Goal: Task Accomplishment & Management: Manage account settings

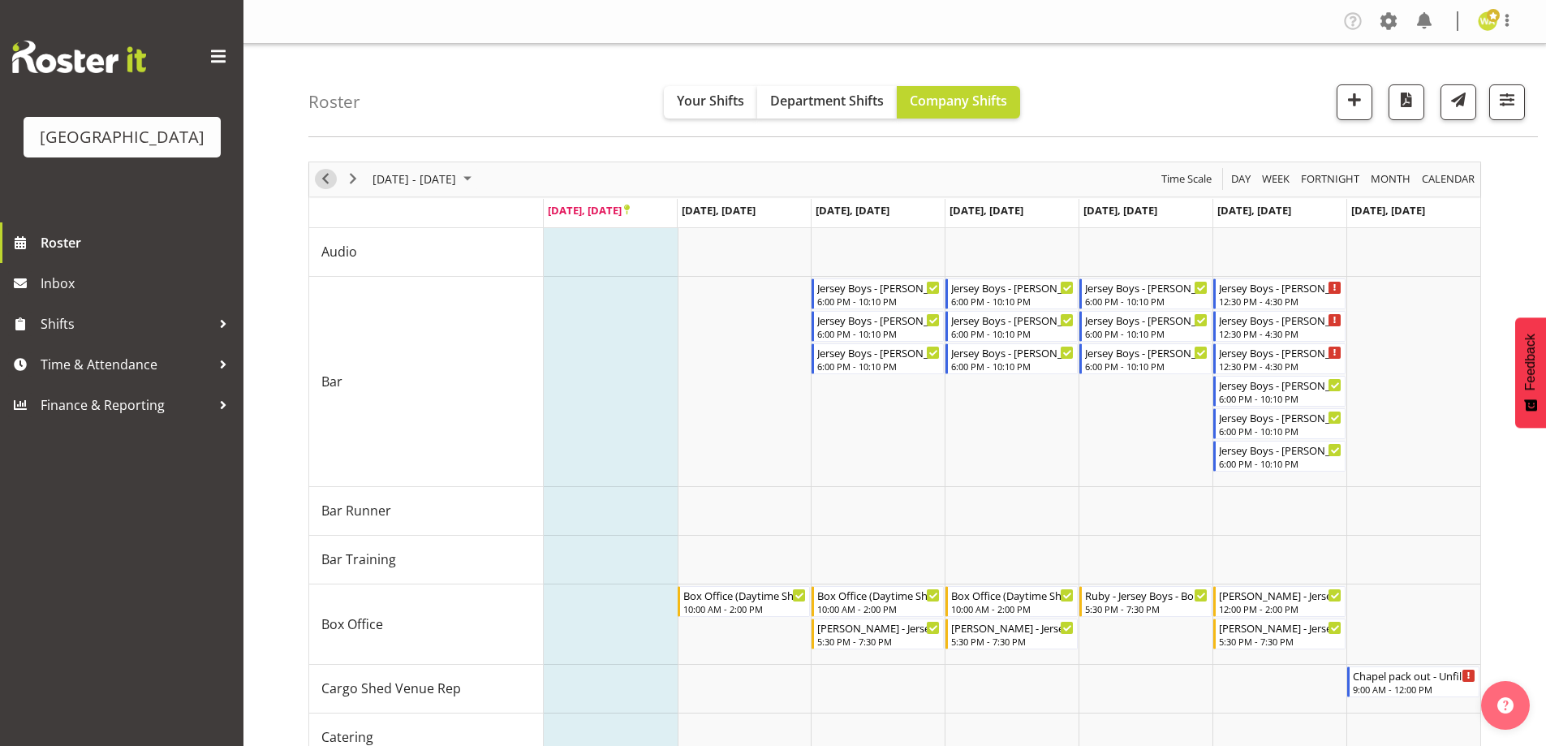
click at [320, 178] on span "Previous" at bounding box center [325, 179] width 19 height 20
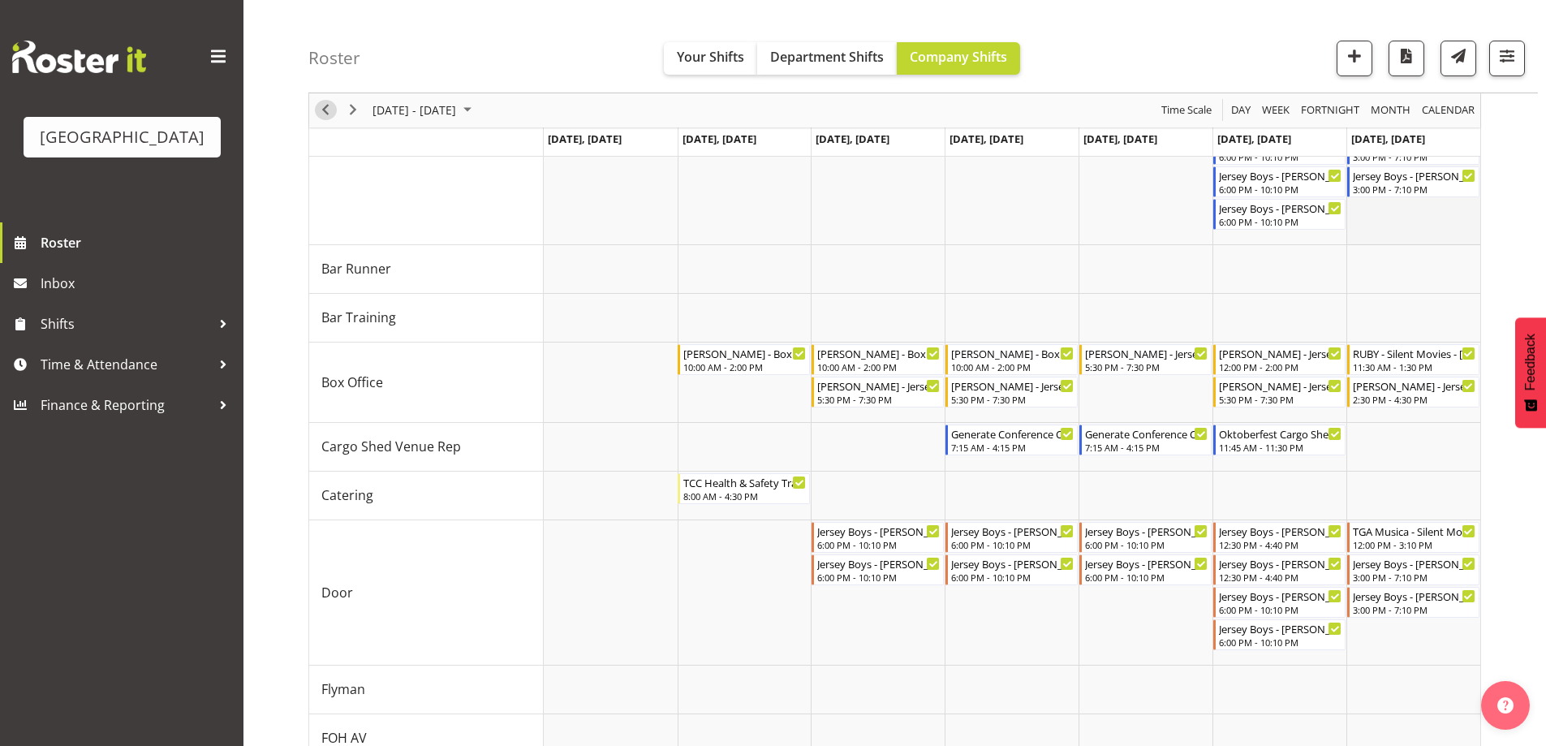
scroll to position [243, 0]
click at [575, 59] on div "Roster Your Shifts Department Shifts Company Shifts All Locations [GEOGRAPHIC_D…" at bounding box center [922, 46] width 1229 height 93
click at [62, 336] on span "Shifts" at bounding box center [126, 324] width 170 height 24
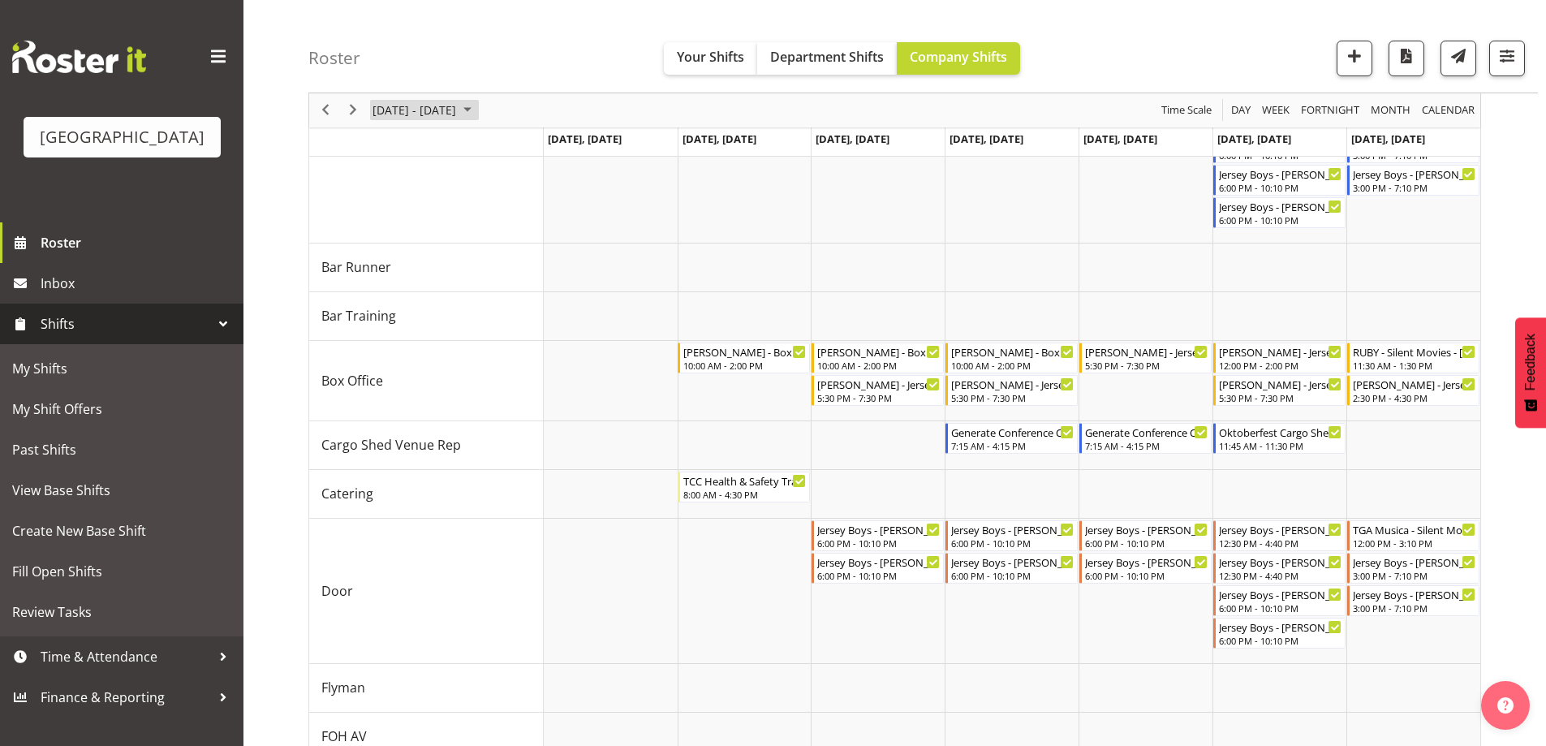
click at [458, 112] on span "[DATE] - [DATE]" at bounding box center [414, 111] width 87 height 20
click at [415, 287] on span "23" at bounding box center [415, 290] width 24 height 24
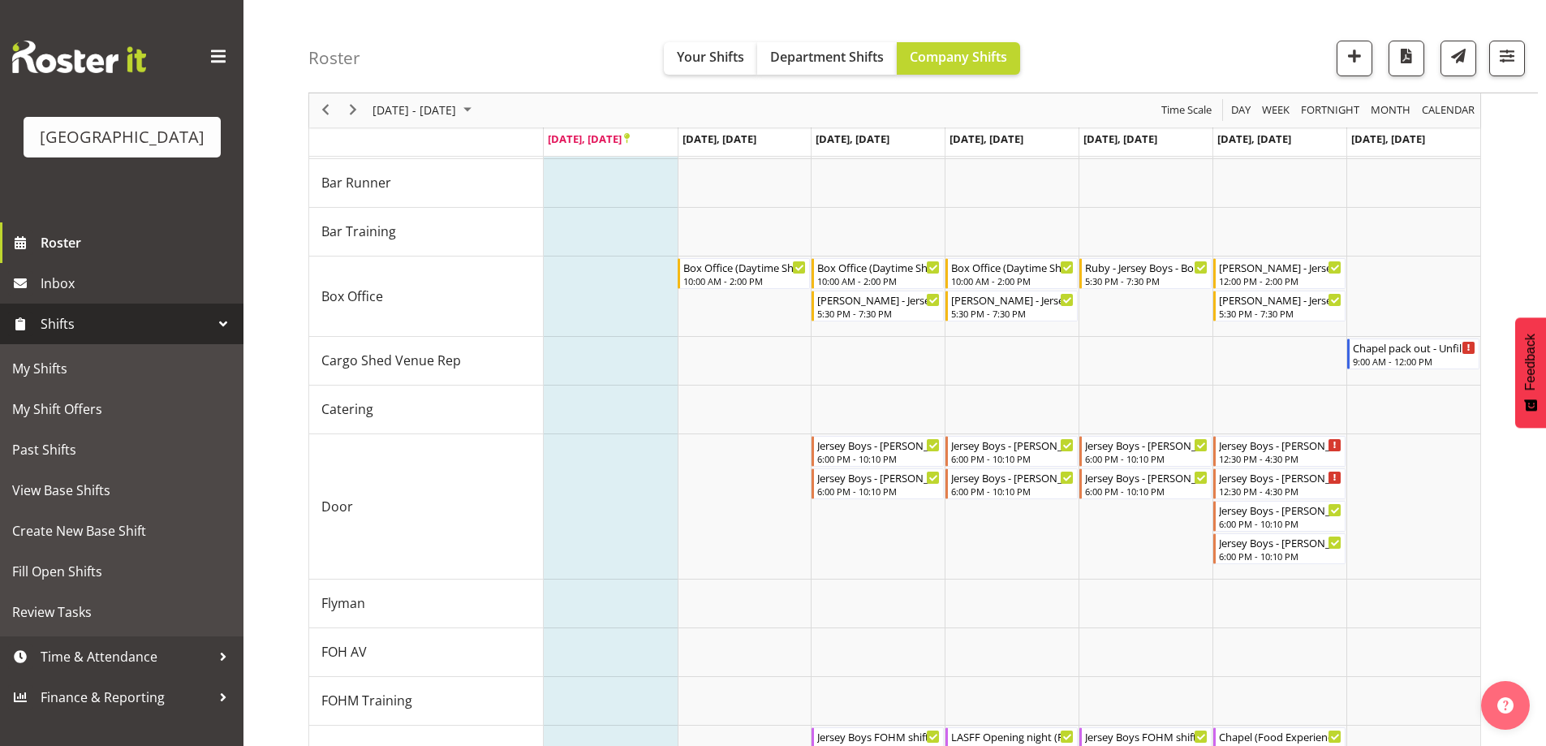
scroll to position [337, 0]
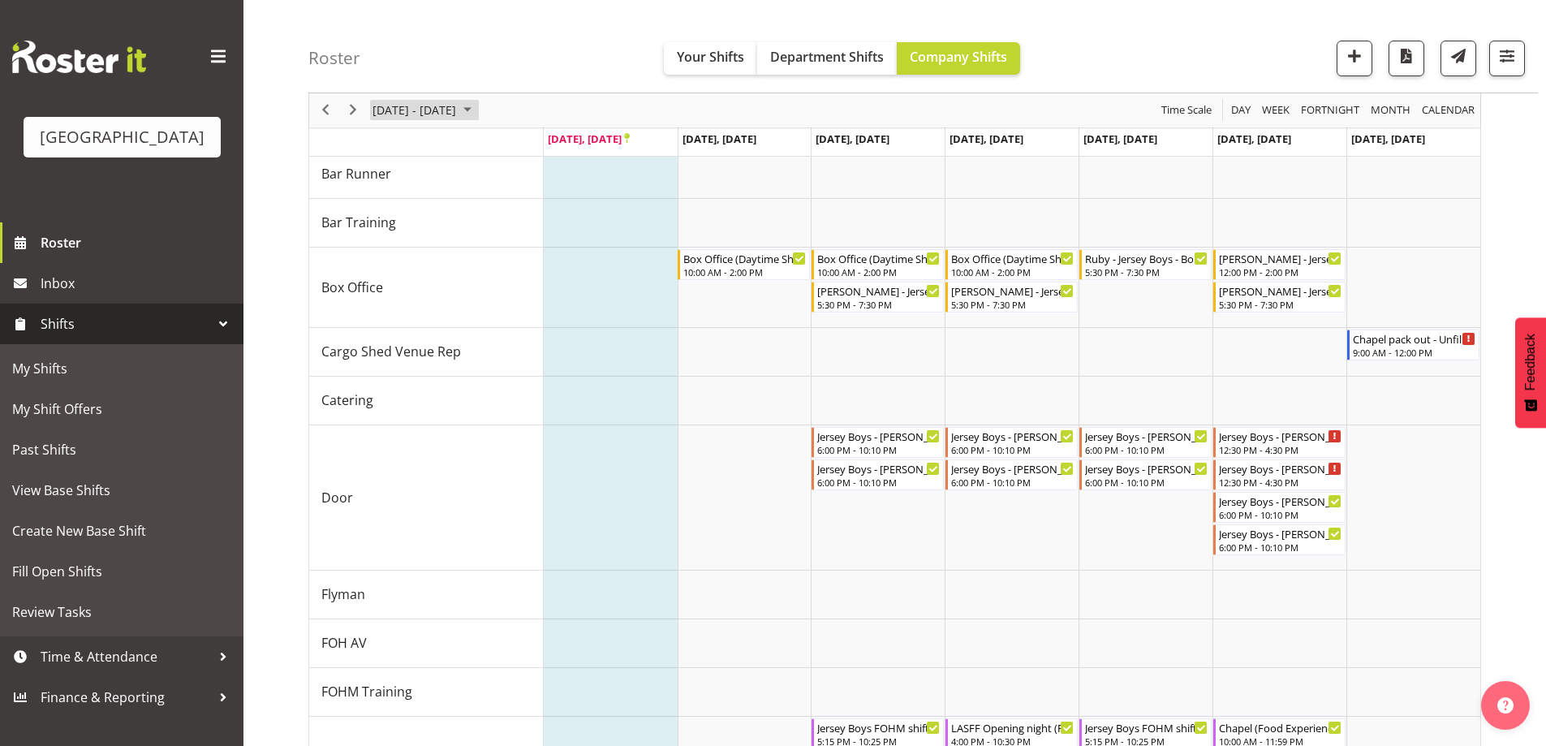
click at [458, 105] on span "[DATE] - [DATE]" at bounding box center [414, 111] width 87 height 20
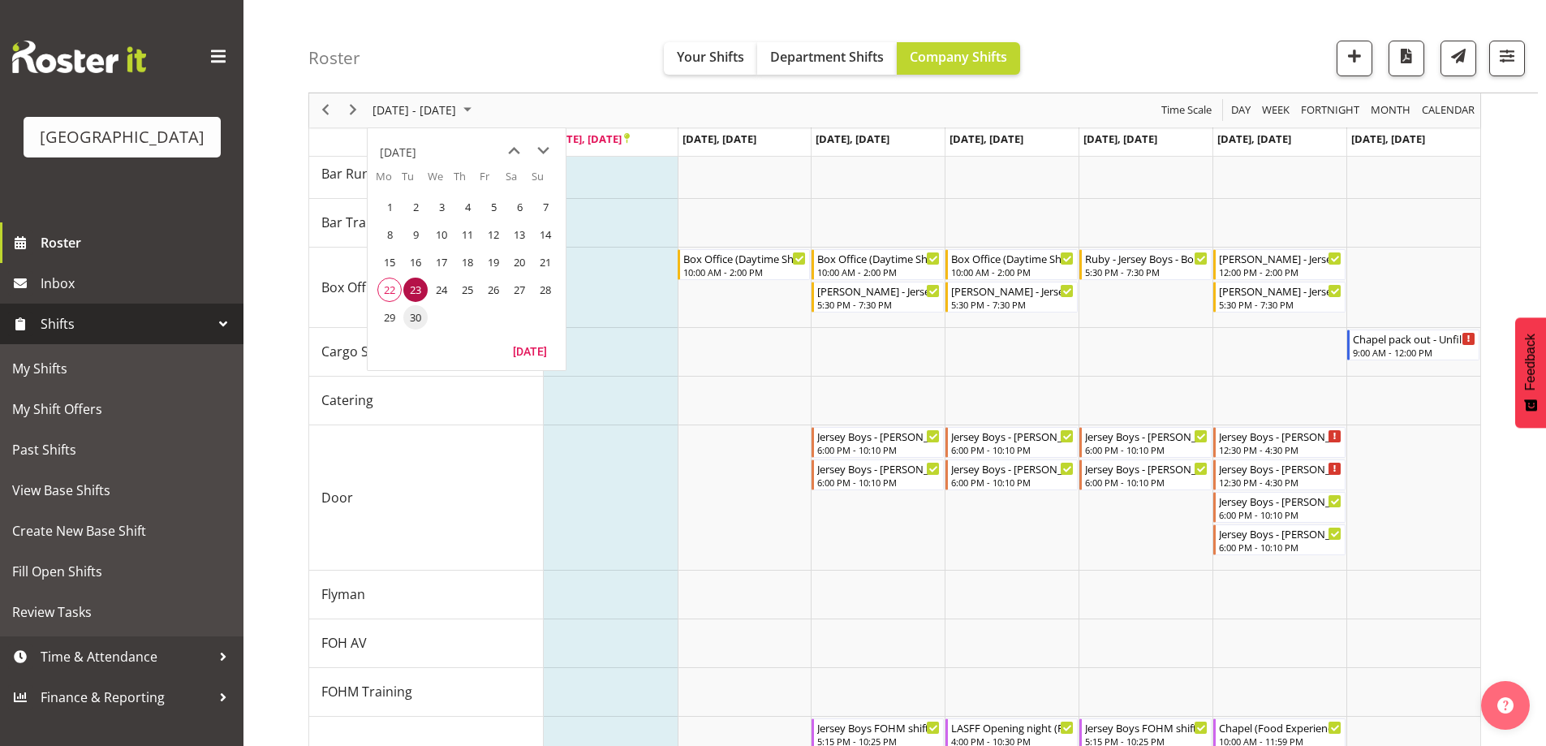
click at [411, 324] on span "30" at bounding box center [415, 317] width 24 height 24
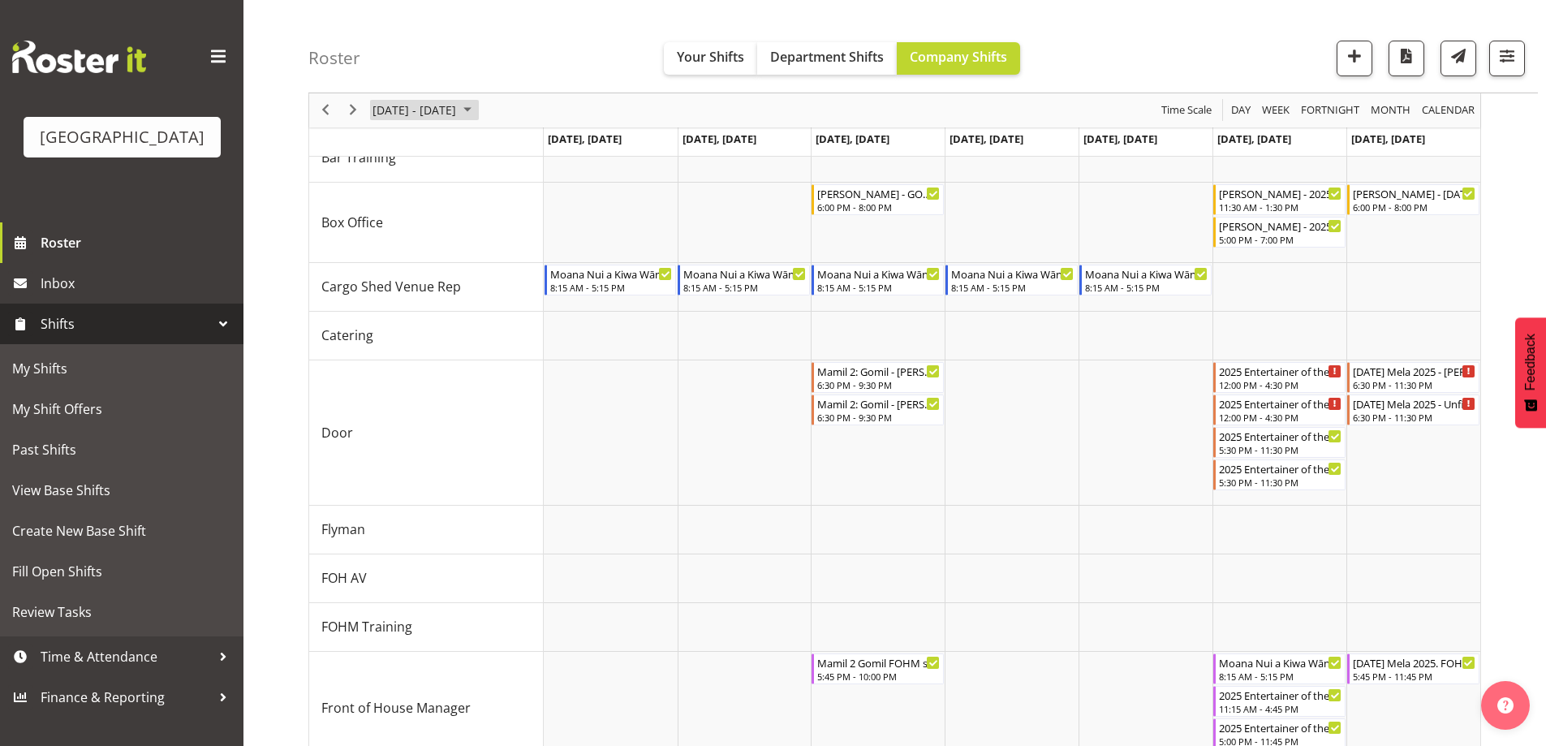
click at [454, 105] on span "[DATE] - [DATE]" at bounding box center [414, 111] width 87 height 20
click at [546, 152] on span "next month" at bounding box center [543, 150] width 28 height 29
click at [411, 236] on span "7" at bounding box center [415, 234] width 24 height 24
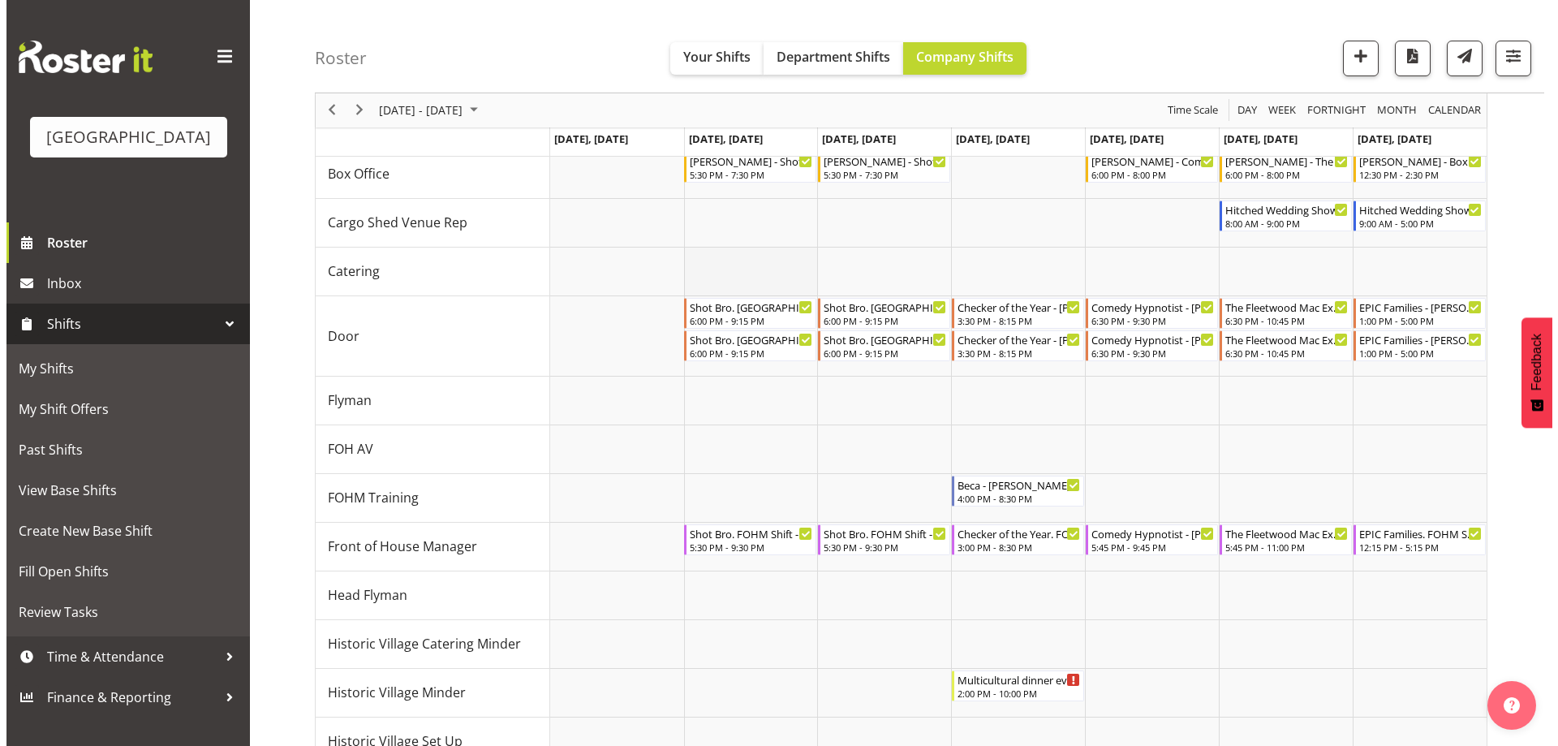
scroll to position [256, 0]
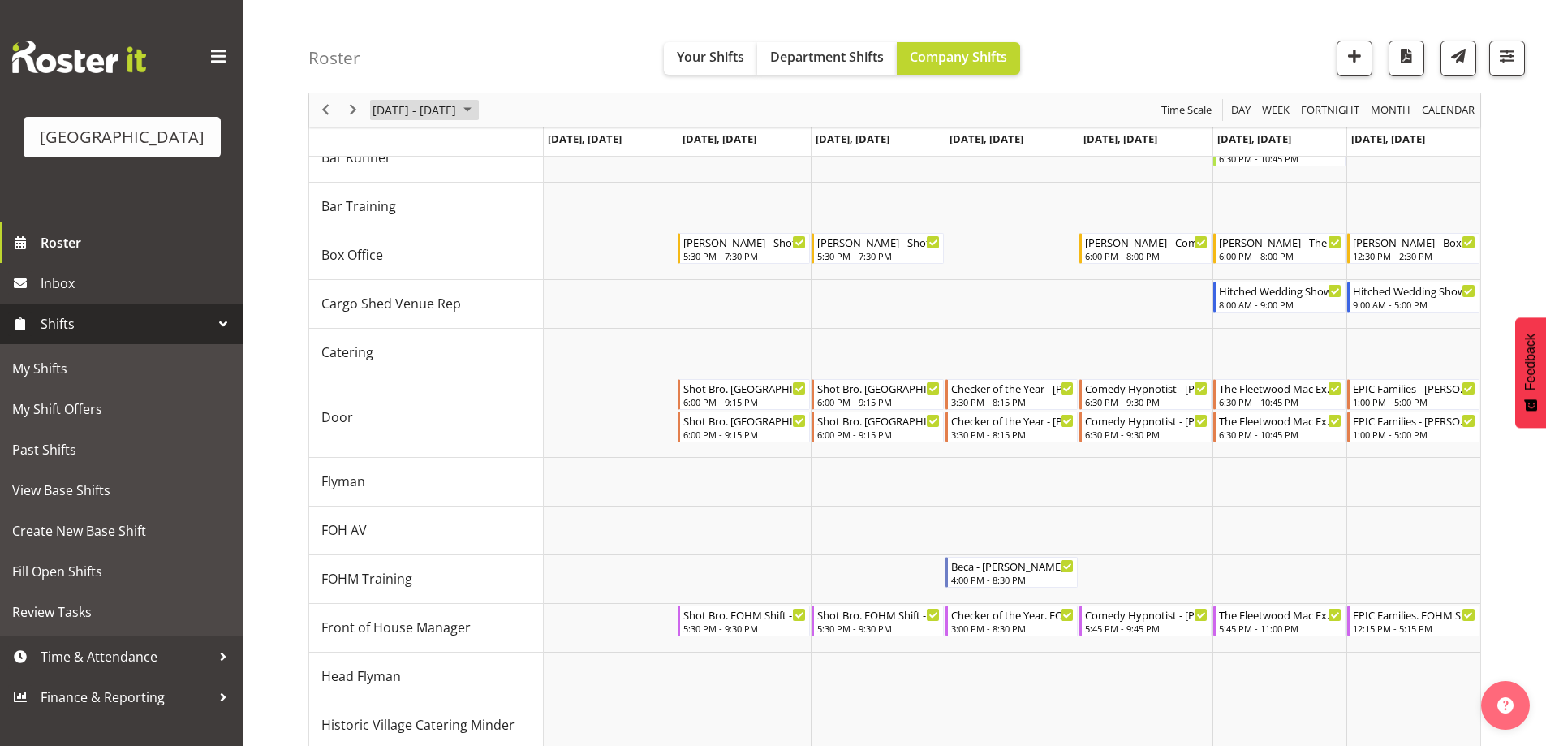
click at [443, 115] on span "[DATE] - [DATE]" at bounding box center [414, 111] width 87 height 20
click at [436, 259] on span "15" at bounding box center [441, 262] width 24 height 24
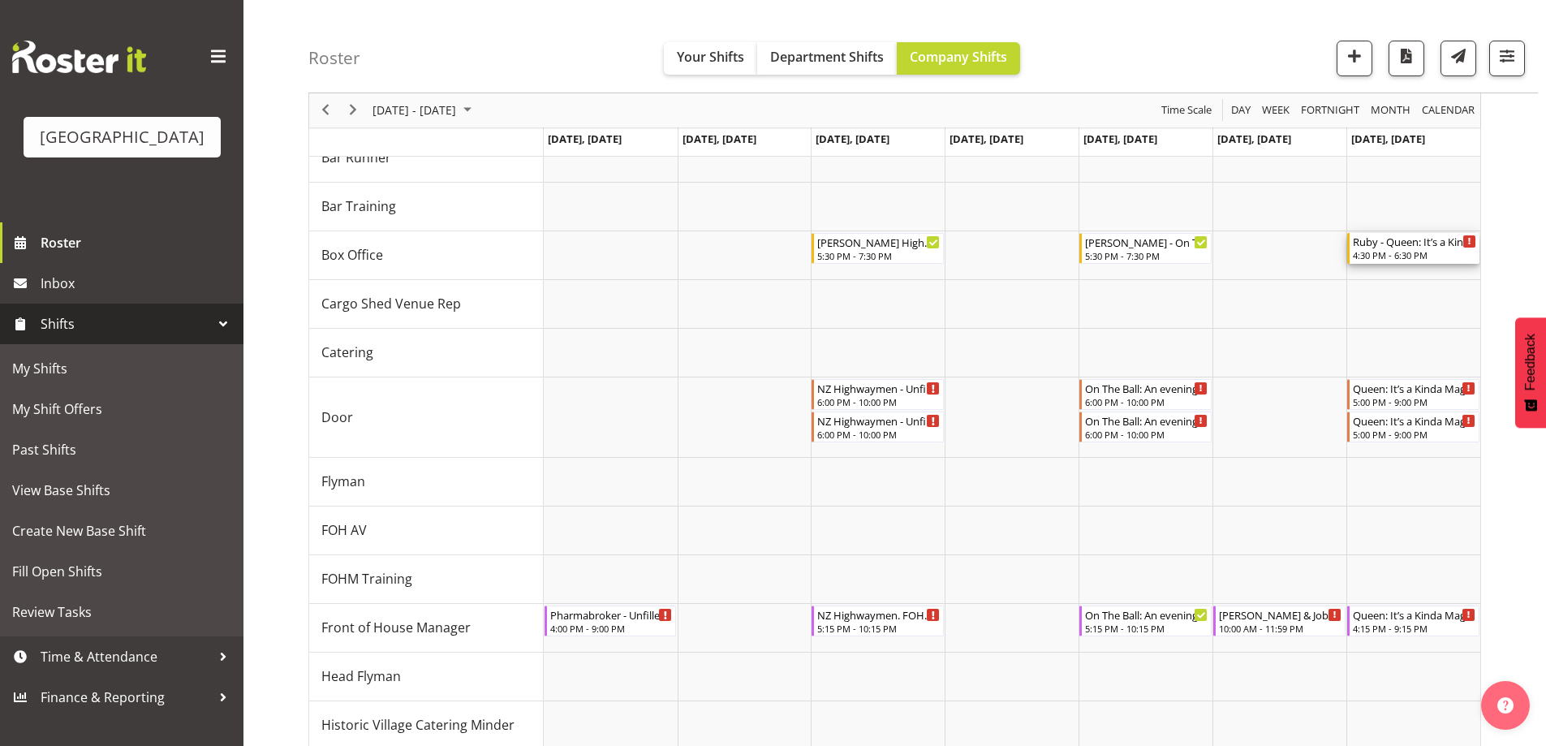
click at [1373, 253] on div "4:30 PM - 6:30 PM" at bounding box center [1414, 254] width 123 height 13
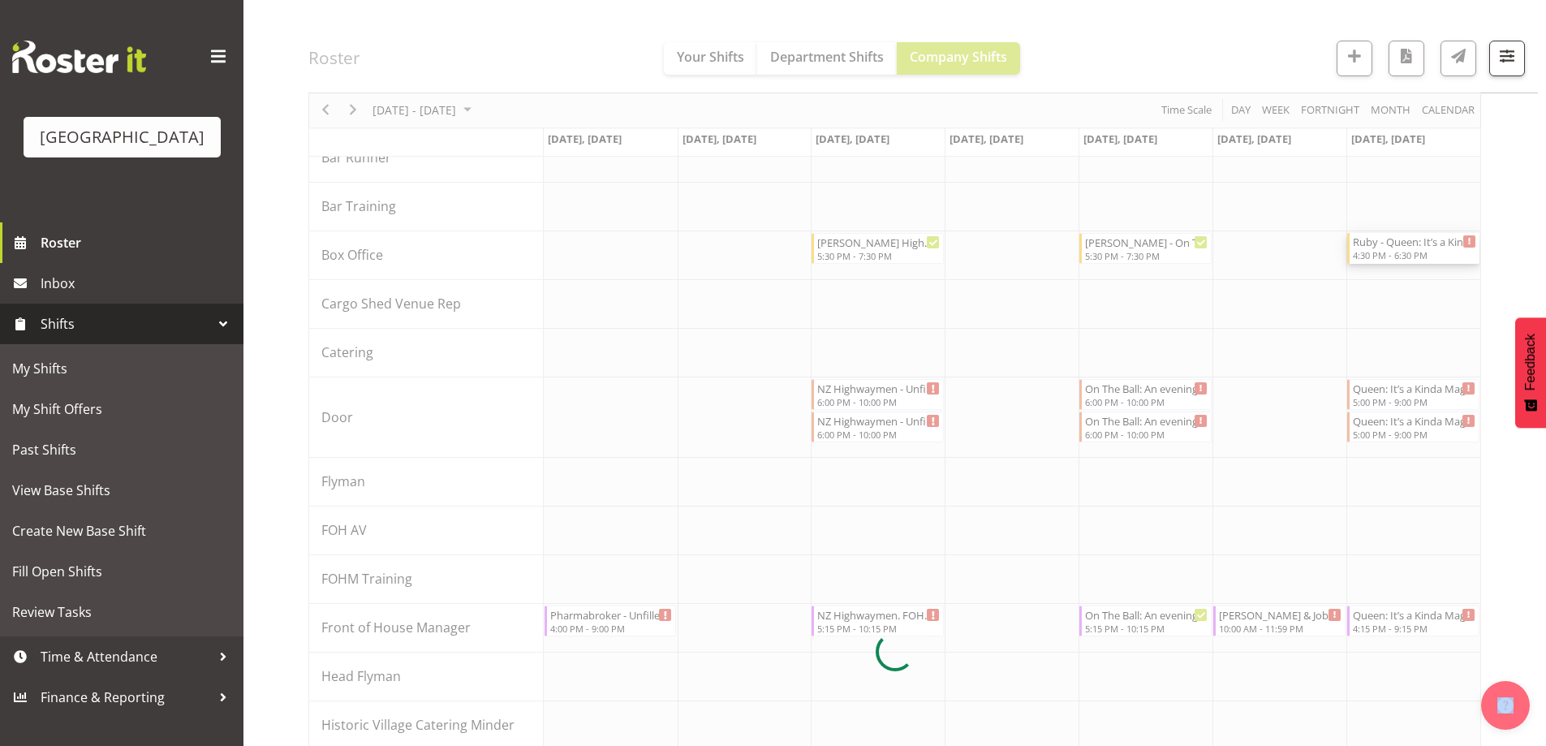
click at [1373, 253] on div at bounding box center [894, 652] width 1173 height 1492
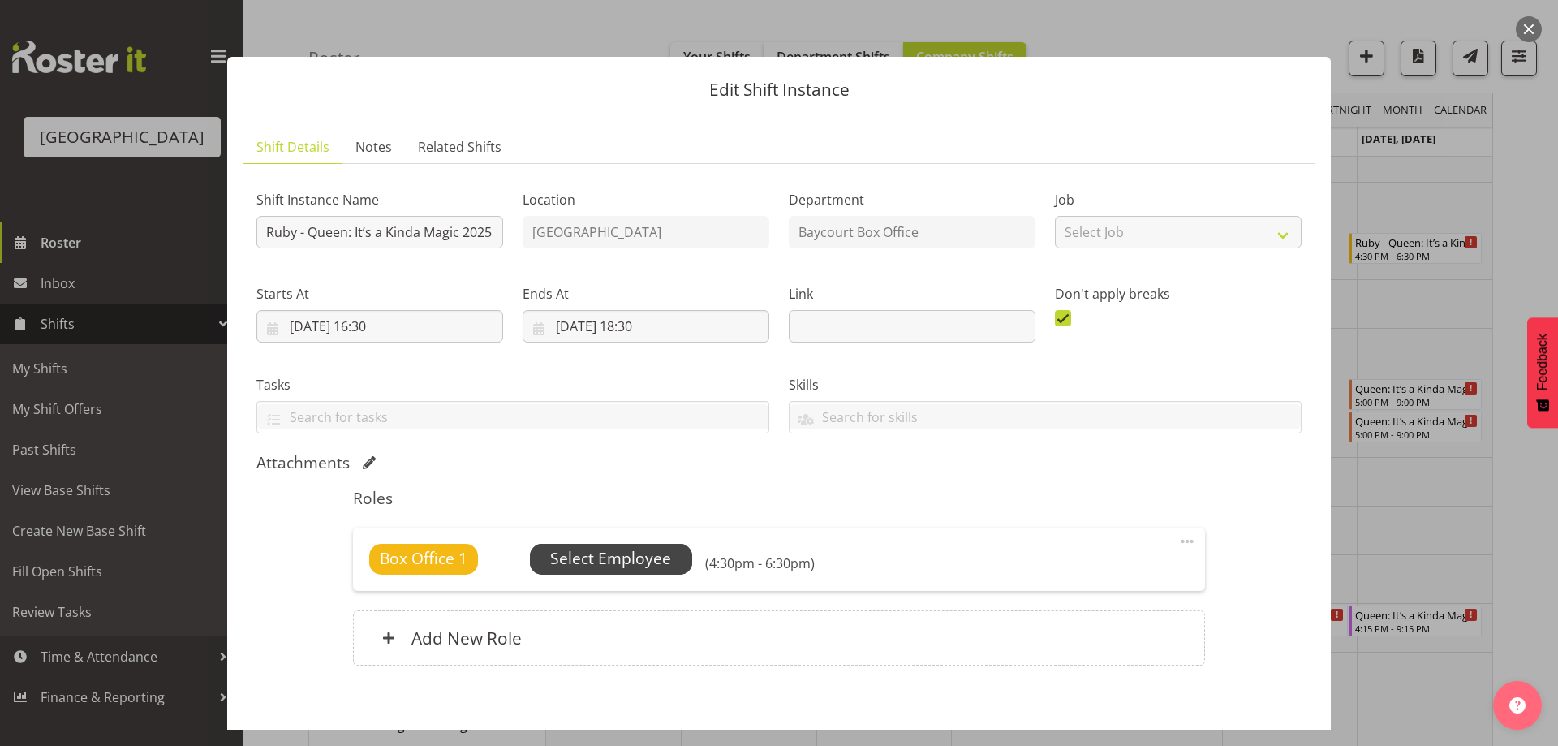
click at [611, 553] on span "Select Employee" at bounding box center [610, 559] width 121 height 24
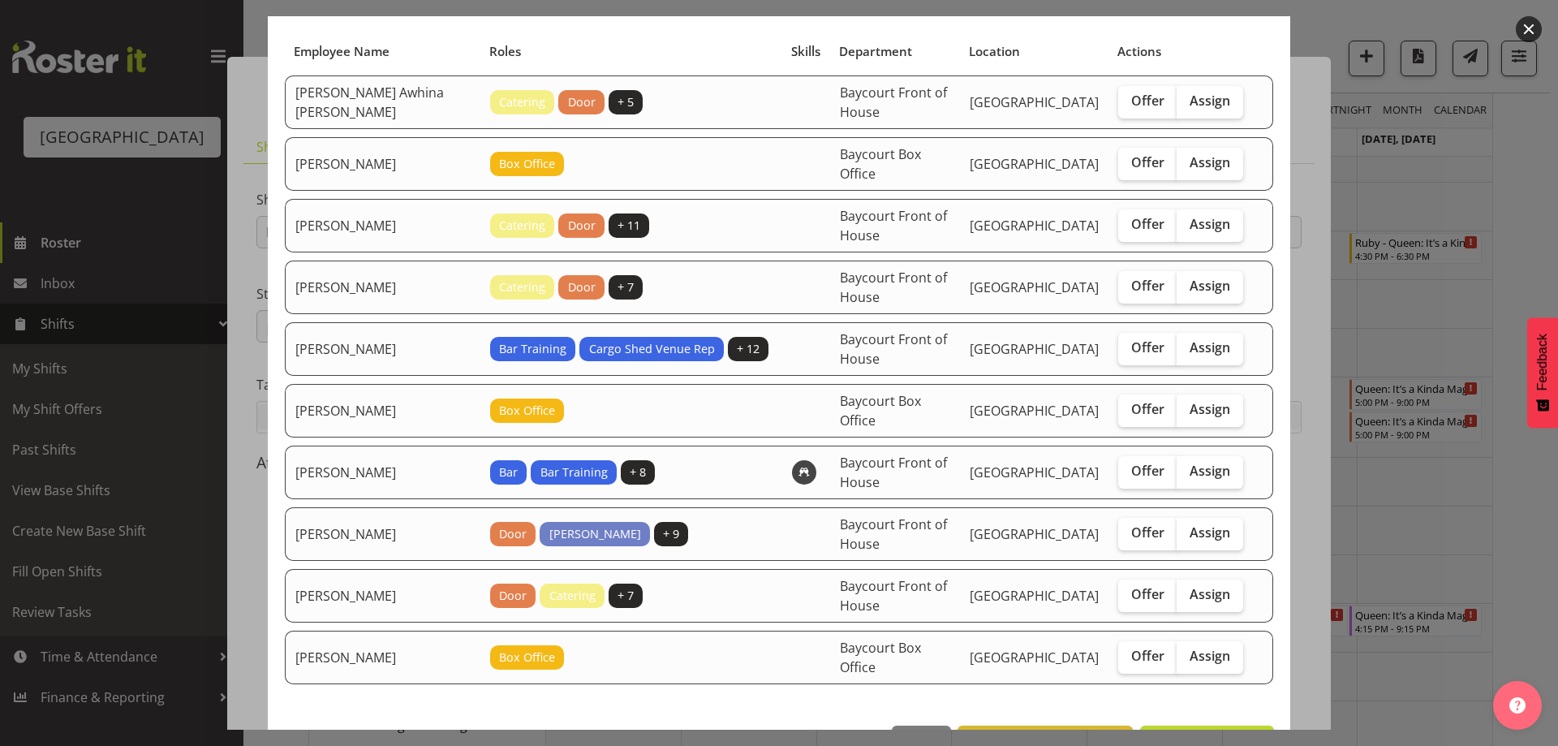
scroll to position [81, 0]
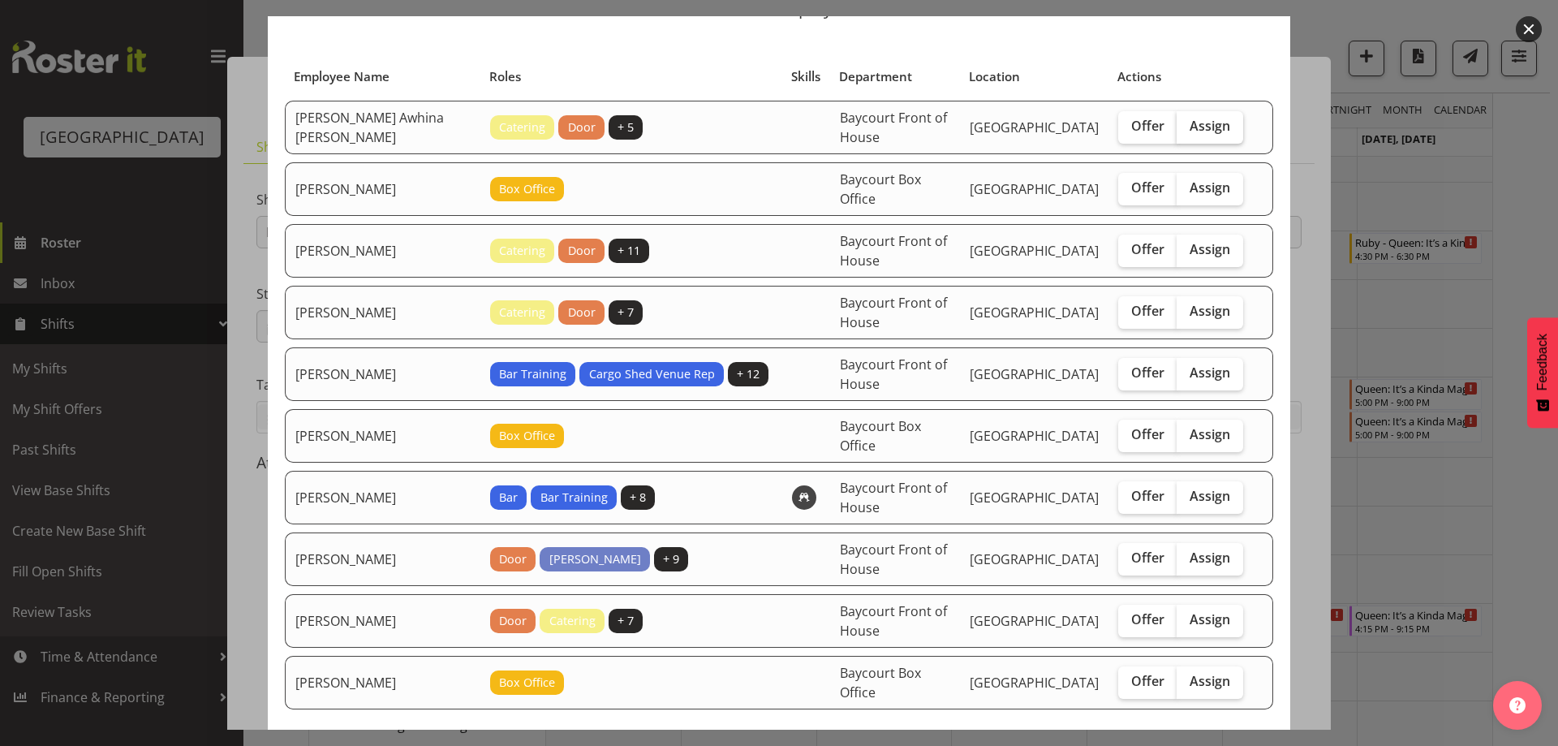
click at [1220, 118] on label "Assign" at bounding box center [1210, 127] width 67 height 32
click at [1187, 121] on input "Assign" at bounding box center [1182, 126] width 11 height 11
checkbox input "true"
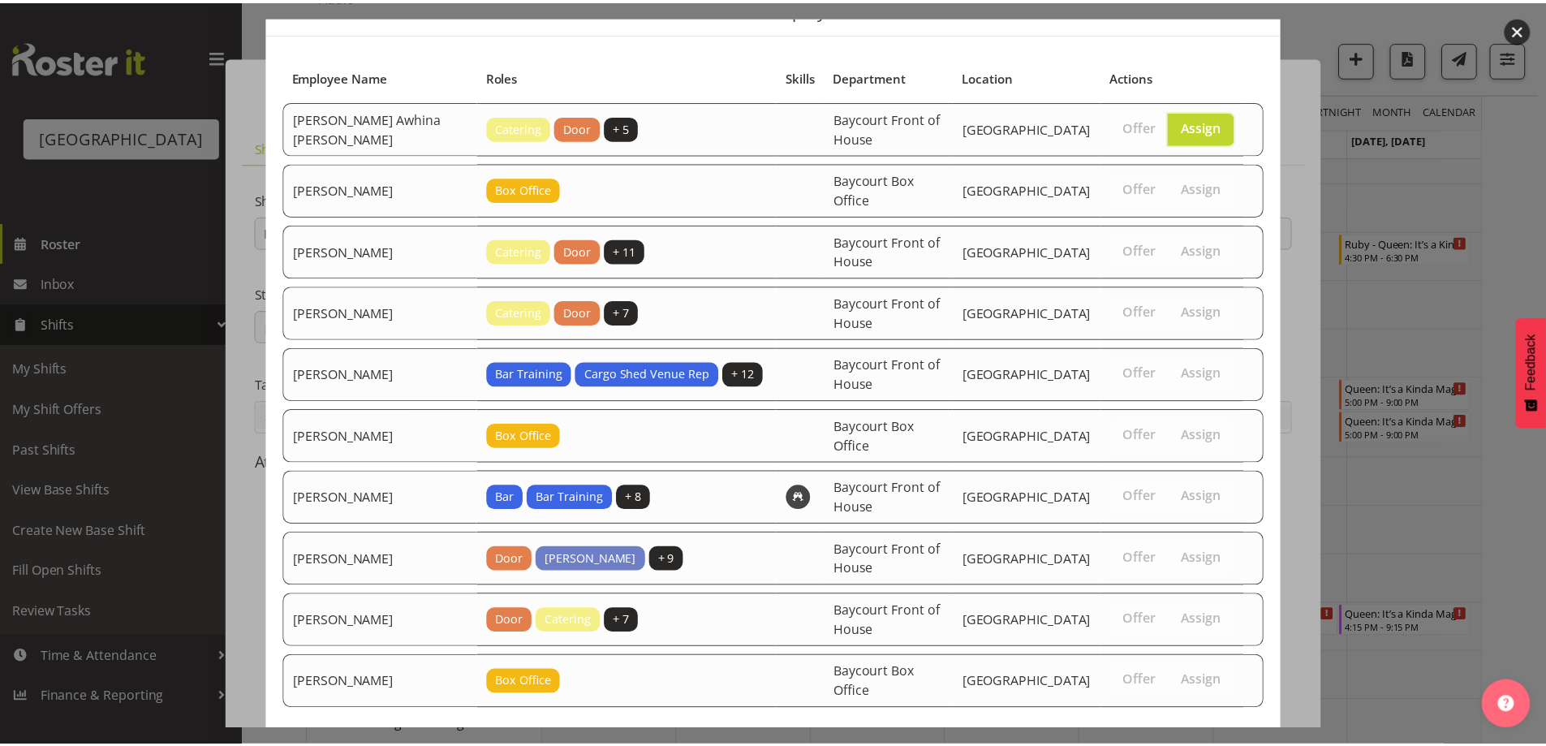
scroll to position [162, 0]
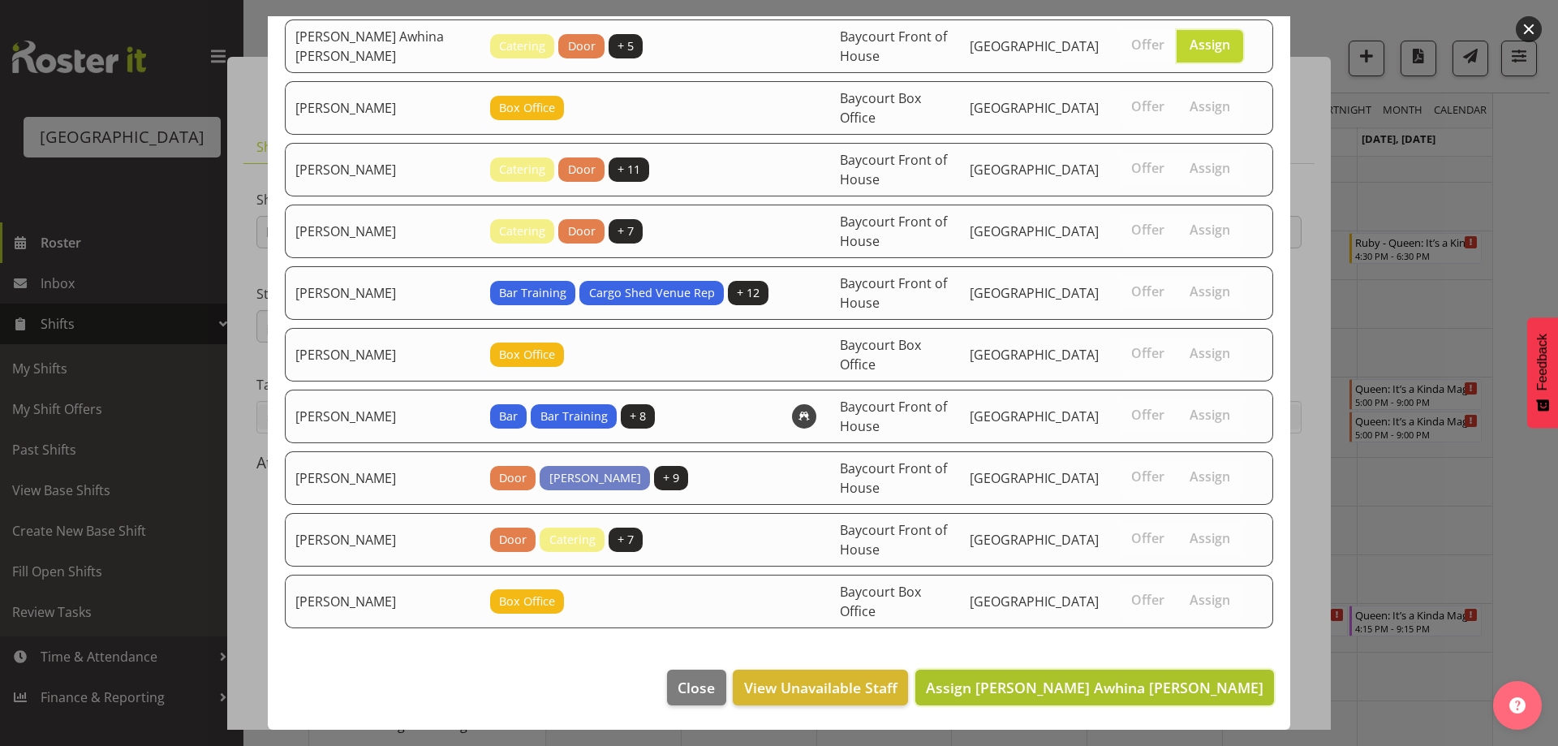
click at [1205, 682] on span "Assign [PERSON_NAME] Awhina [PERSON_NAME]" at bounding box center [1095, 687] width 338 height 19
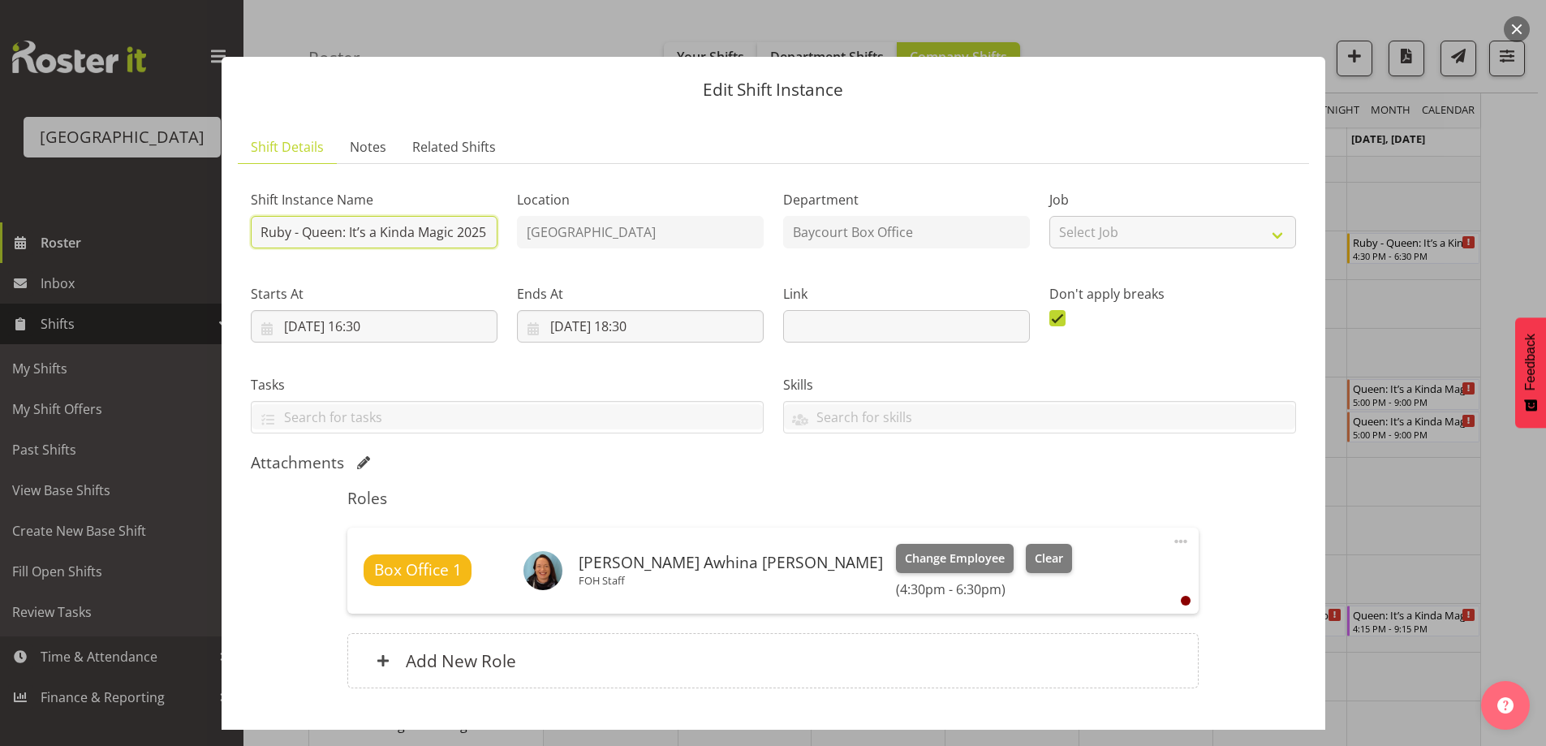
drag, startPoint x: 284, startPoint y: 234, endPoint x: 239, endPoint y: 224, distance: 46.5
click at [241, 223] on div "Shift Instance Name Ruby - Queen: It’s a Kinda Magic 2025 - Box office" at bounding box center [374, 214] width 266 height 94
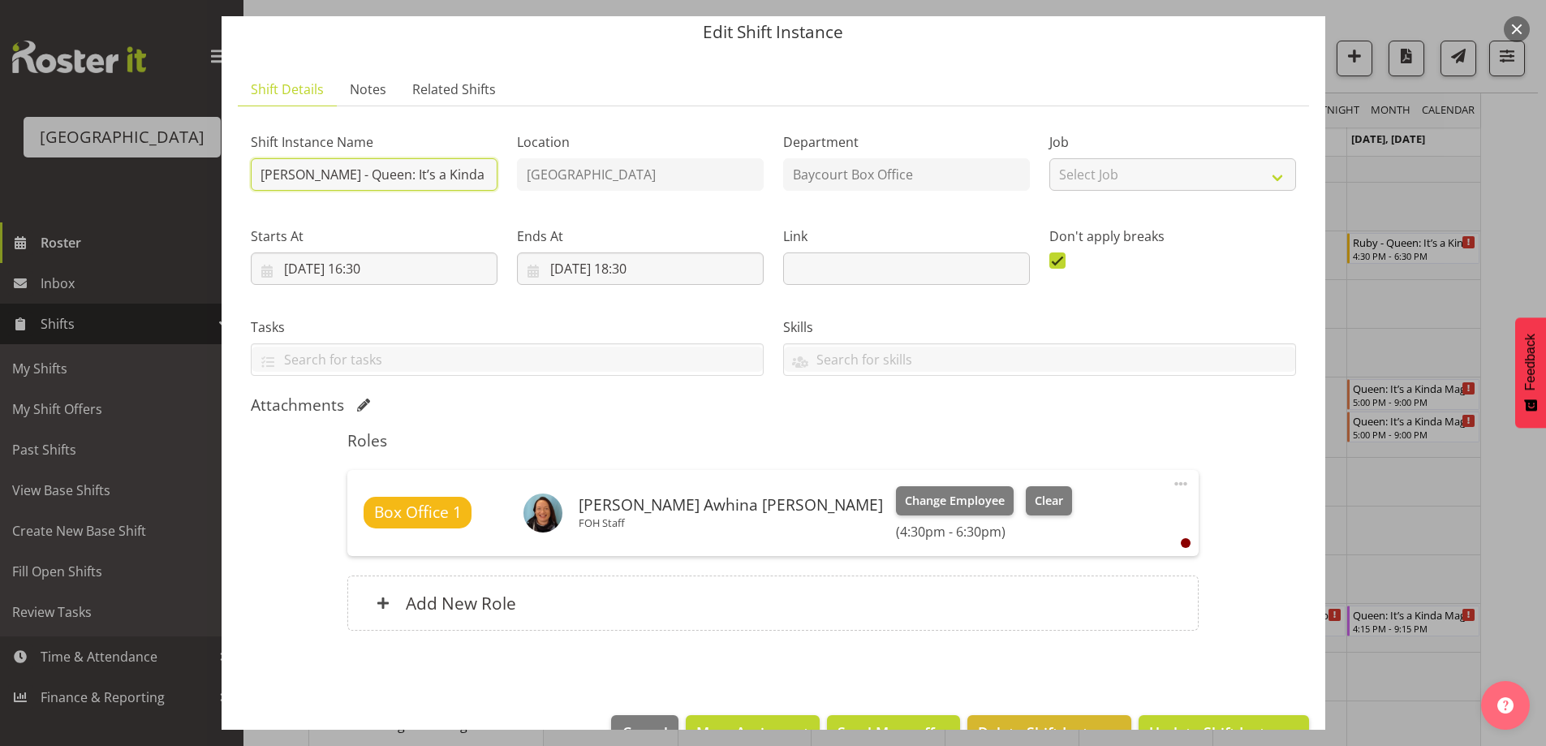
scroll to position [103, 0]
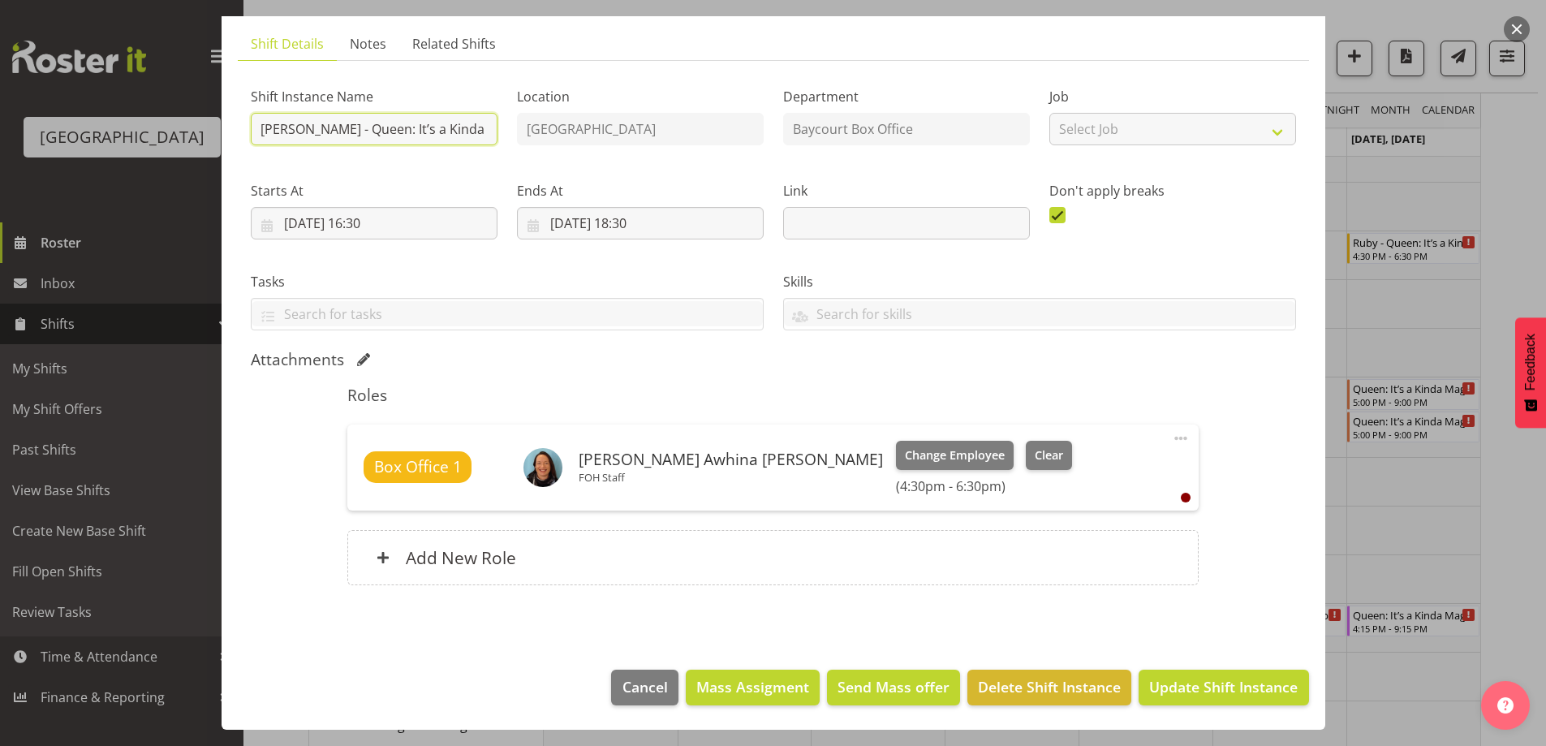
type input "[PERSON_NAME] - Queen: It’s a Kinda Magic 2025 - Box office"
click at [1199, 684] on span "Update Shift Instance" at bounding box center [1223, 686] width 149 height 21
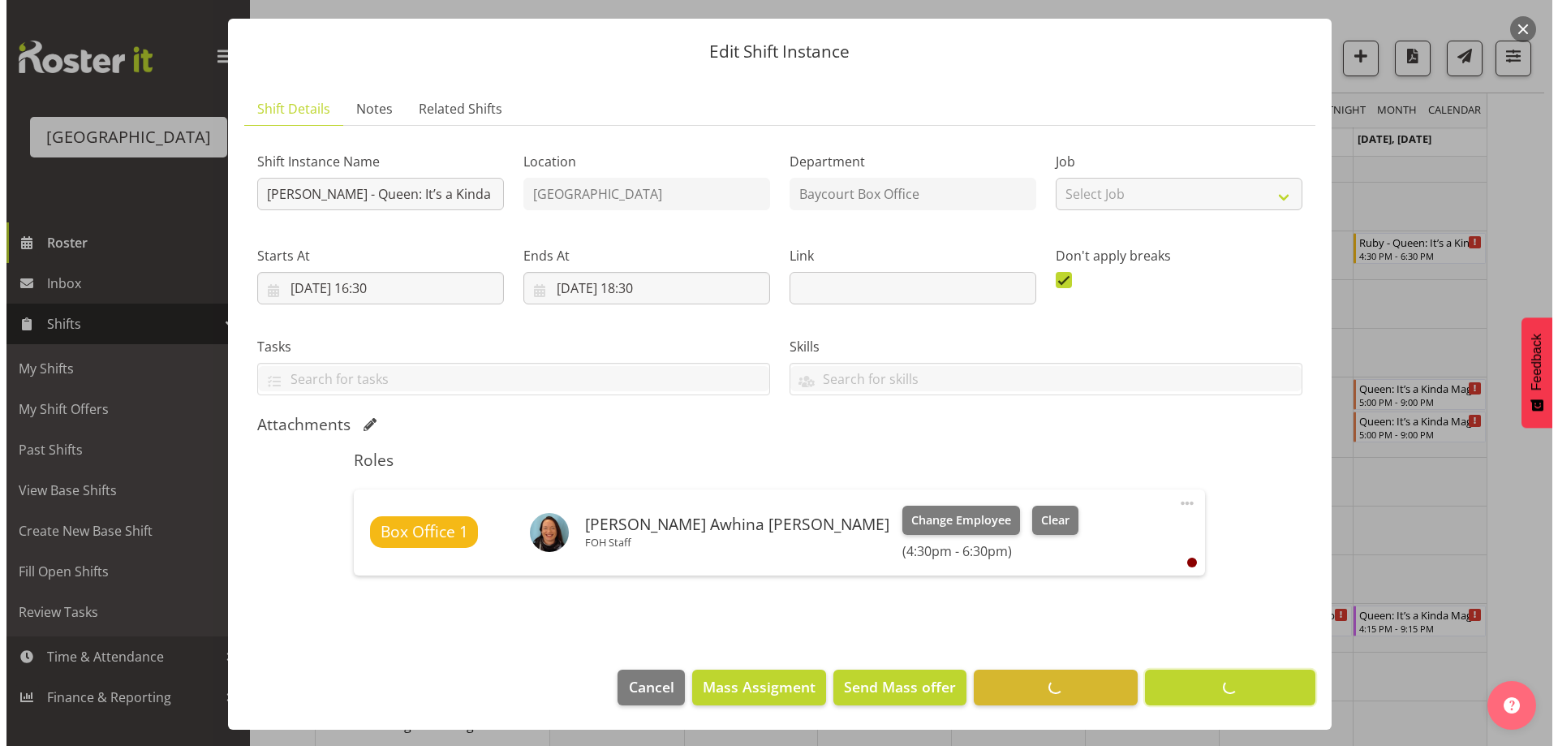
scroll to position [38, 0]
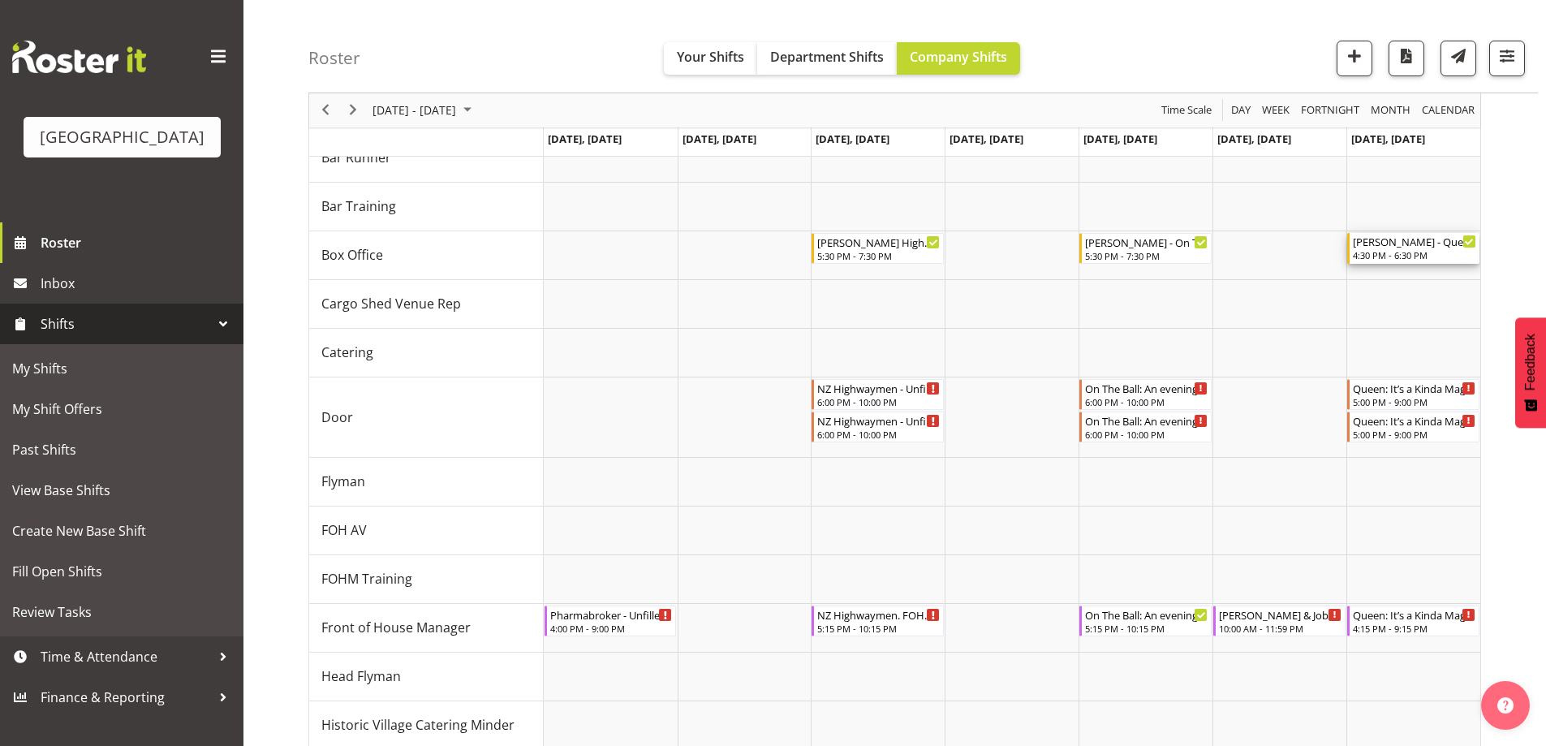
click at [1384, 250] on div "4:30 PM - 6:30 PM" at bounding box center [1414, 254] width 123 height 13
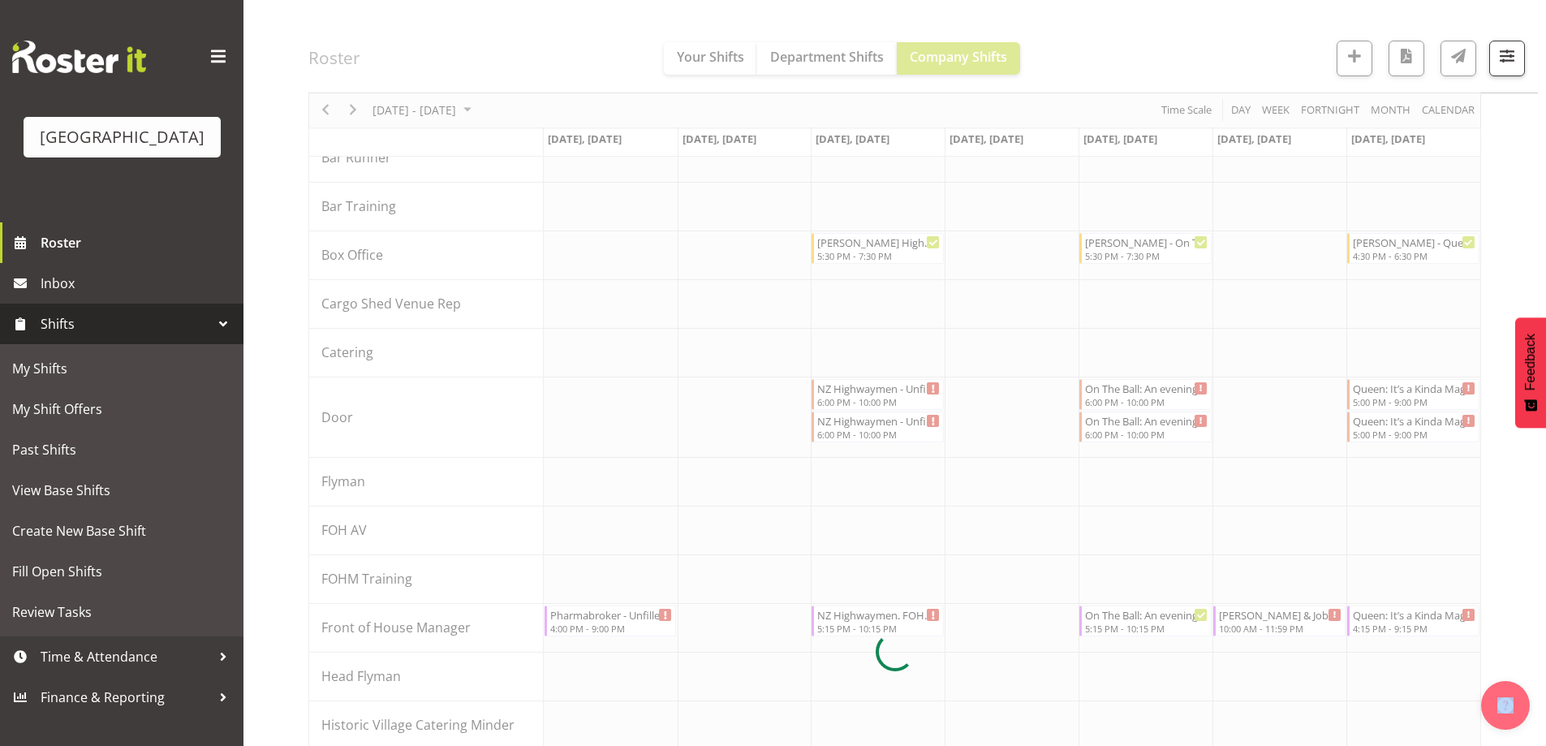
click at [1384, 250] on div at bounding box center [894, 652] width 1173 height 1492
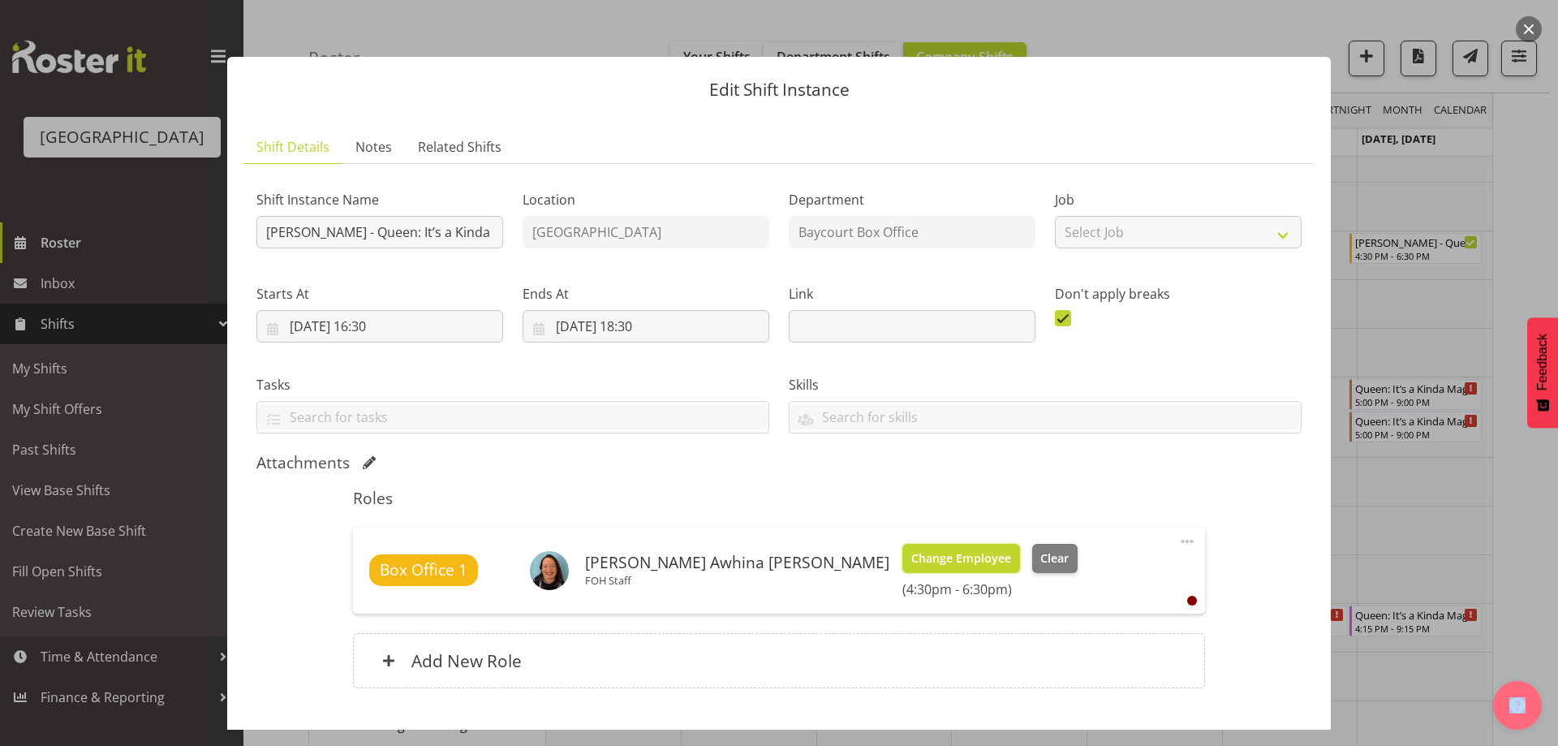
click at [911, 558] on span "Change Employee" at bounding box center [961, 558] width 100 height 18
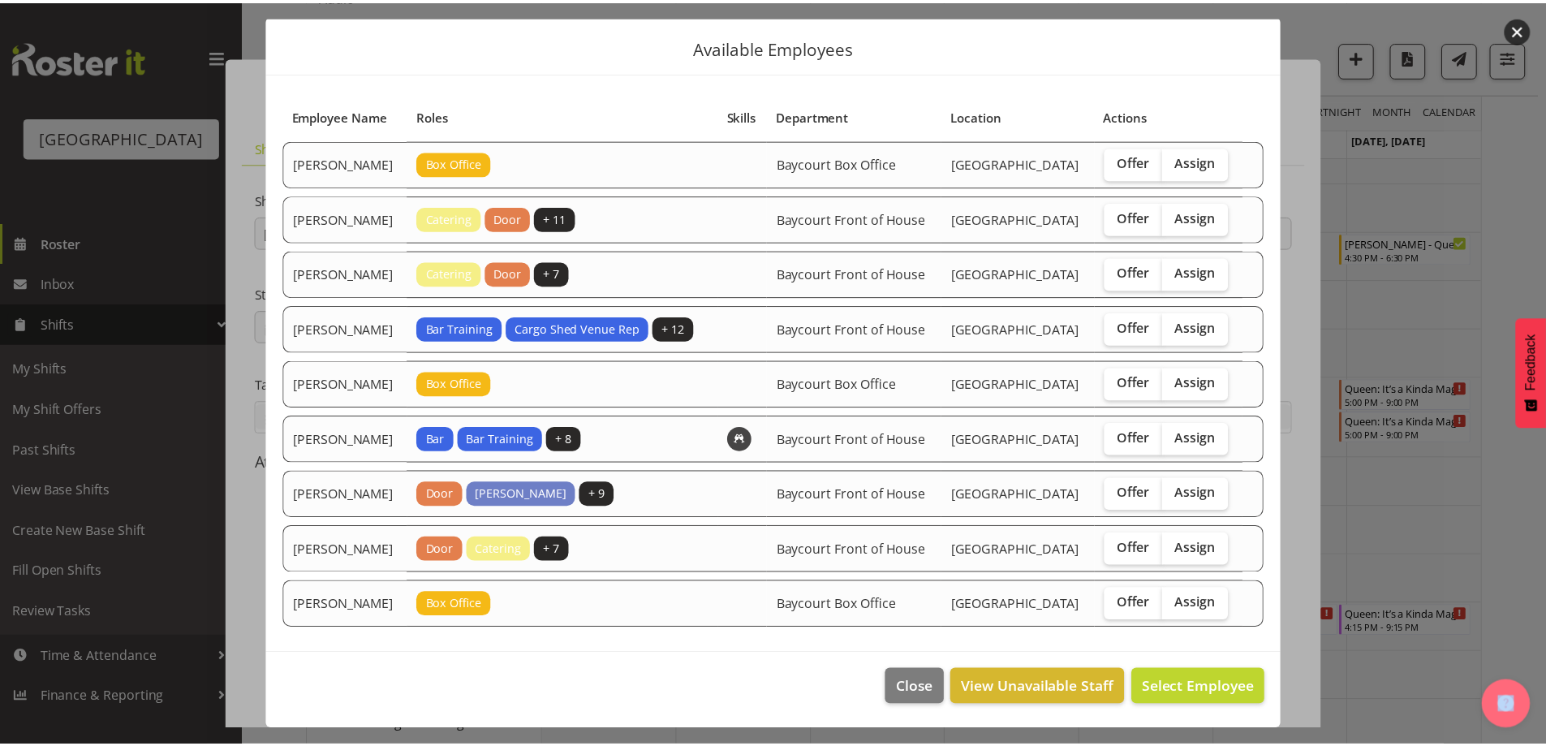
scroll to position [119, 0]
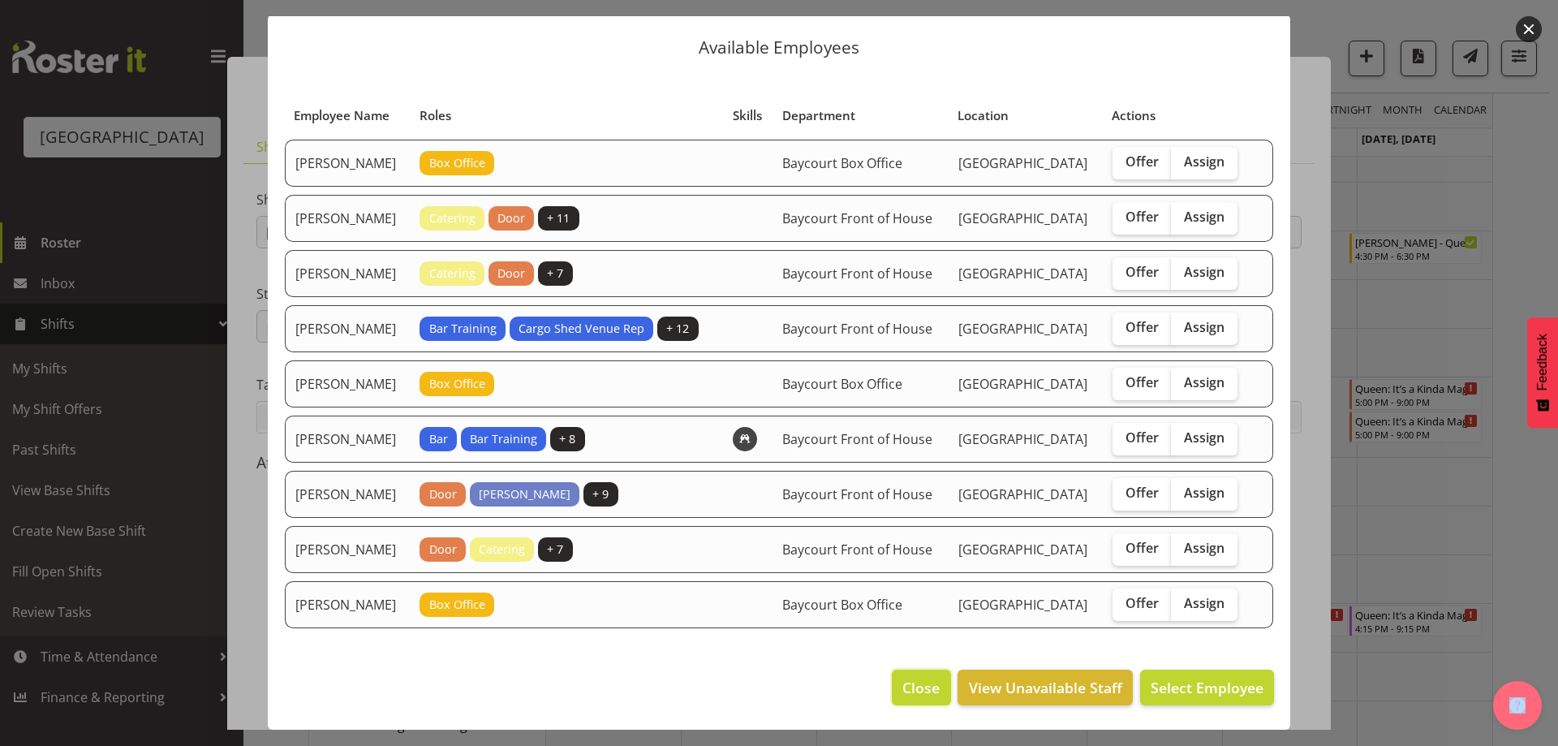
click at [909, 691] on span "Close" at bounding box center [920, 687] width 37 height 21
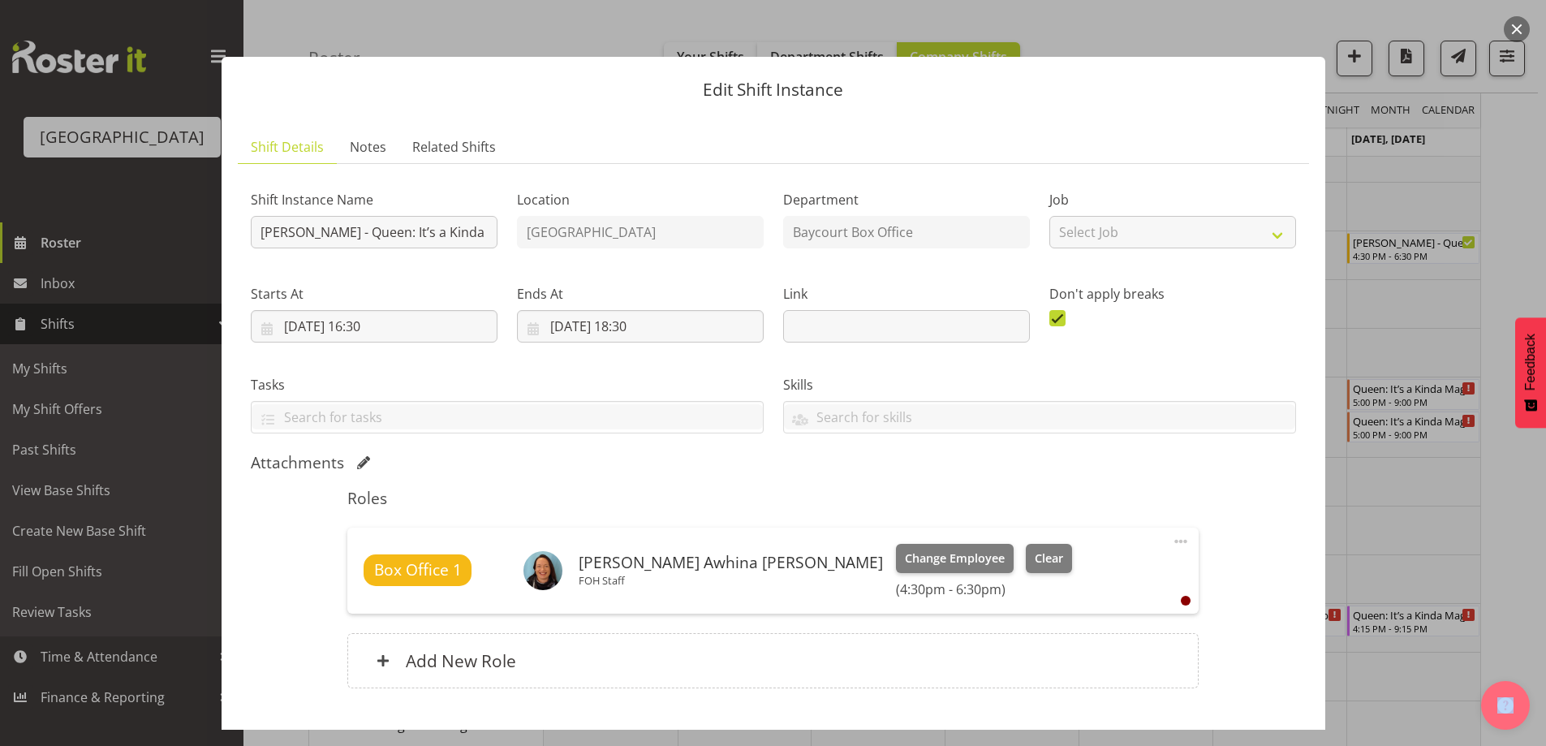
click at [1514, 24] on button "button" at bounding box center [1517, 29] width 26 height 26
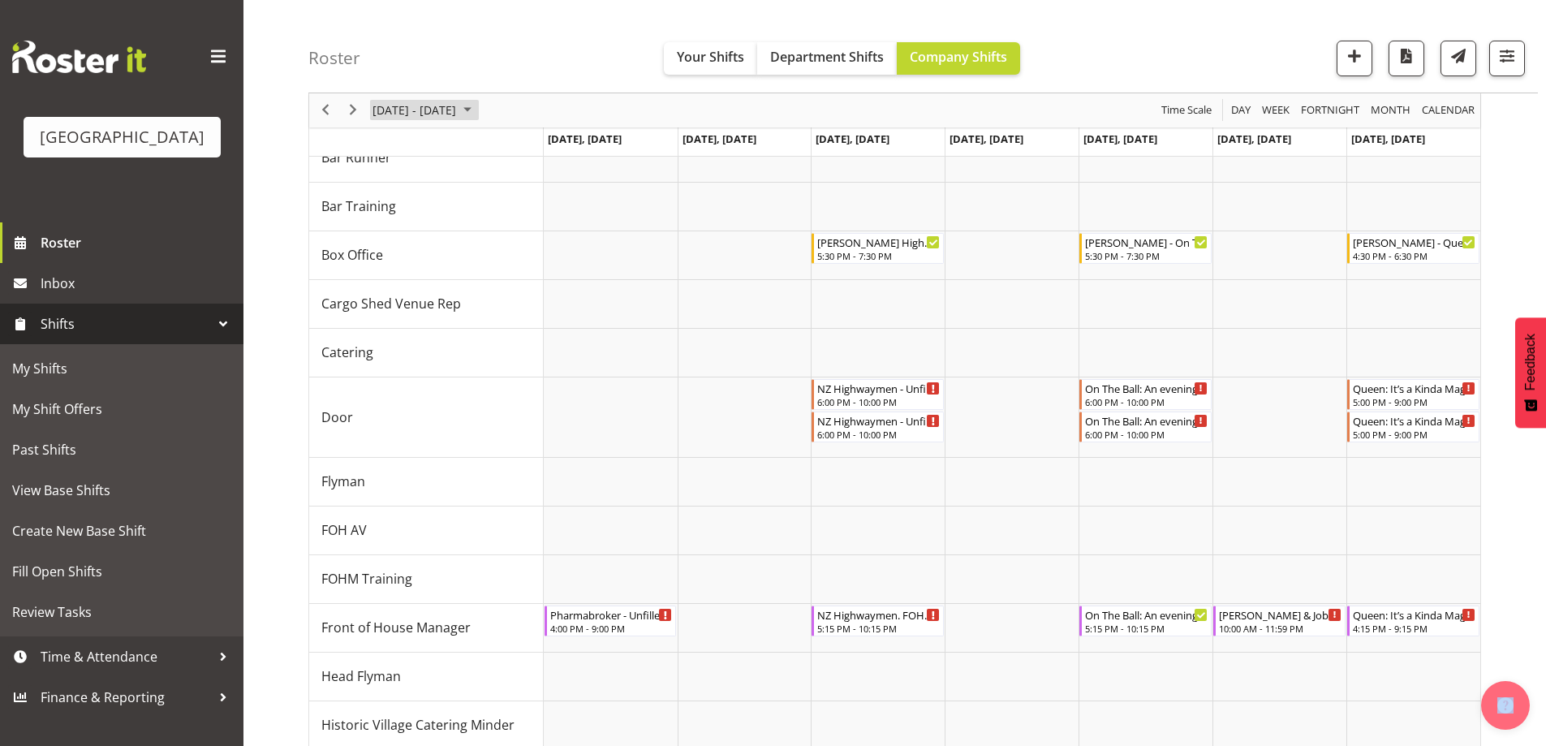
click at [458, 119] on span "[DATE] - [DATE]" at bounding box center [414, 111] width 87 height 20
click at [445, 293] on span "22" at bounding box center [441, 290] width 24 height 24
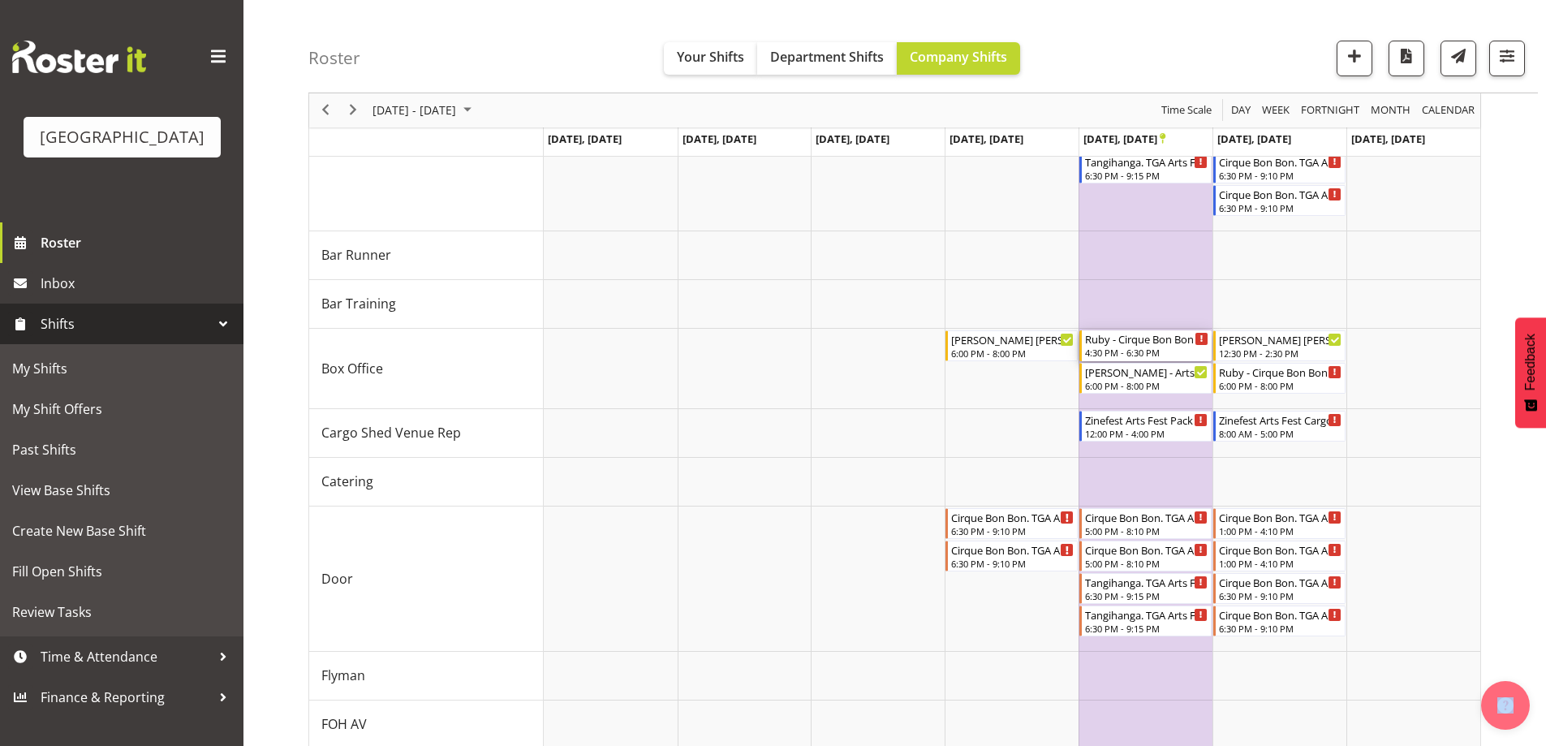
click at [1151, 350] on div "4:30 PM - 6:30 PM" at bounding box center [1146, 352] width 123 height 13
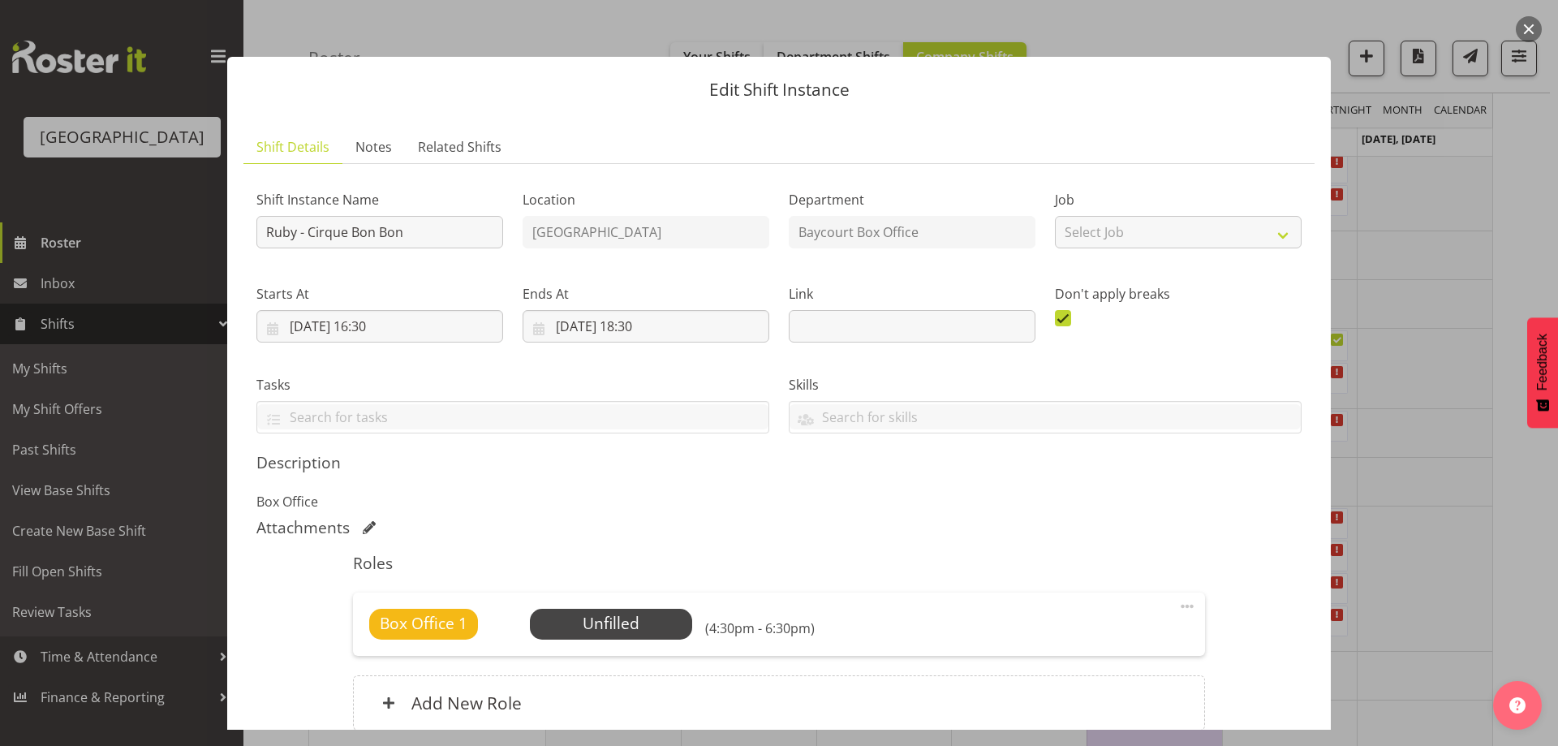
click at [579, 640] on div "Box Office 1 Unfilled Select Employee (4:30pm - 6:30pm) Edit Cover Role Delete" at bounding box center [778, 623] width 851 height 63
click at [586, 627] on span "Select Employee" at bounding box center [610, 624] width 121 height 24
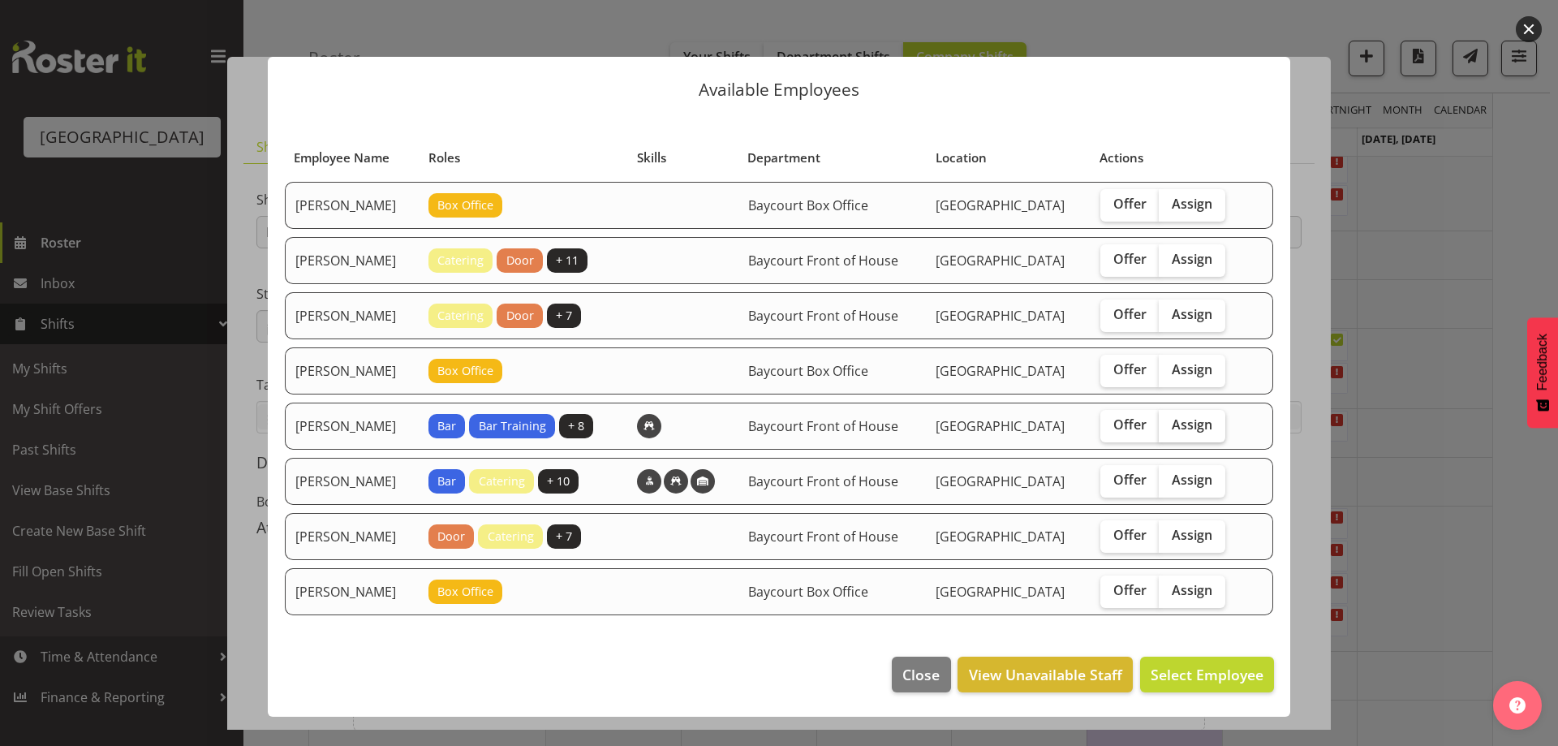
click at [1212, 427] on span "Assign" at bounding box center [1192, 424] width 41 height 16
click at [1169, 427] on input "Assign" at bounding box center [1164, 425] width 11 height 11
checkbox input "true"
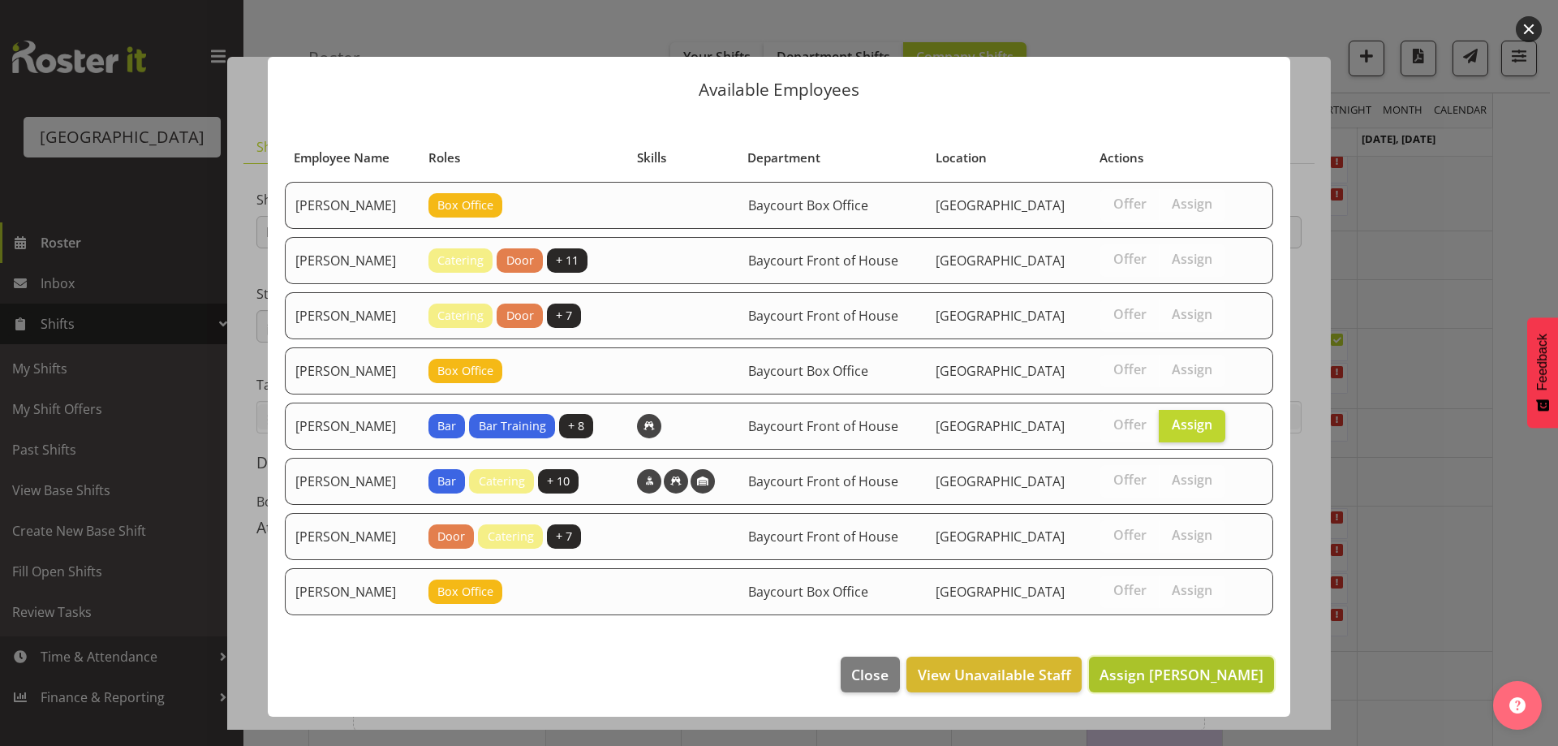
click at [1215, 685] on button "Assign [PERSON_NAME]" at bounding box center [1181, 675] width 185 height 36
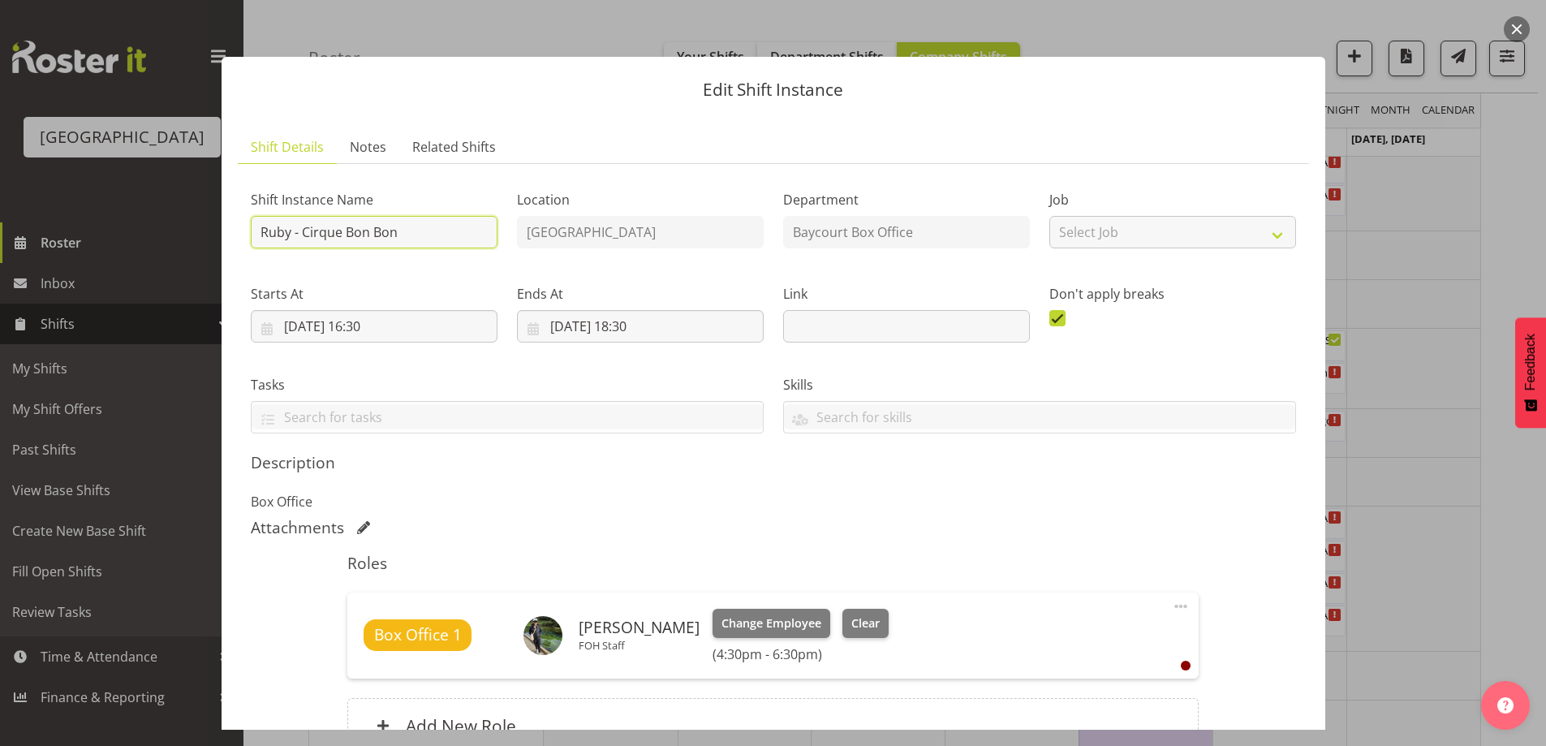
drag, startPoint x: 286, startPoint y: 227, endPoint x: 224, endPoint y: 222, distance: 61.9
click at [225, 222] on section "Shift Details Notes Related Shifts Shift Instance Name Ruby - Cirque Bon Bon Lo…" at bounding box center [774, 467] width 1104 height 707
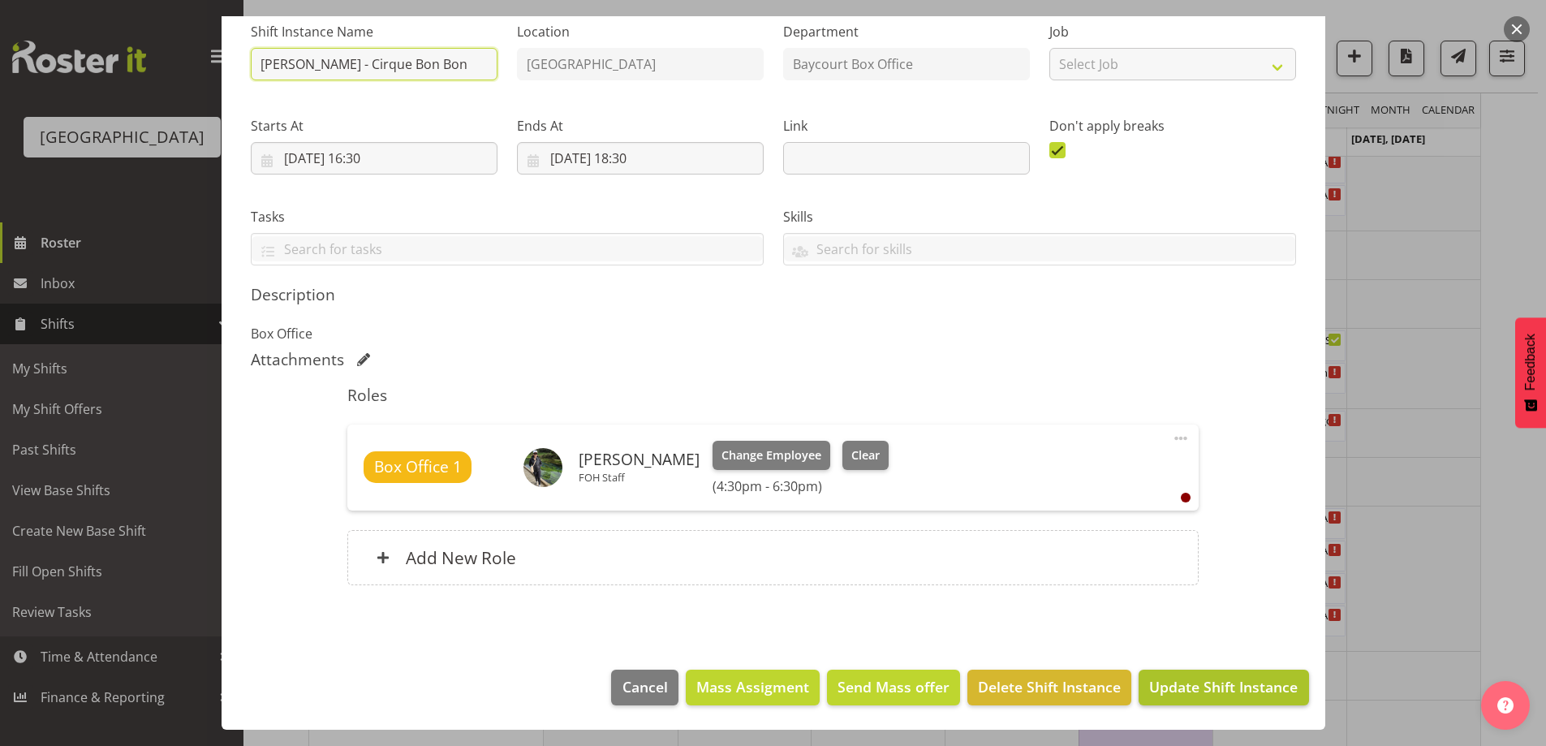
type input "[PERSON_NAME] - Cirque Bon Bon"
click at [1212, 698] on button "Update Shift Instance" at bounding box center [1224, 687] width 170 height 36
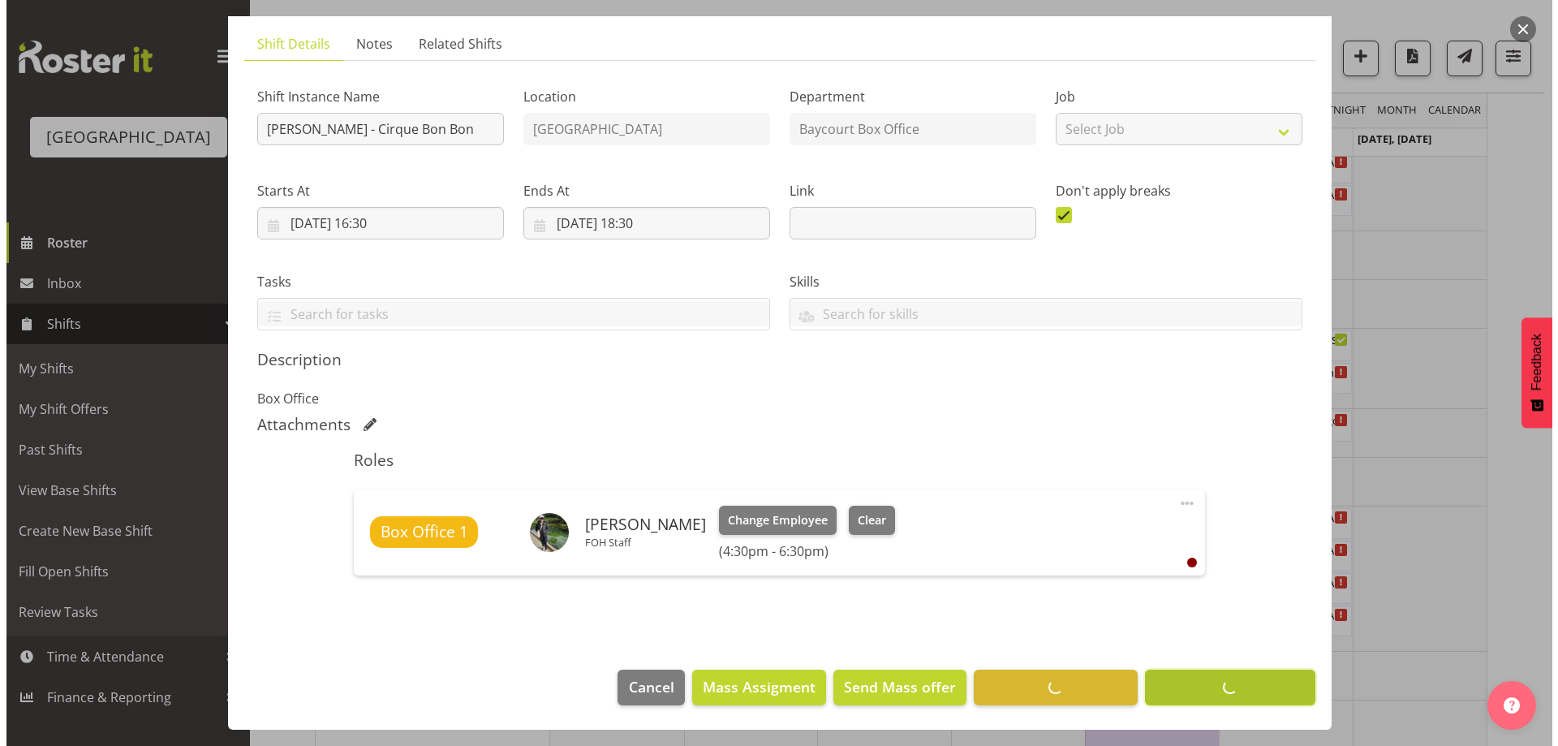
scroll to position [103, 0]
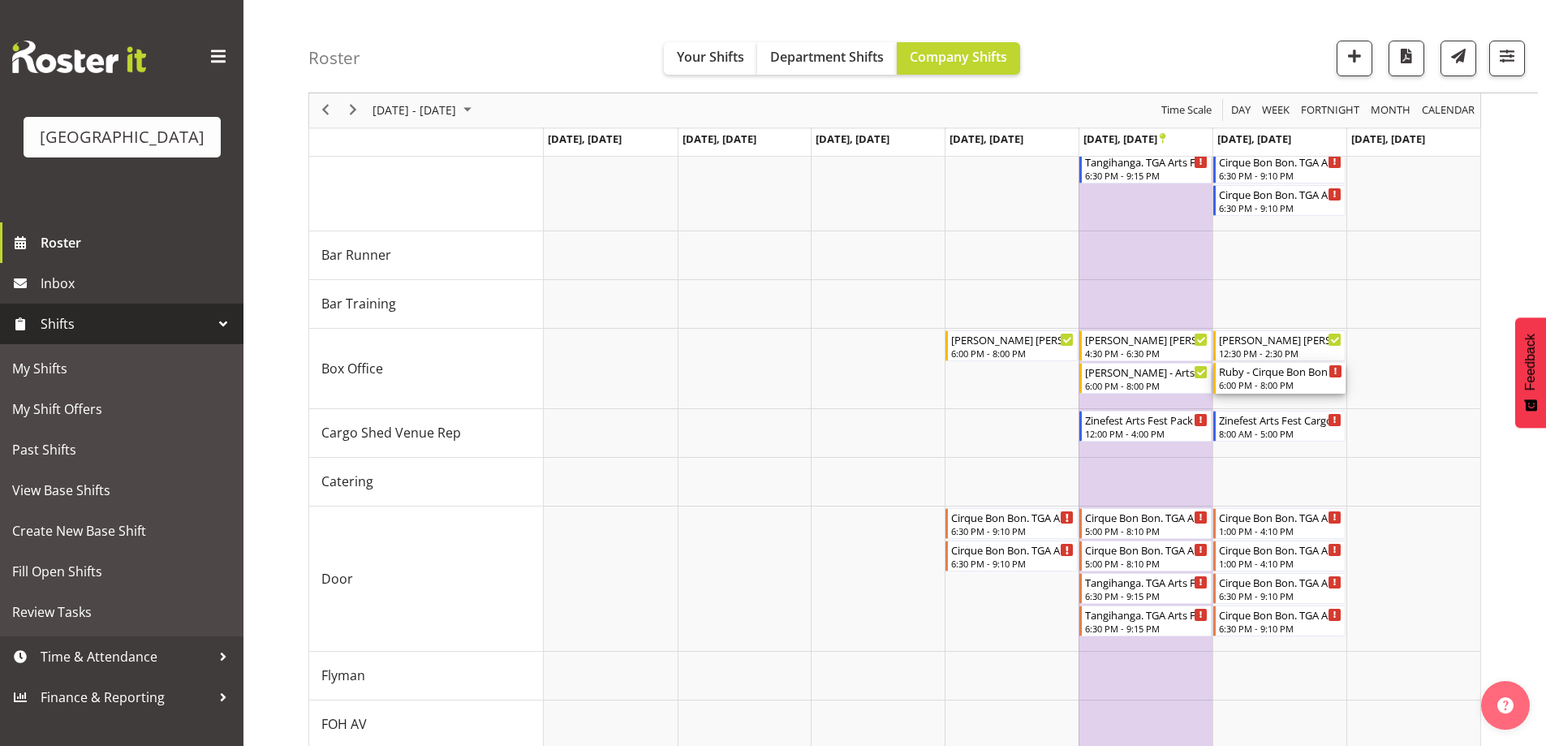
click at [1287, 379] on div "Ruby - Cirque Bon Bon - Unfilled 6:00 PM - 8:00 PM" at bounding box center [1280, 378] width 123 height 31
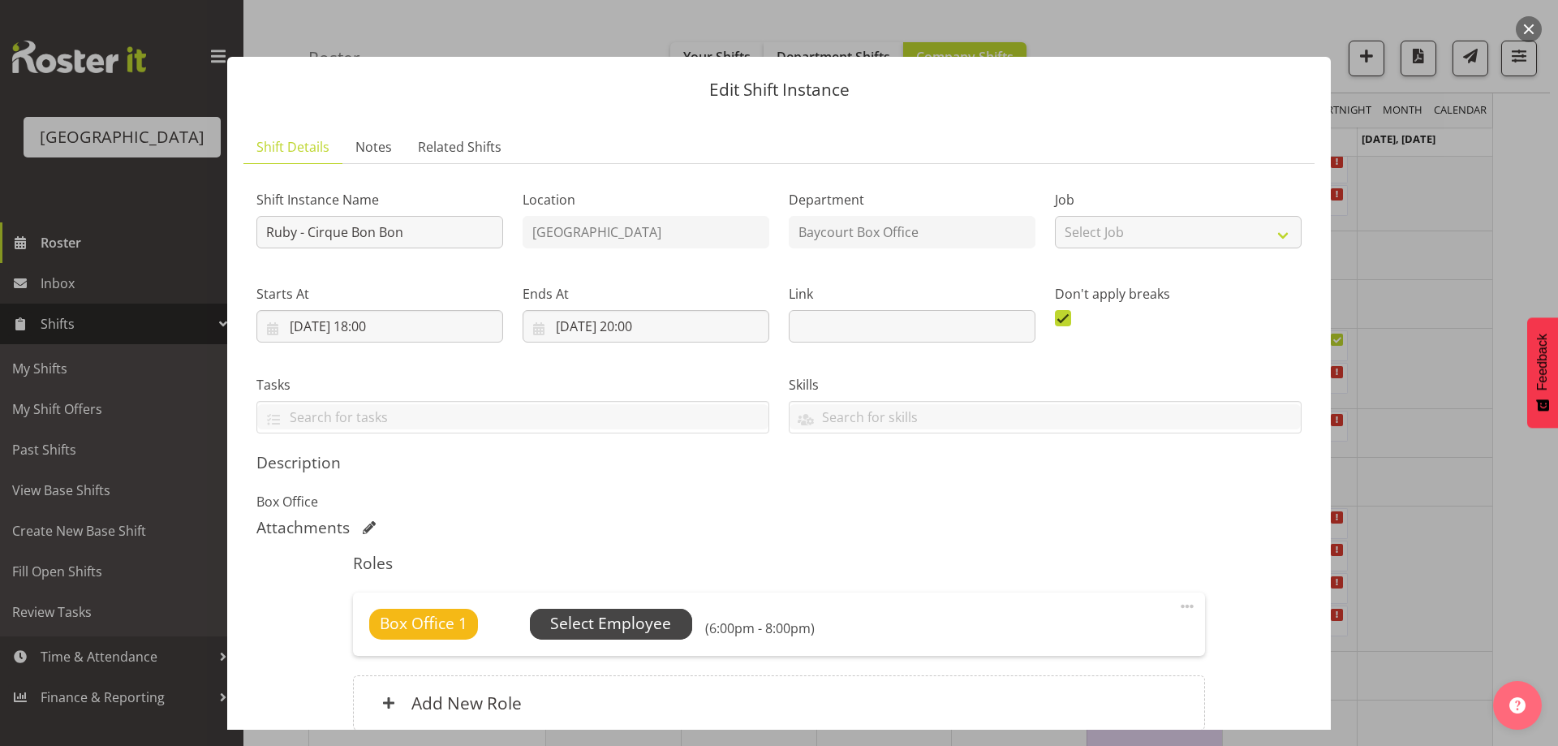
click at [566, 622] on span "Select Employee" at bounding box center [610, 624] width 121 height 24
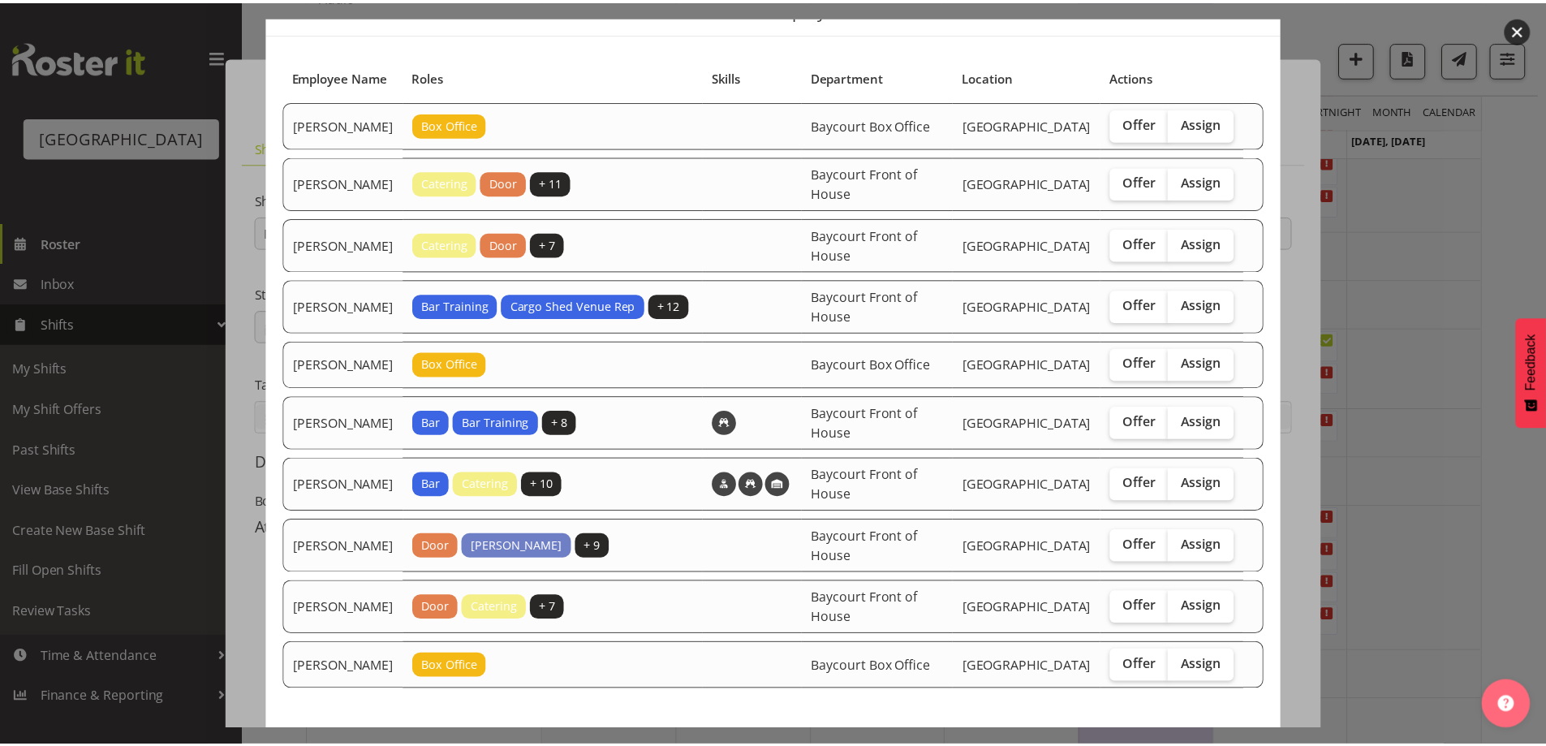
scroll to position [162, 0]
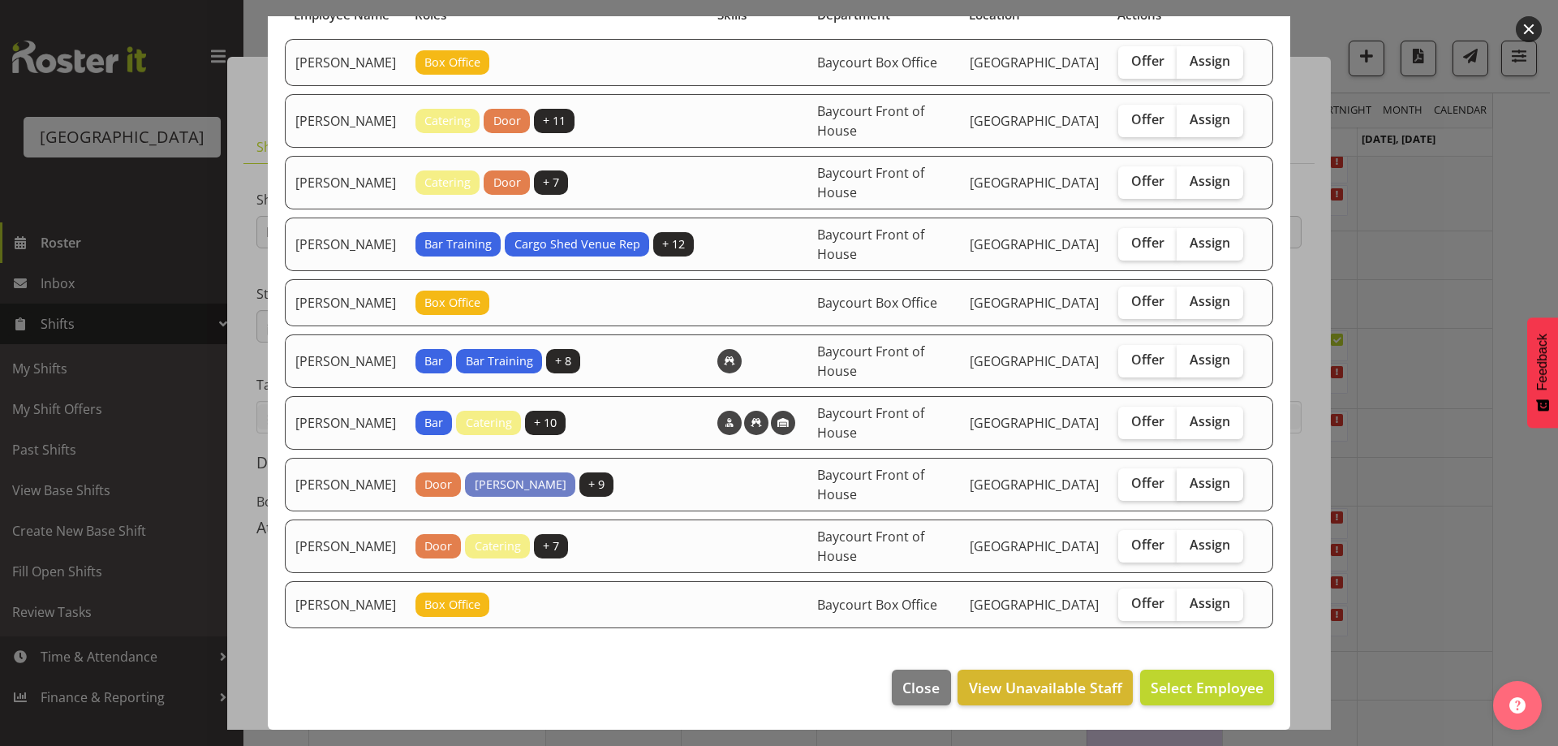
click at [1219, 496] on label "Assign" at bounding box center [1210, 484] width 67 height 32
click at [1187, 489] on input "Assign" at bounding box center [1182, 483] width 11 height 11
checkbox input "true"
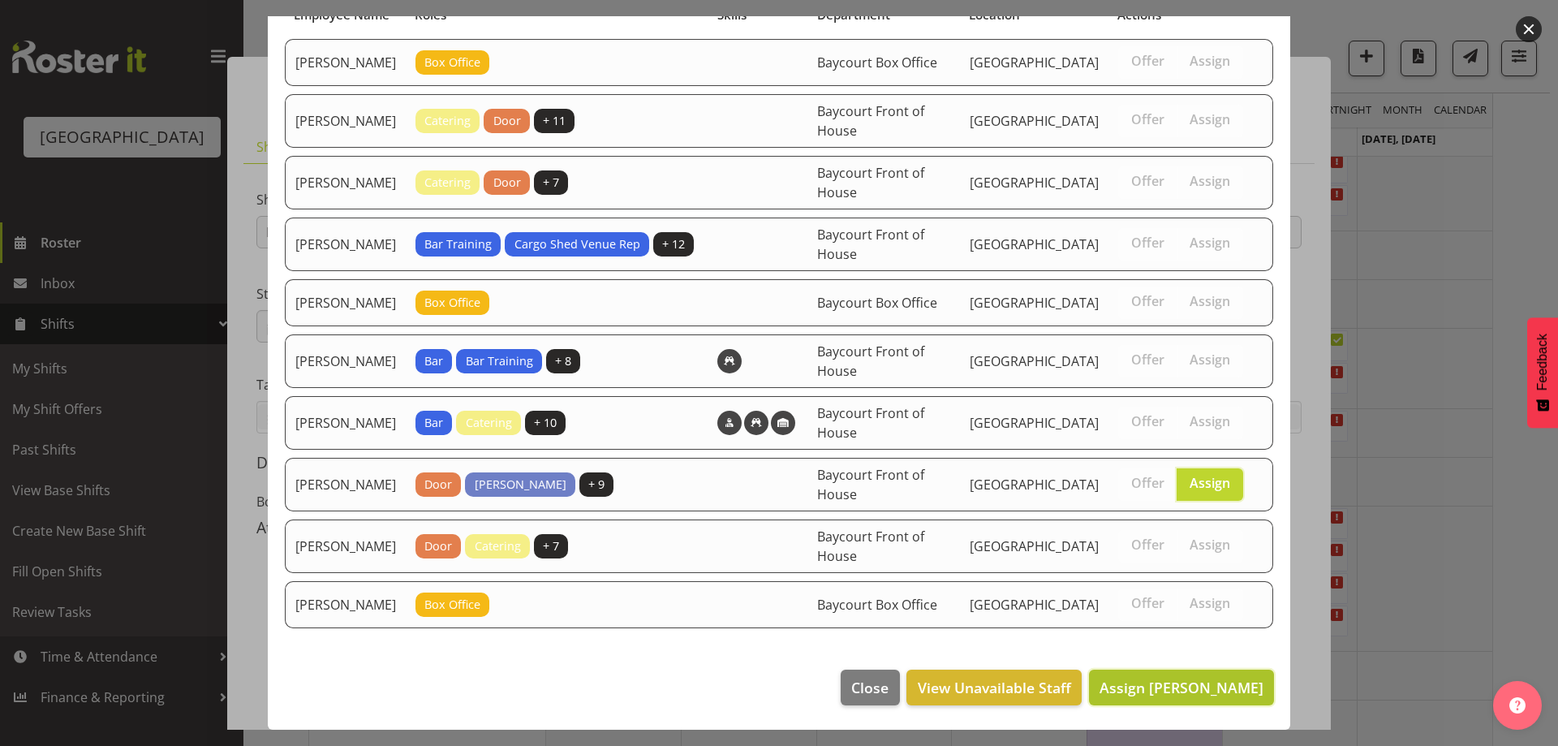
click at [1191, 698] on span "Assign [PERSON_NAME]" at bounding box center [1182, 687] width 164 height 21
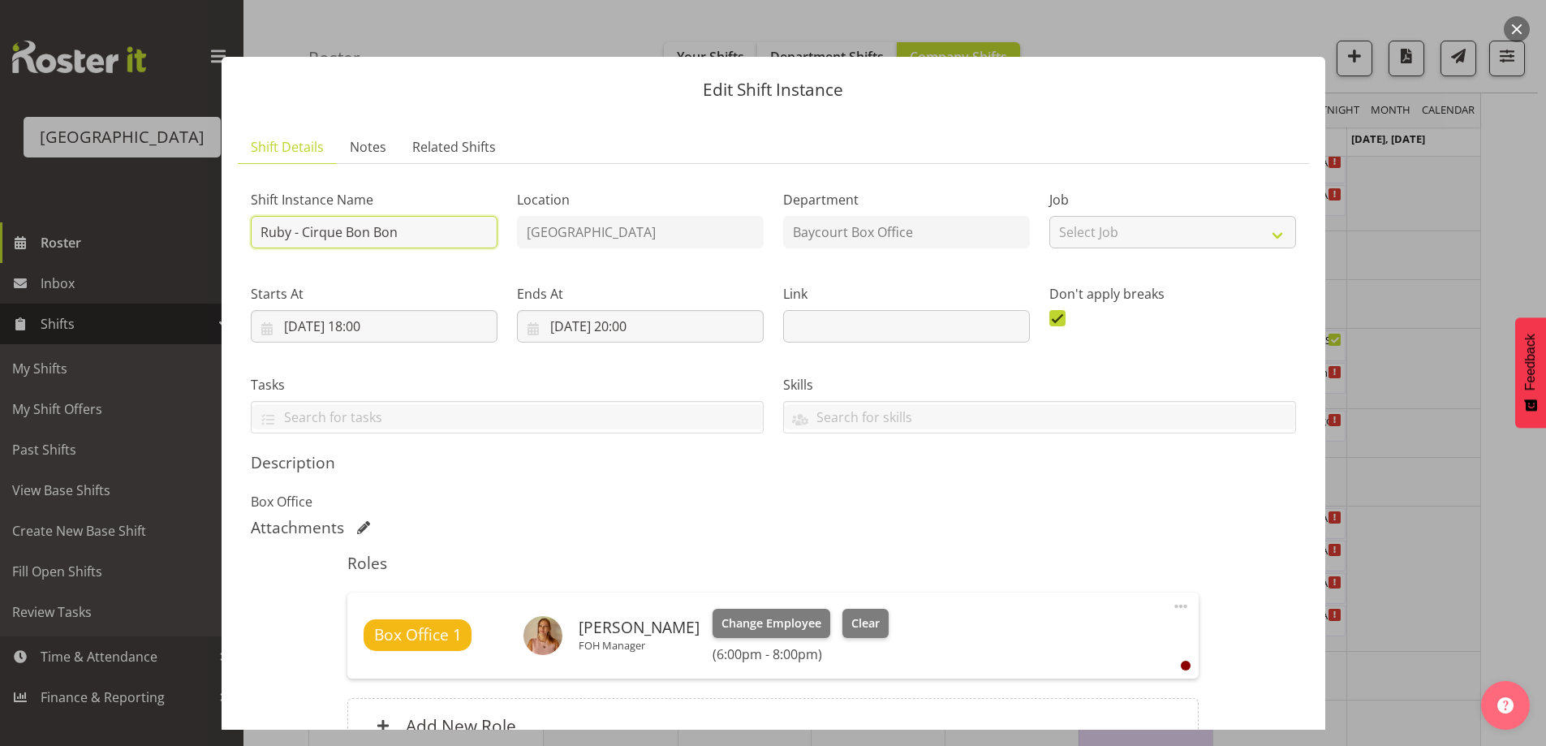
drag, startPoint x: 288, startPoint y: 234, endPoint x: 256, endPoint y: 234, distance: 32.5
click at [256, 234] on input "Ruby - Cirque Bon Bon" at bounding box center [374, 232] width 247 height 32
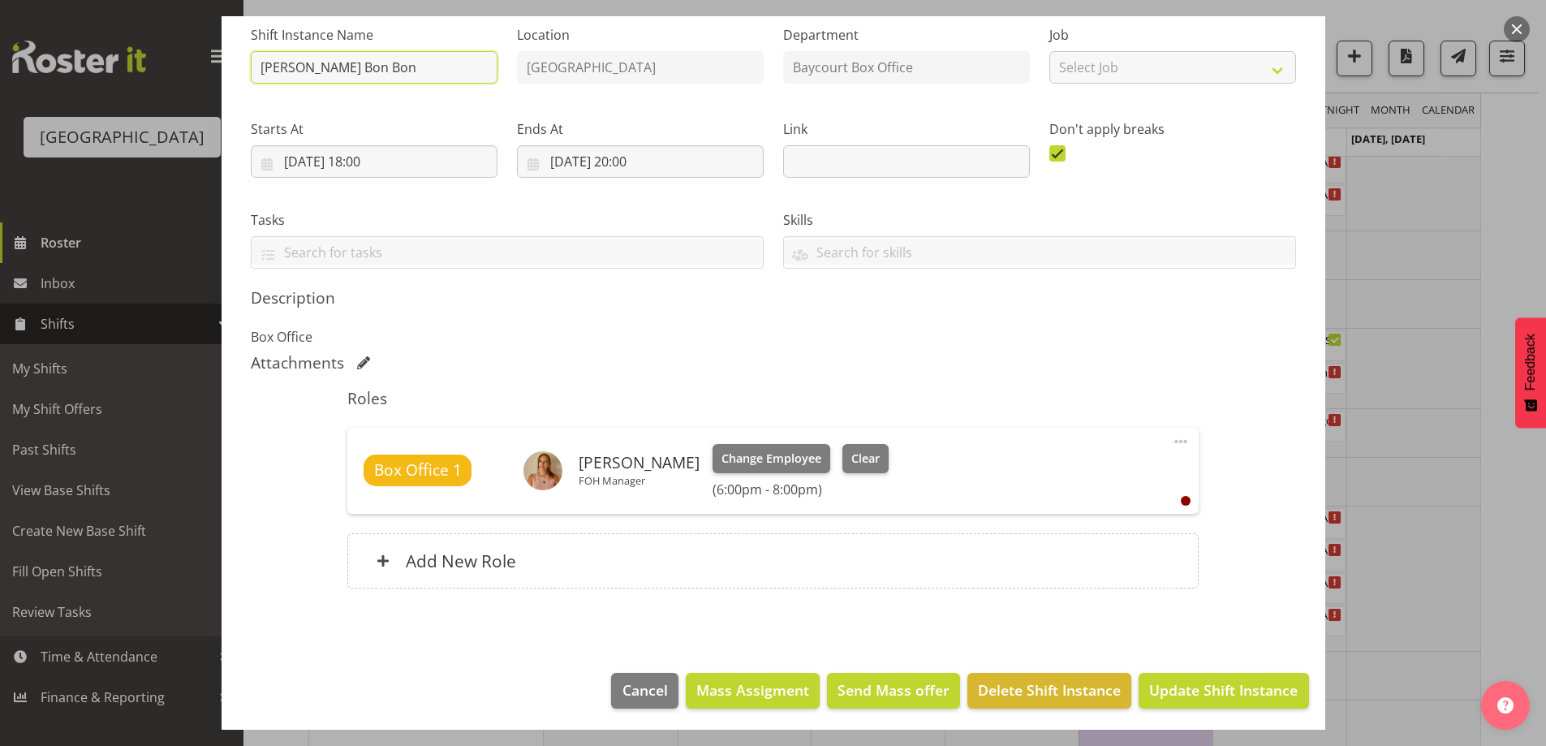
scroll to position [168, 0]
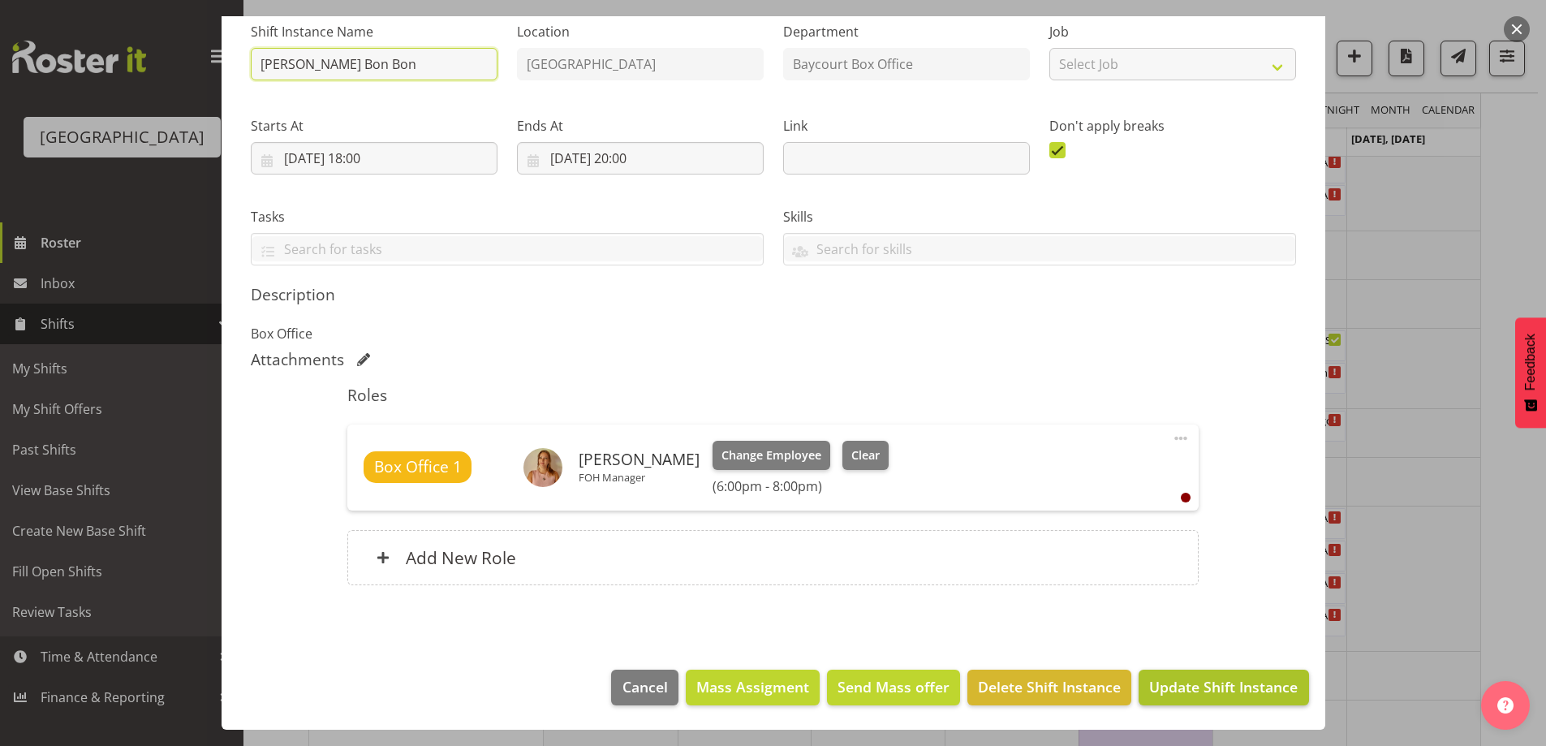
type input "[PERSON_NAME] Bon Bon"
click at [1262, 687] on span "Update Shift Instance" at bounding box center [1223, 686] width 149 height 21
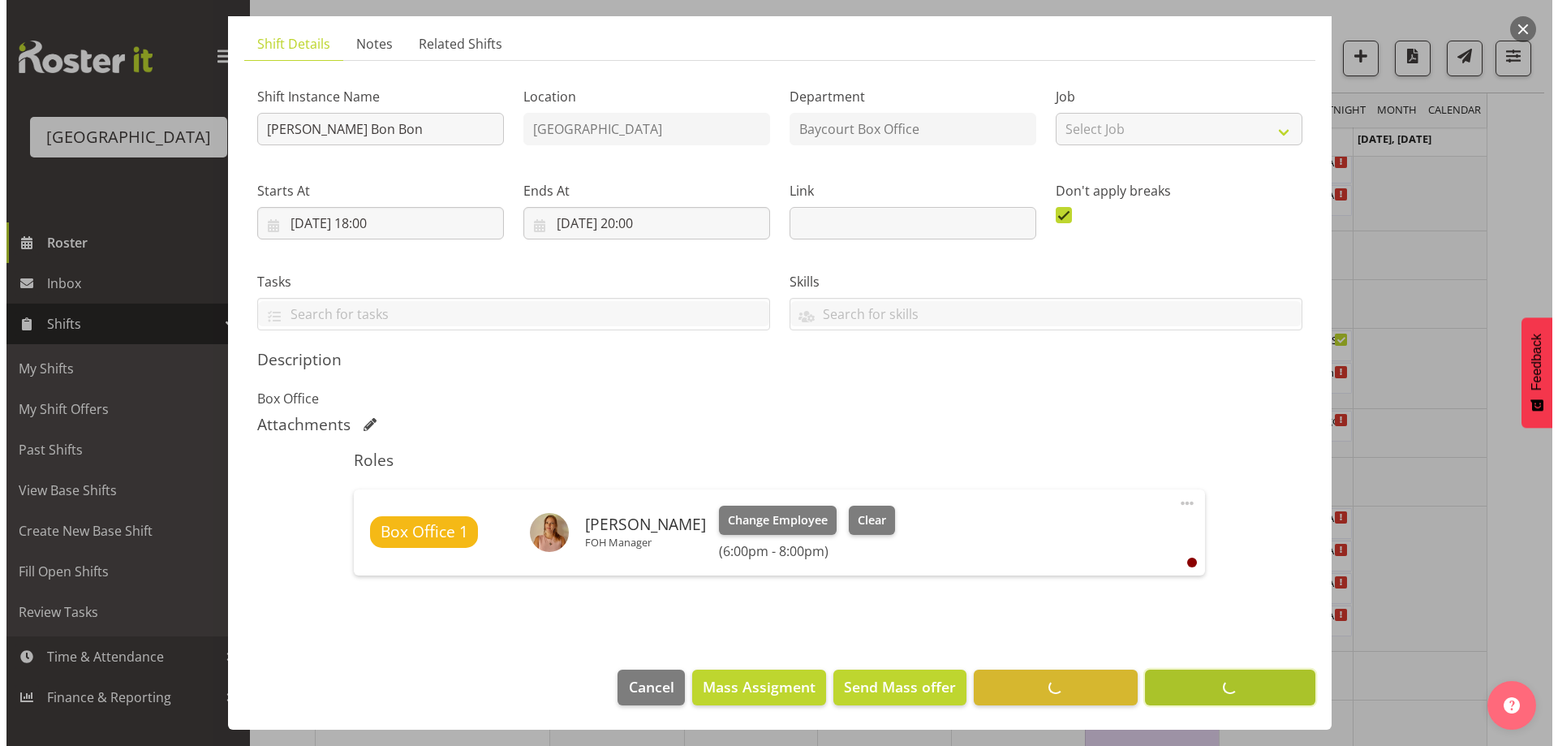
scroll to position [103, 0]
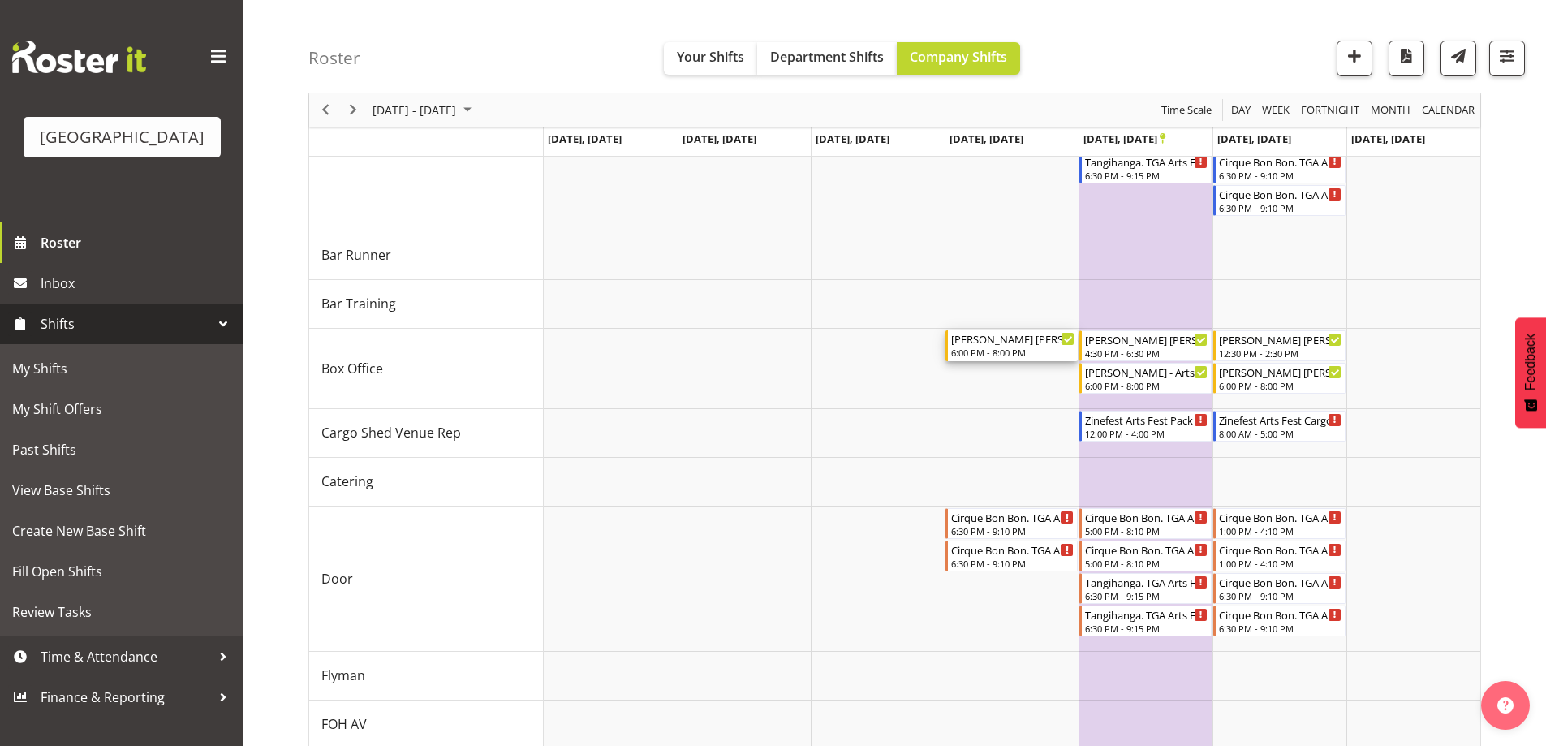
click at [1010, 351] on div "6:00 PM - 8:00 PM" at bounding box center [1012, 352] width 123 height 13
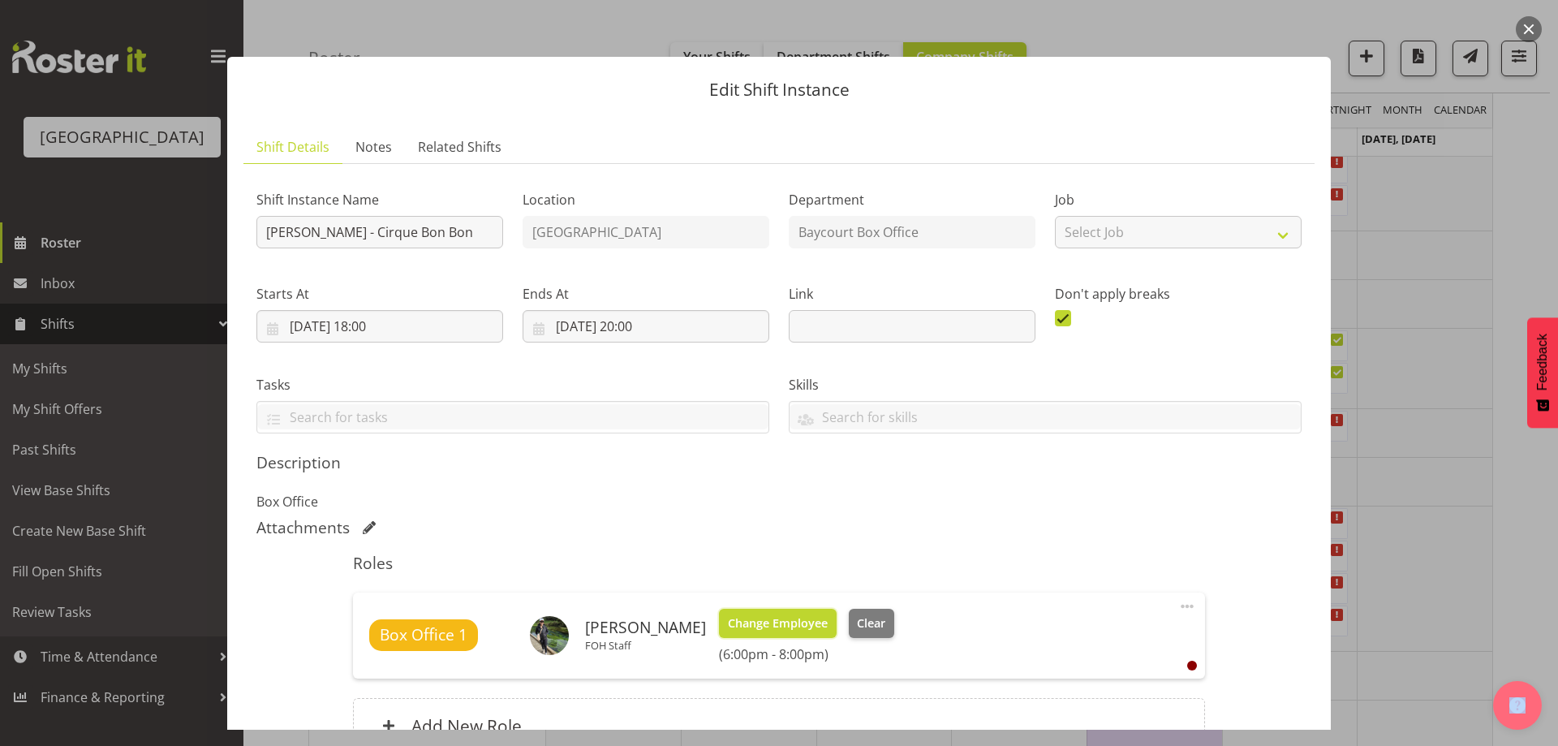
click at [747, 626] on span "Change Employee" at bounding box center [778, 623] width 100 height 18
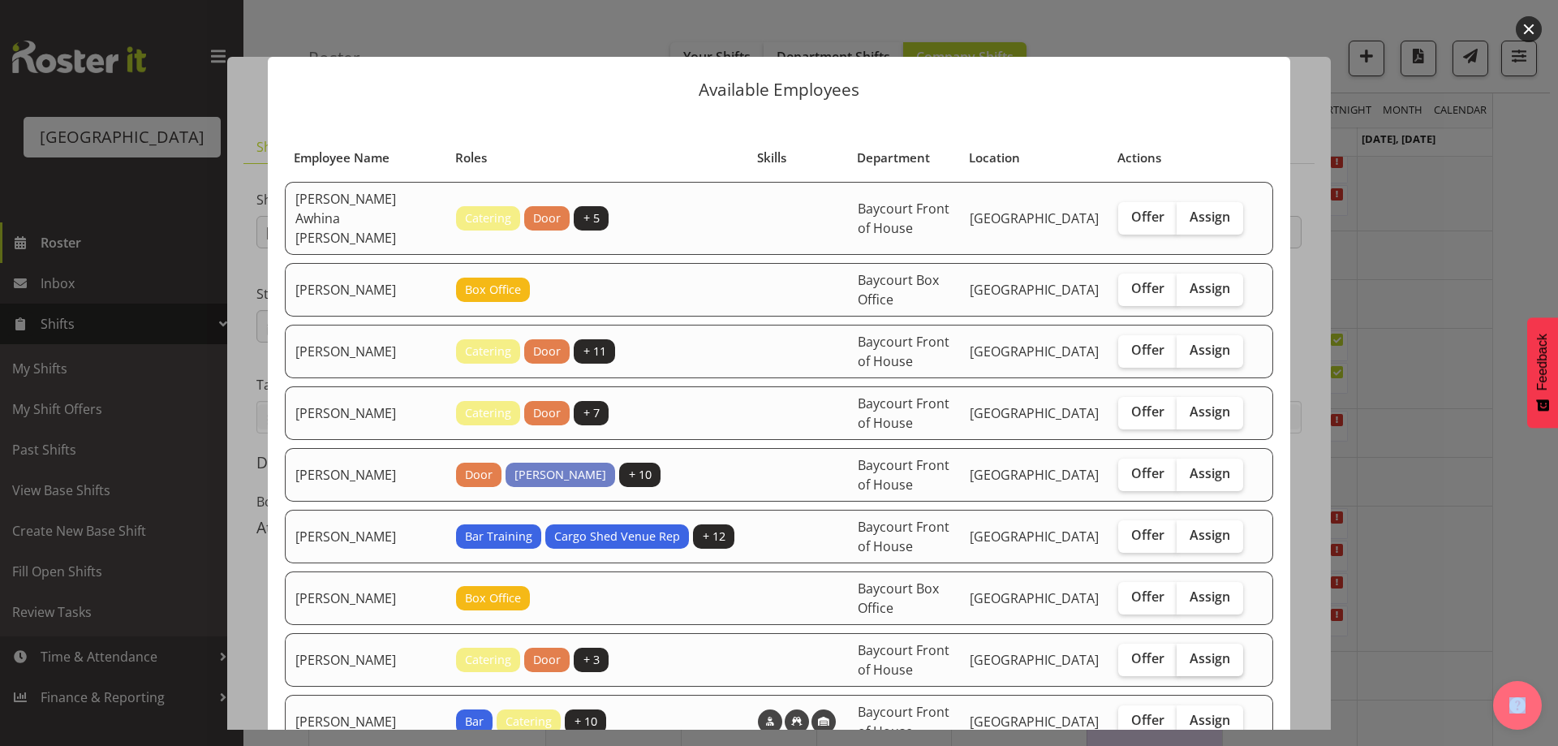
click at [1203, 650] on span "Assign" at bounding box center [1210, 658] width 41 height 16
click at [1187, 653] on input "Assign" at bounding box center [1182, 658] width 11 height 11
checkbox input "true"
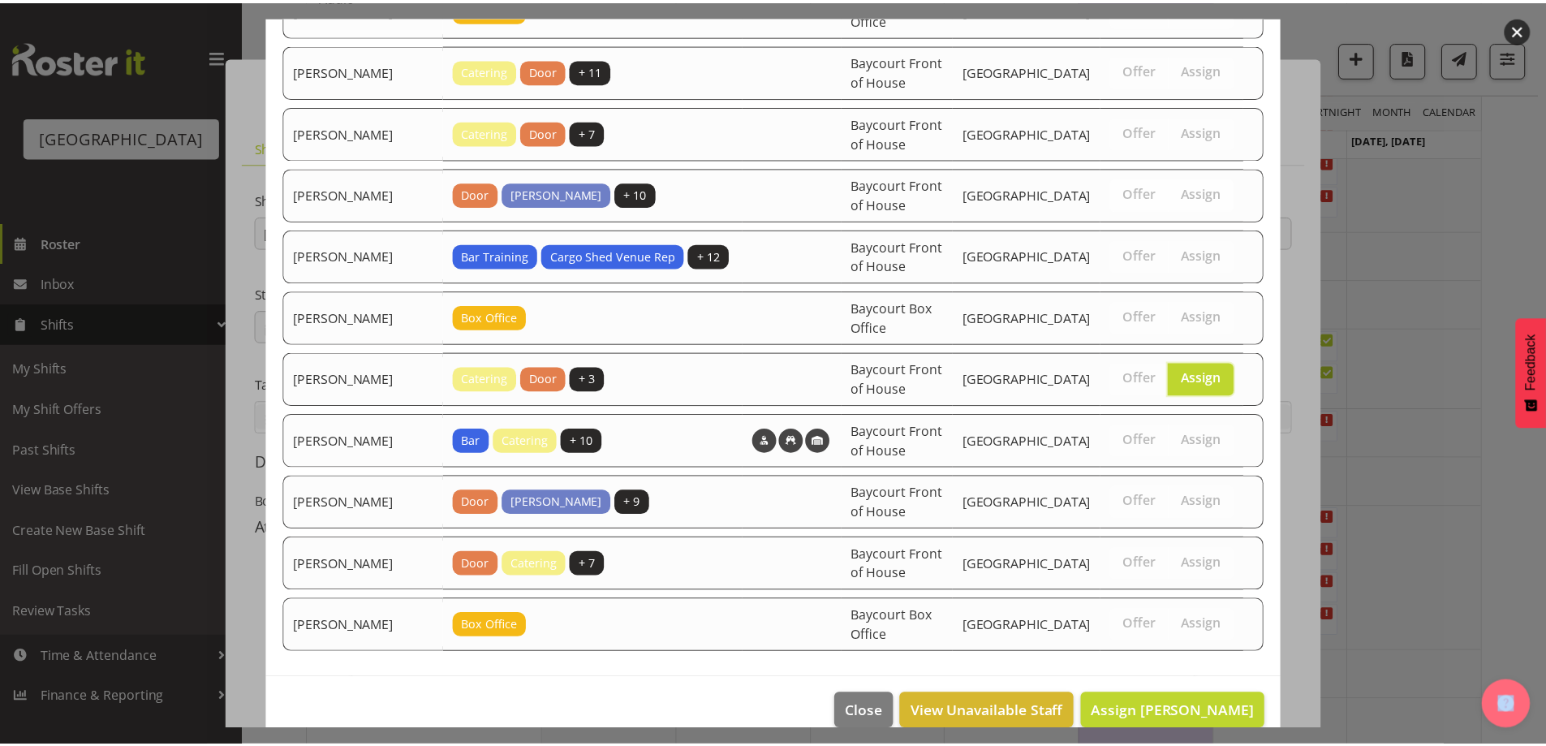
scroll to position [286, 0]
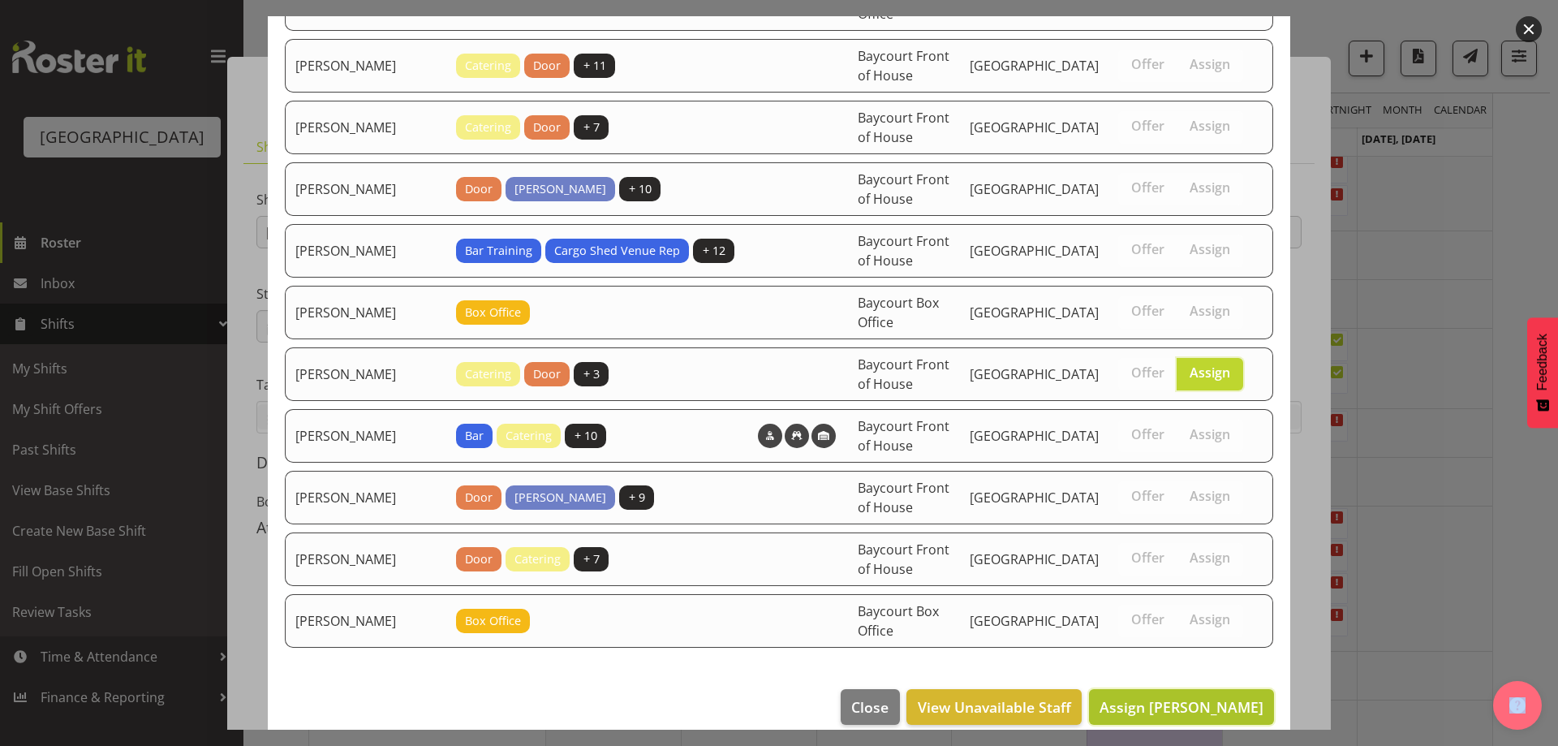
click at [1206, 697] on span "Assign [PERSON_NAME]" at bounding box center [1182, 706] width 164 height 19
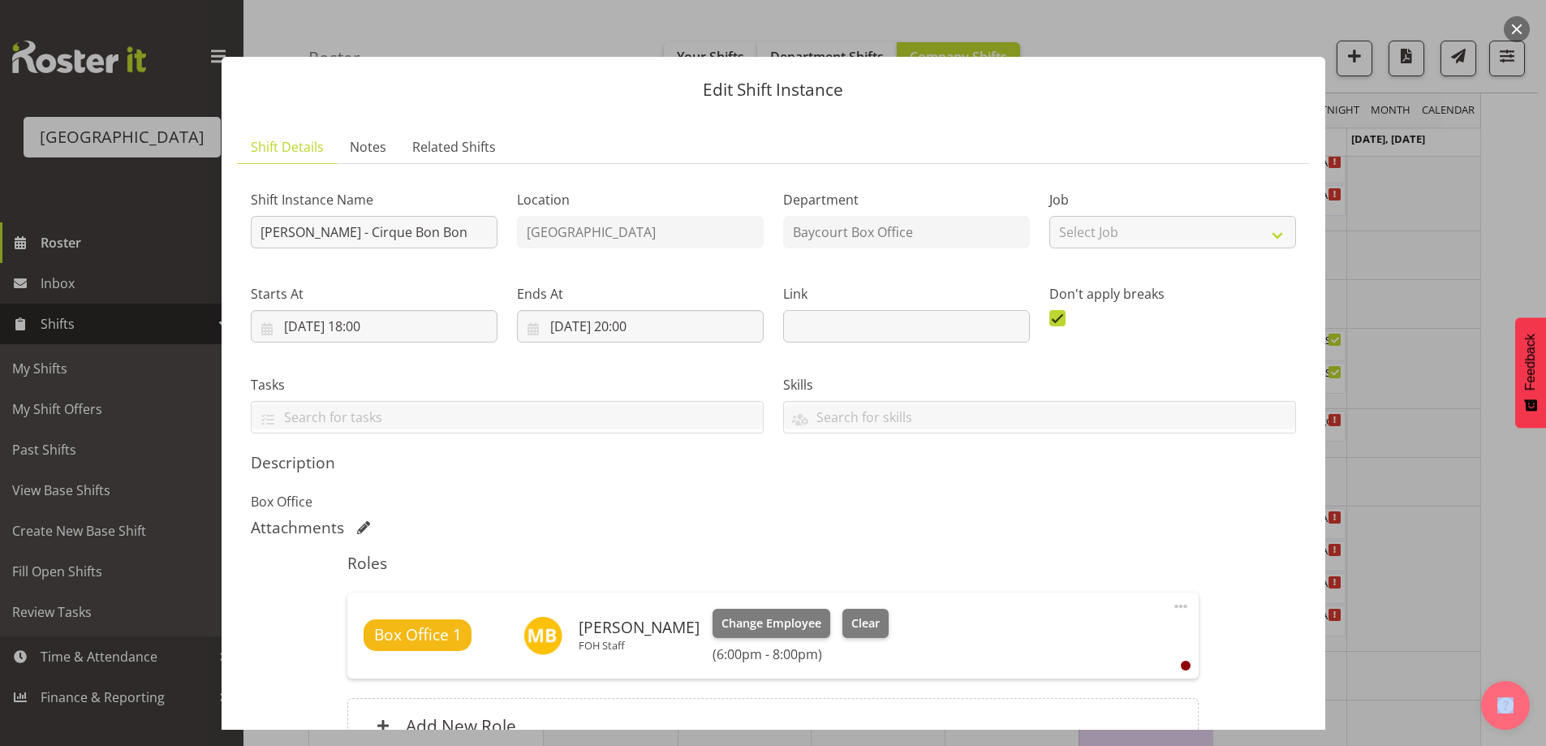
scroll to position [168, 0]
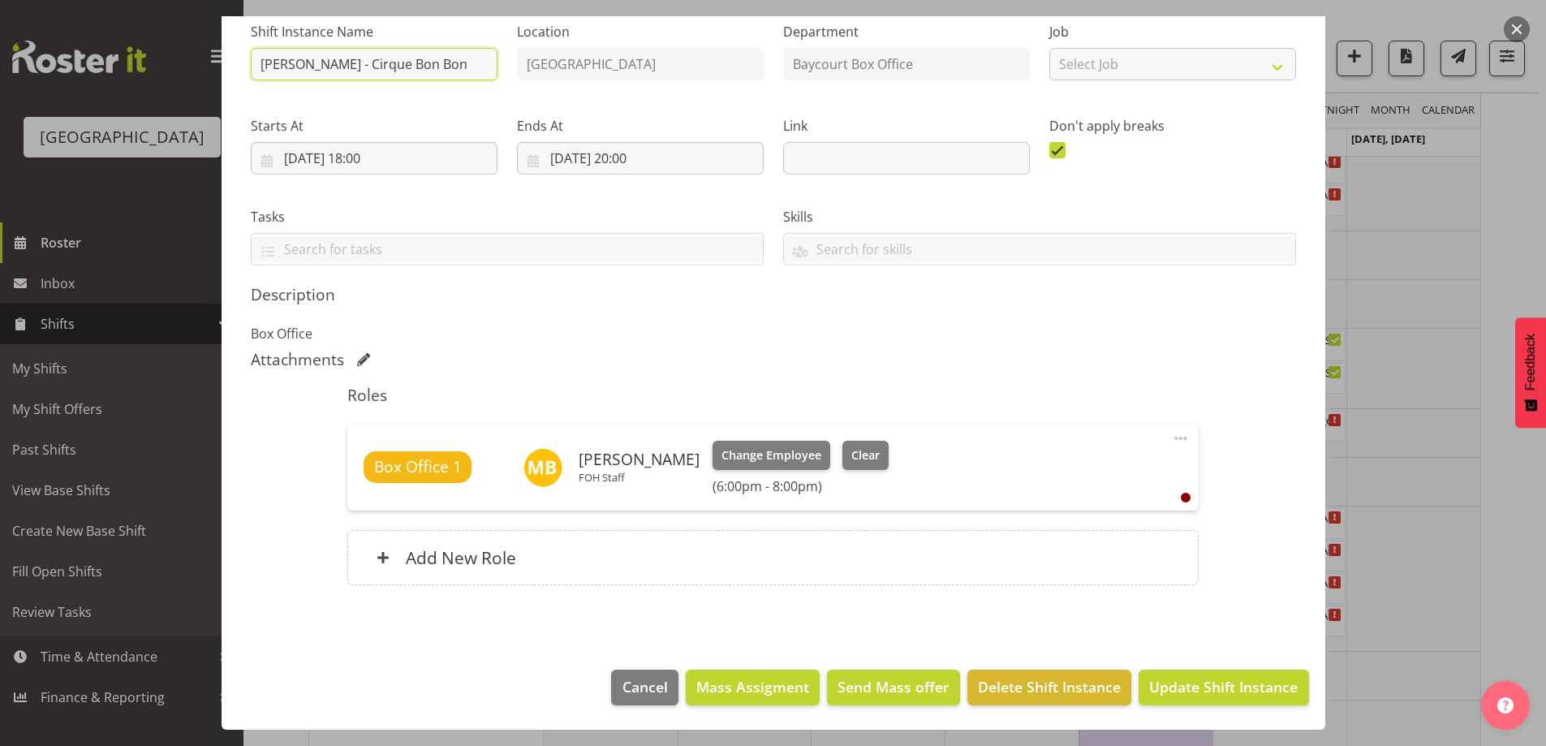
drag, startPoint x: 291, startPoint y: 62, endPoint x: 239, endPoint y: 62, distance: 51.9
click at [239, 62] on section "Shift Instance Name [PERSON_NAME] - Cirque Bon Bon Location [GEOGRAPHIC_DATA] D…" at bounding box center [773, 307] width 1071 height 622
type input "[PERSON_NAME] Bon Bon"
click at [1207, 687] on span "Update Shift Instance" at bounding box center [1223, 686] width 149 height 21
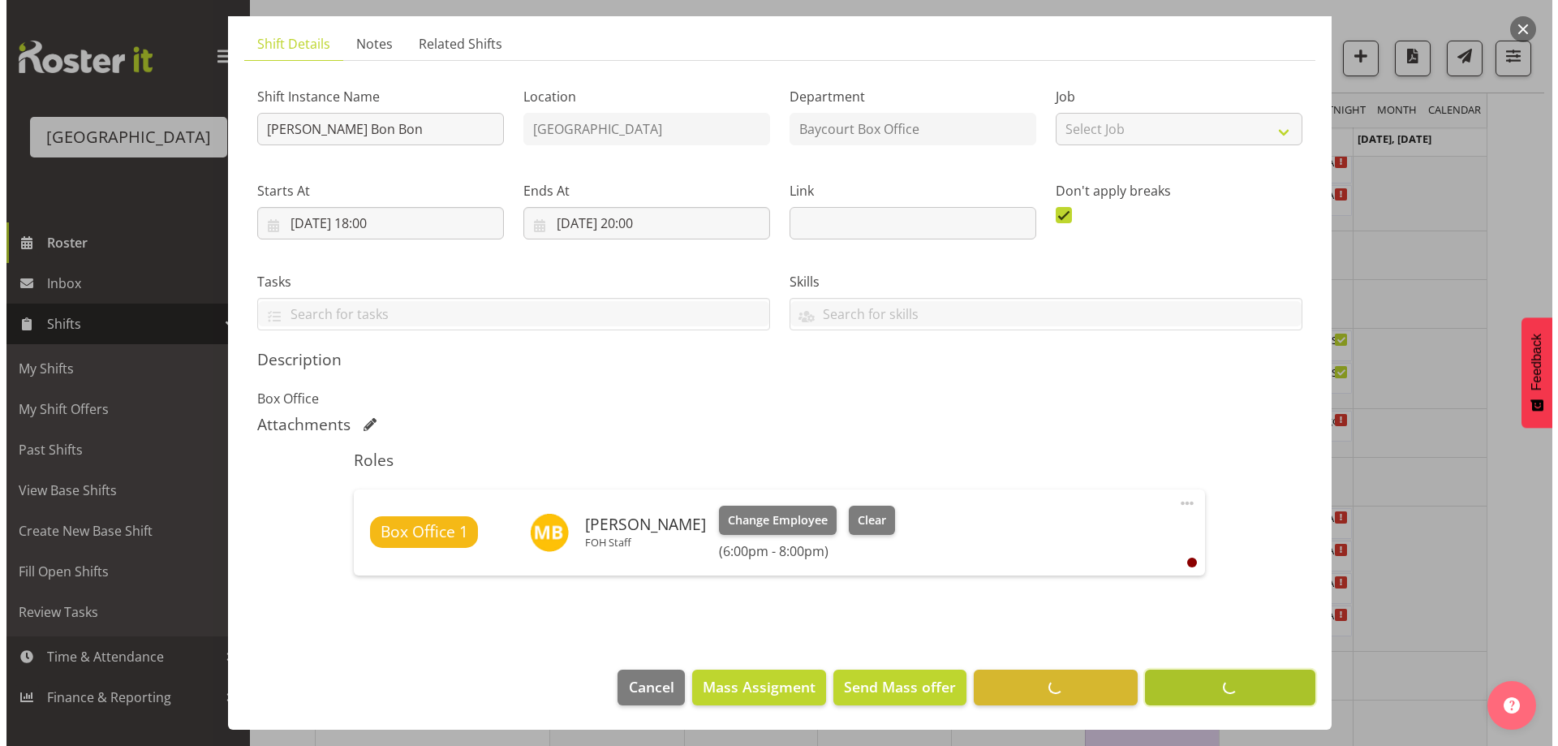
scroll to position [103, 0]
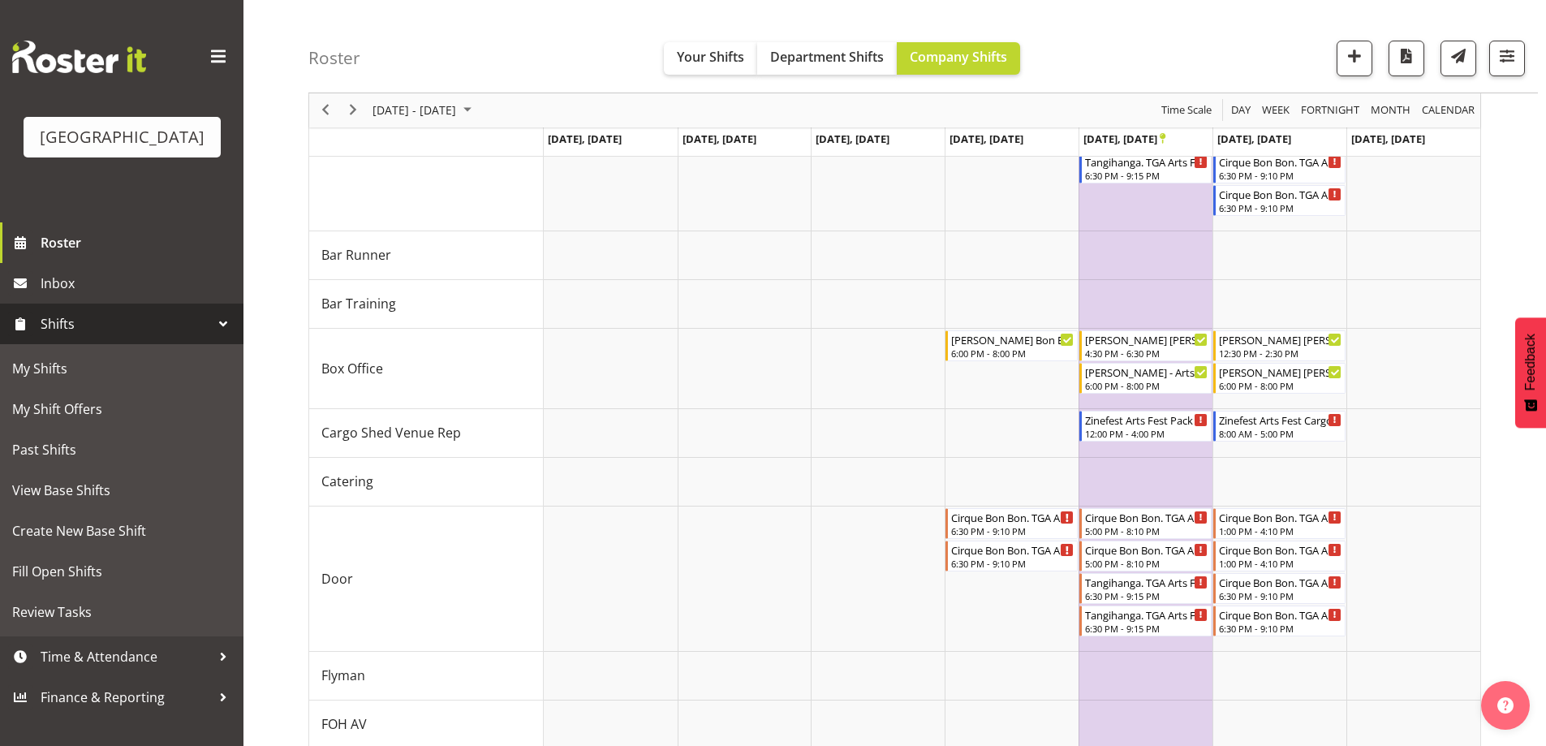
click at [1154, 37] on div "Roster Your Shifts Department Shifts Company Shifts All Locations [GEOGRAPHIC_D…" at bounding box center [922, 46] width 1229 height 93
click at [1156, 386] on div "6:00 PM - 8:00 PM" at bounding box center [1146, 384] width 123 height 13
click at [0, 0] on div at bounding box center [0, 0] width 0 height 0
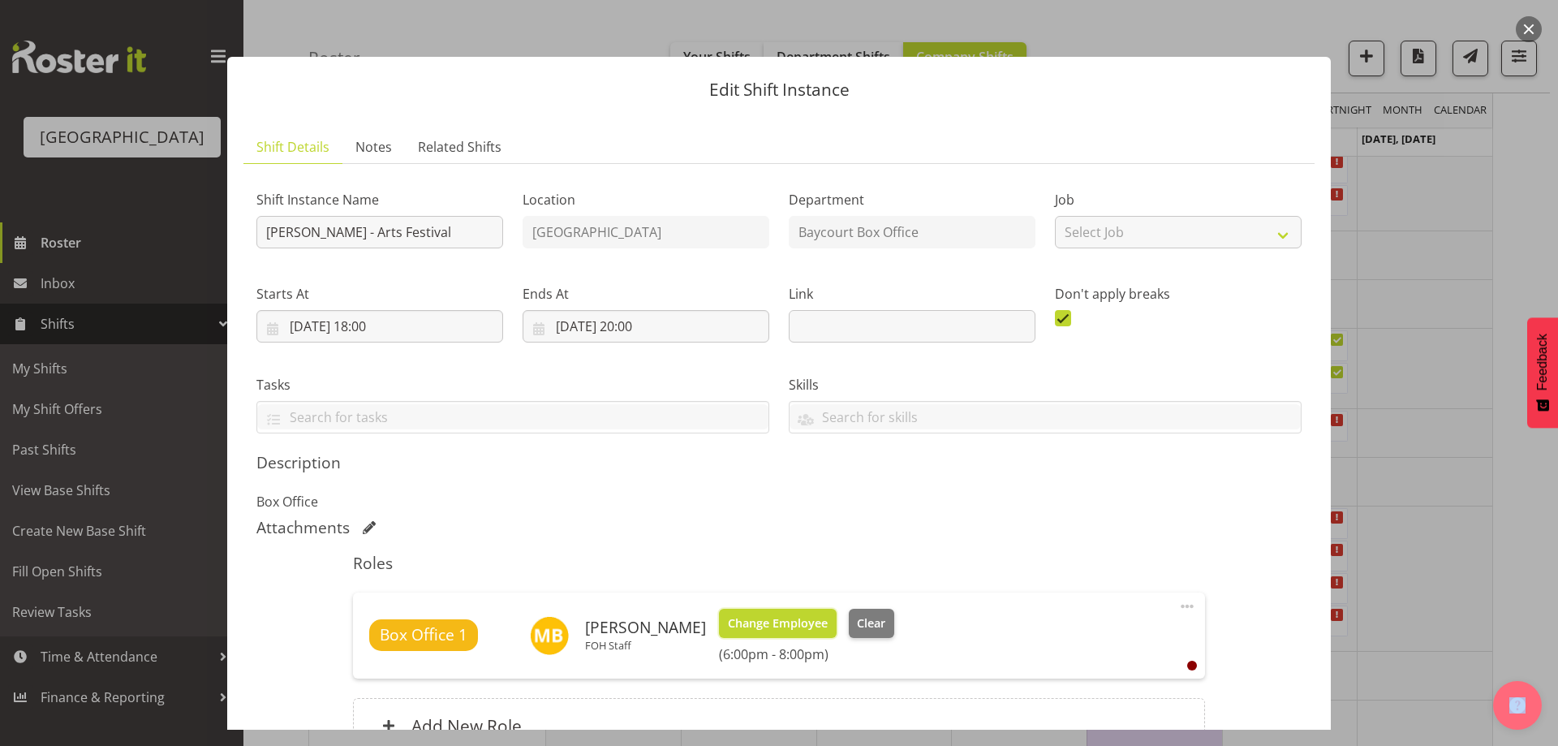
click at [827, 623] on span "Change Employee" at bounding box center [778, 623] width 100 height 18
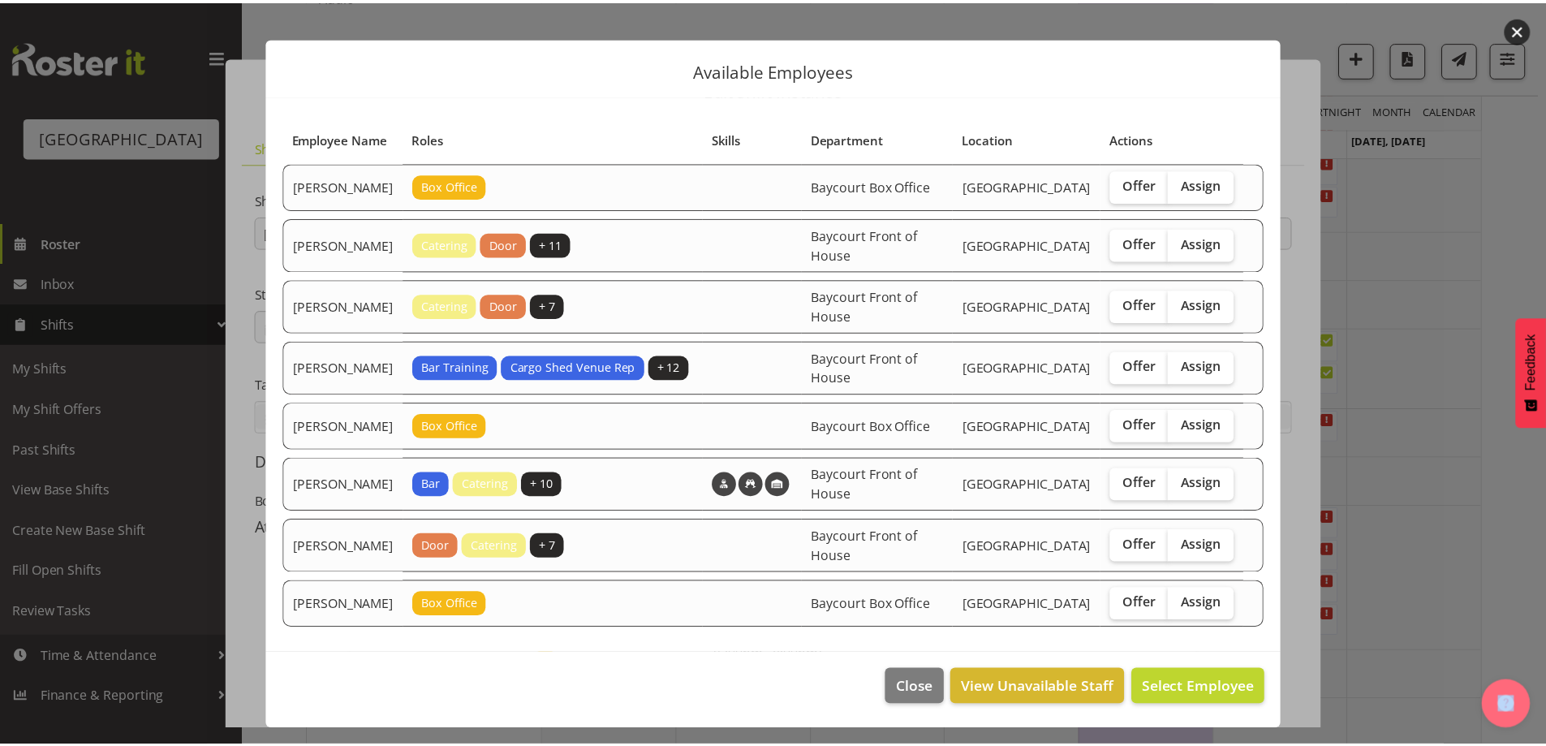
scroll to position [58, 0]
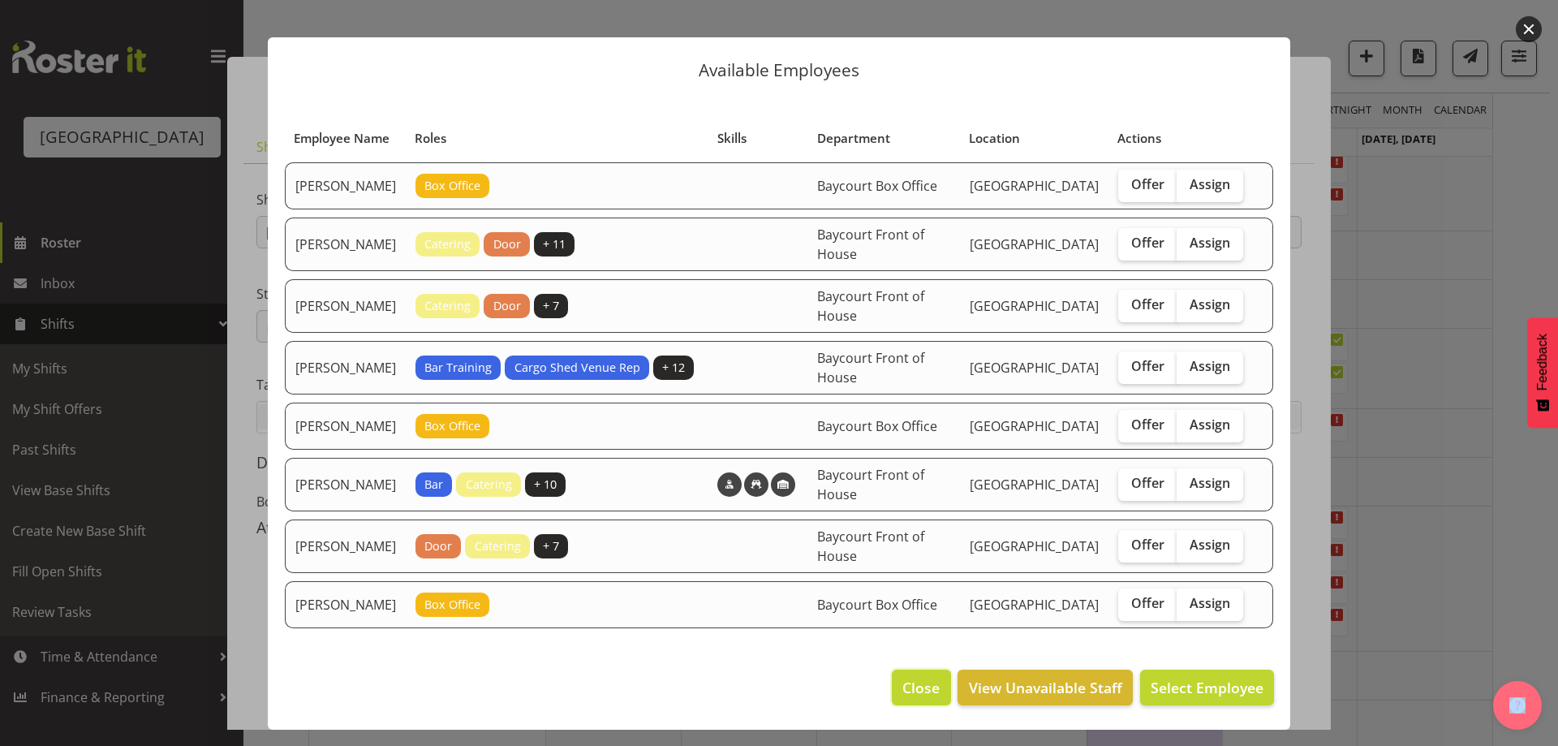
click at [915, 682] on span "Close" at bounding box center [920, 687] width 37 height 21
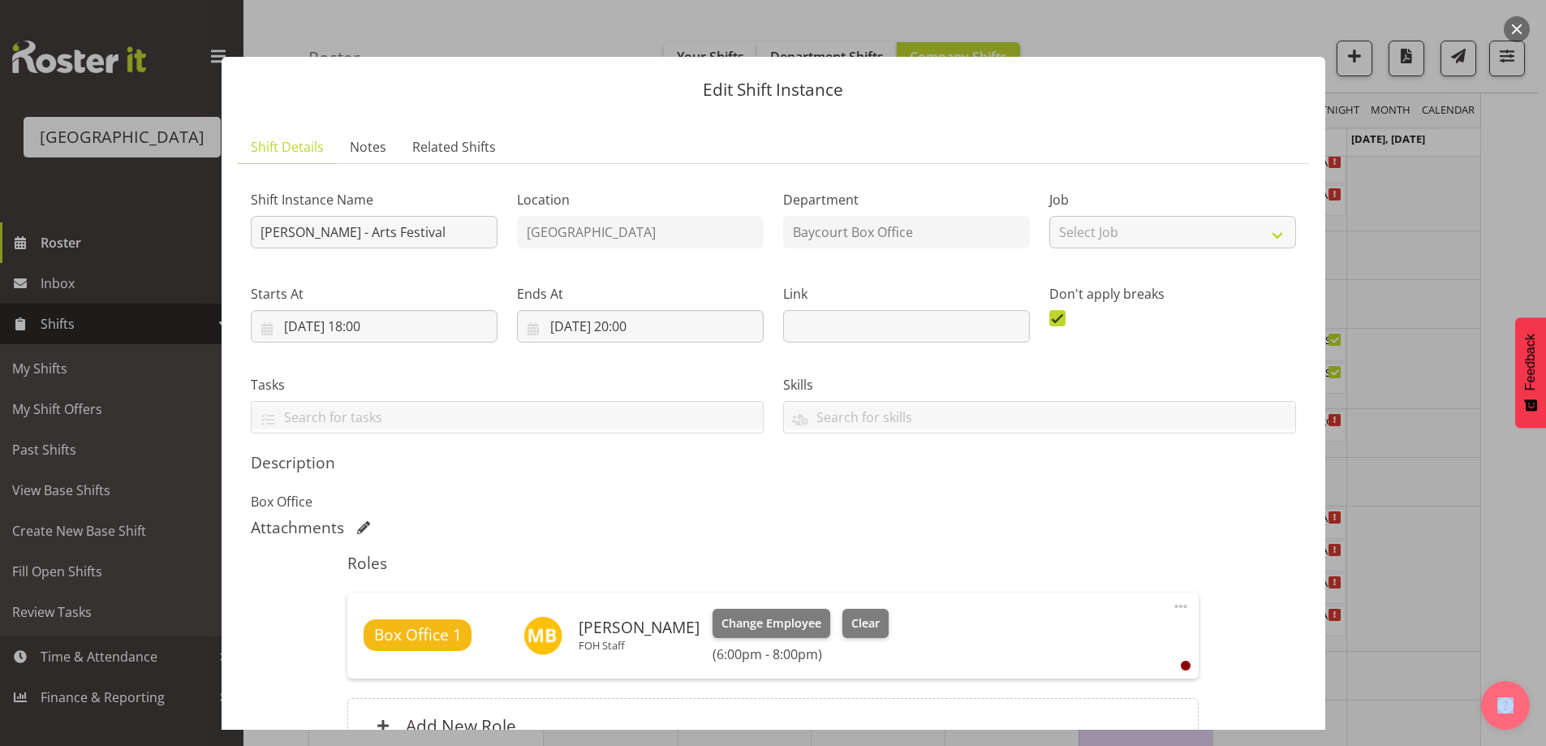
click at [1513, 17] on button "button" at bounding box center [1517, 29] width 26 height 26
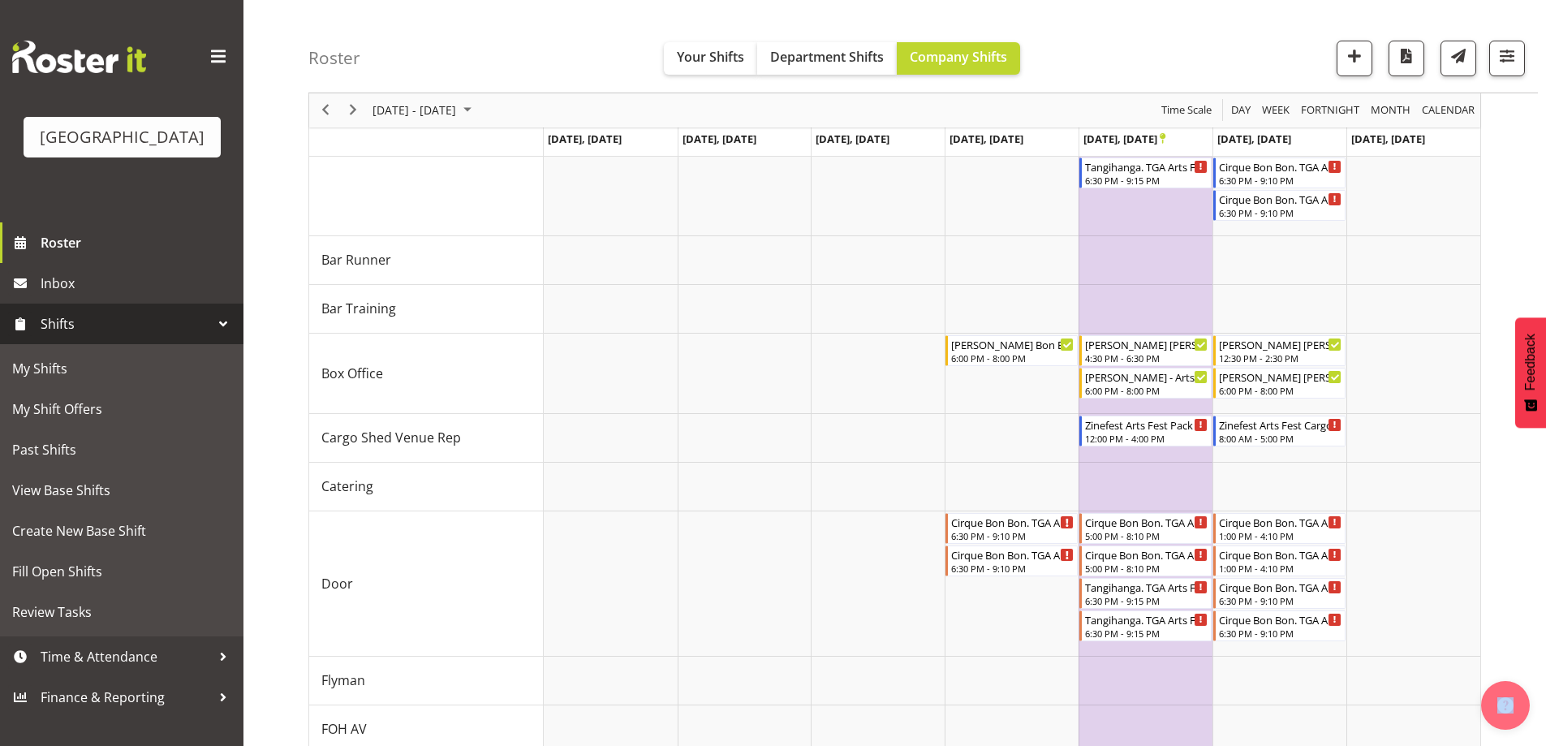
scroll to position [253, 0]
drag, startPoint x: 426, startPoint y: 93, endPoint x: 431, endPoint y: 105, distance: 13.1
click at [427, 93] on div "Roster Your Shifts Department Shifts Company Shifts All Locations [GEOGRAPHIC_D…" at bounding box center [922, 46] width 1229 height 93
click at [434, 112] on span "[DATE] - [DATE]" at bounding box center [414, 111] width 87 height 20
drag, startPoint x: 467, startPoint y: 314, endPoint x: 583, endPoint y: 294, distance: 118.6
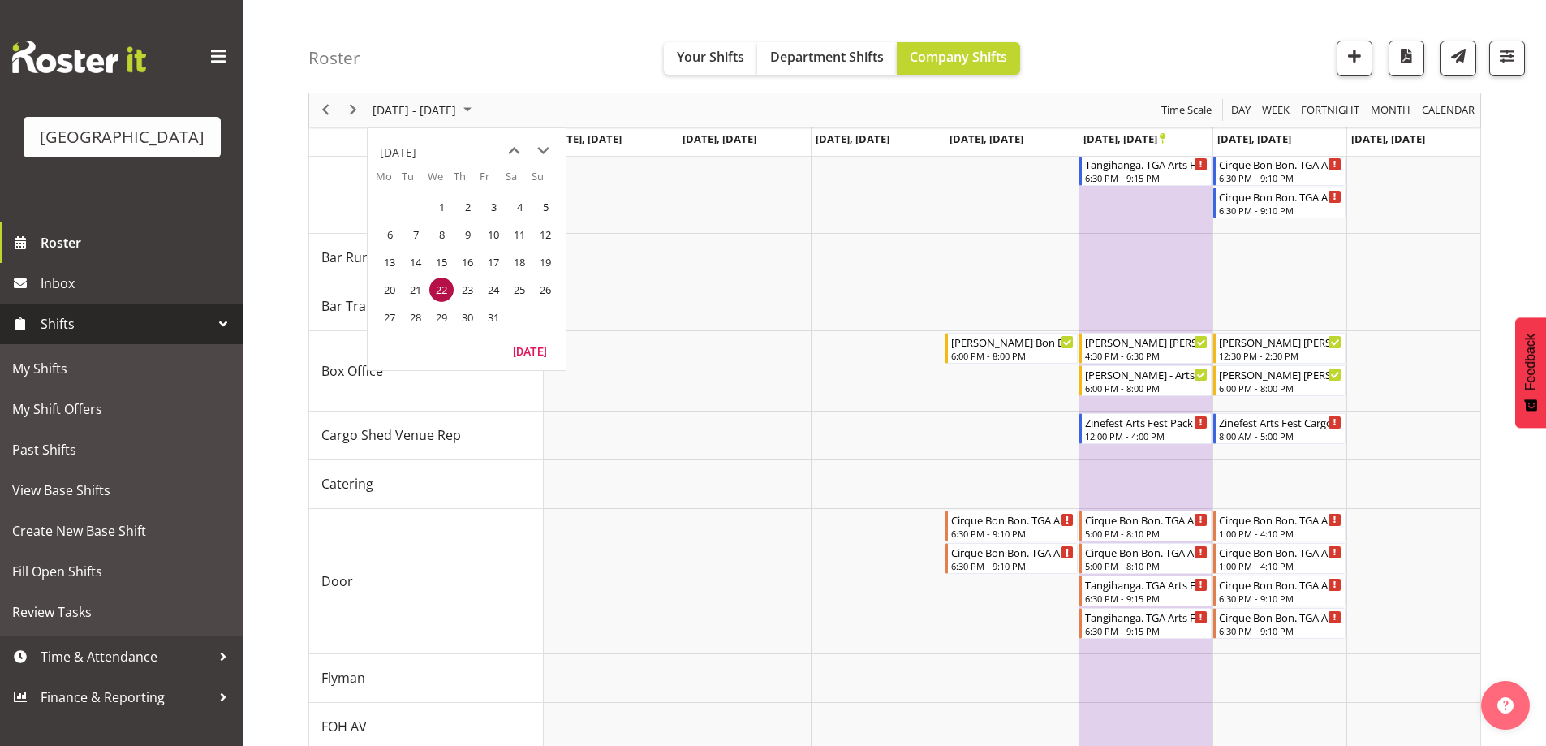
click at [466, 316] on span "30" at bounding box center [467, 317] width 24 height 24
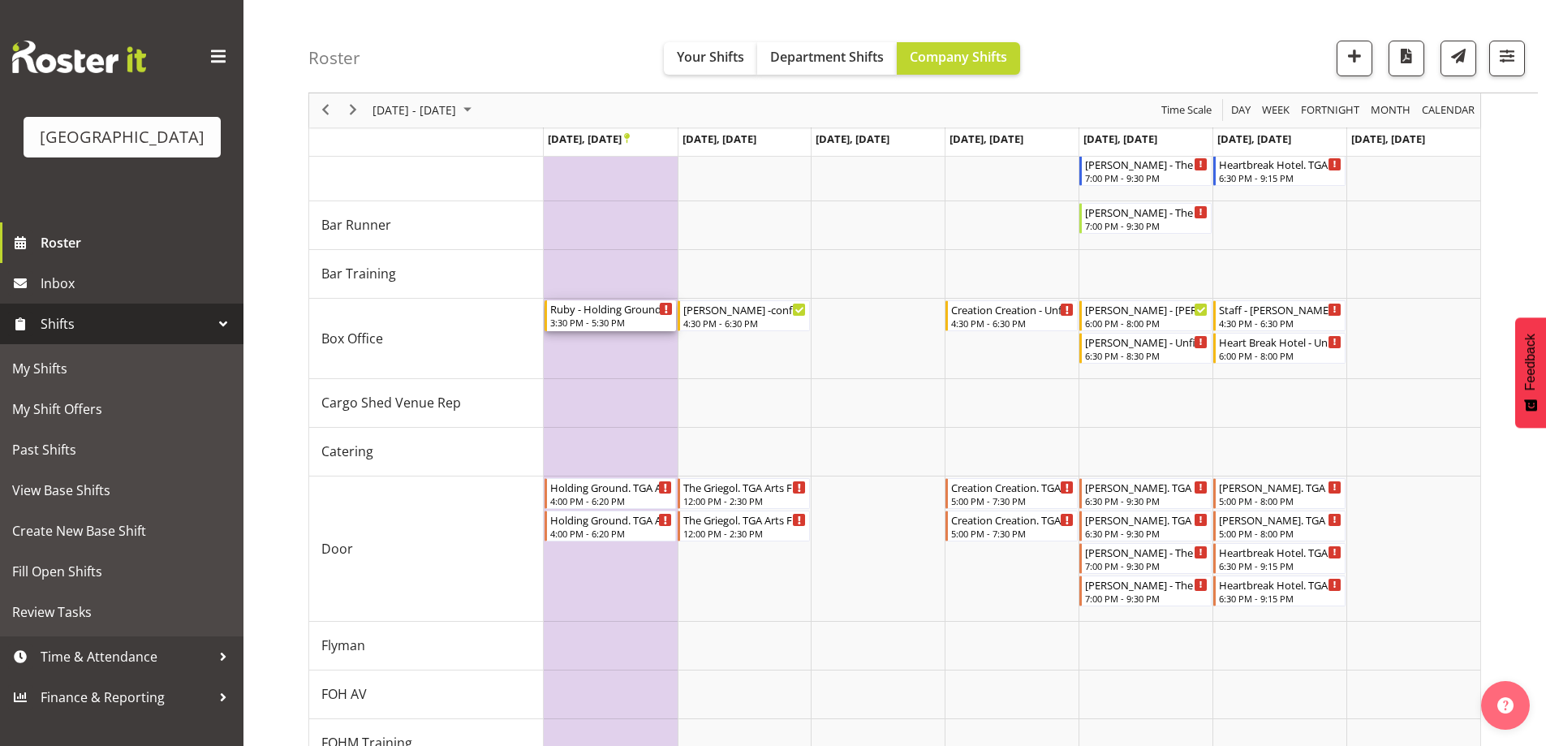
click at [615, 312] on div "Ruby - Holding Ground - Unfilled" at bounding box center [611, 308] width 123 height 16
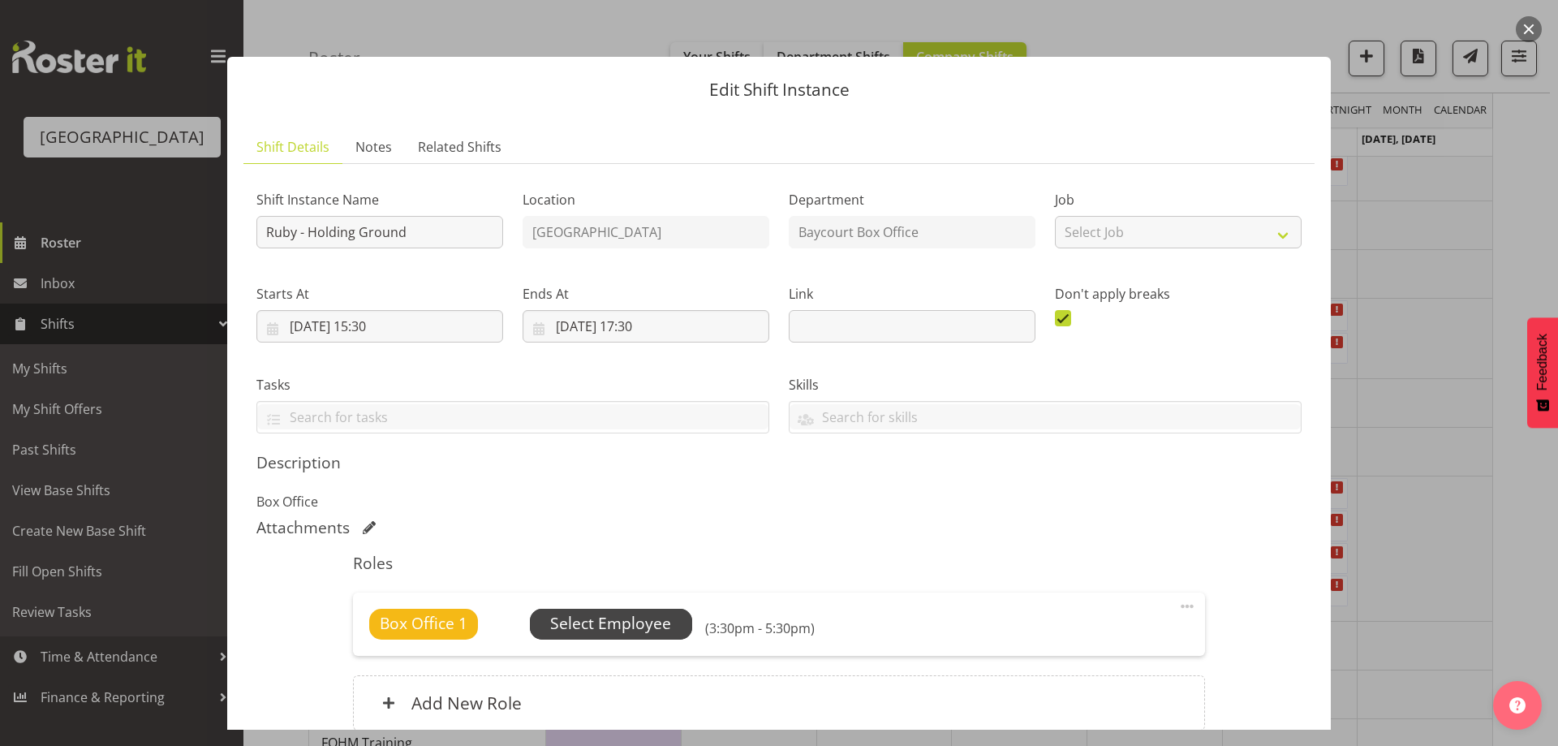
click at [632, 624] on span "Select Employee" at bounding box center [610, 624] width 121 height 24
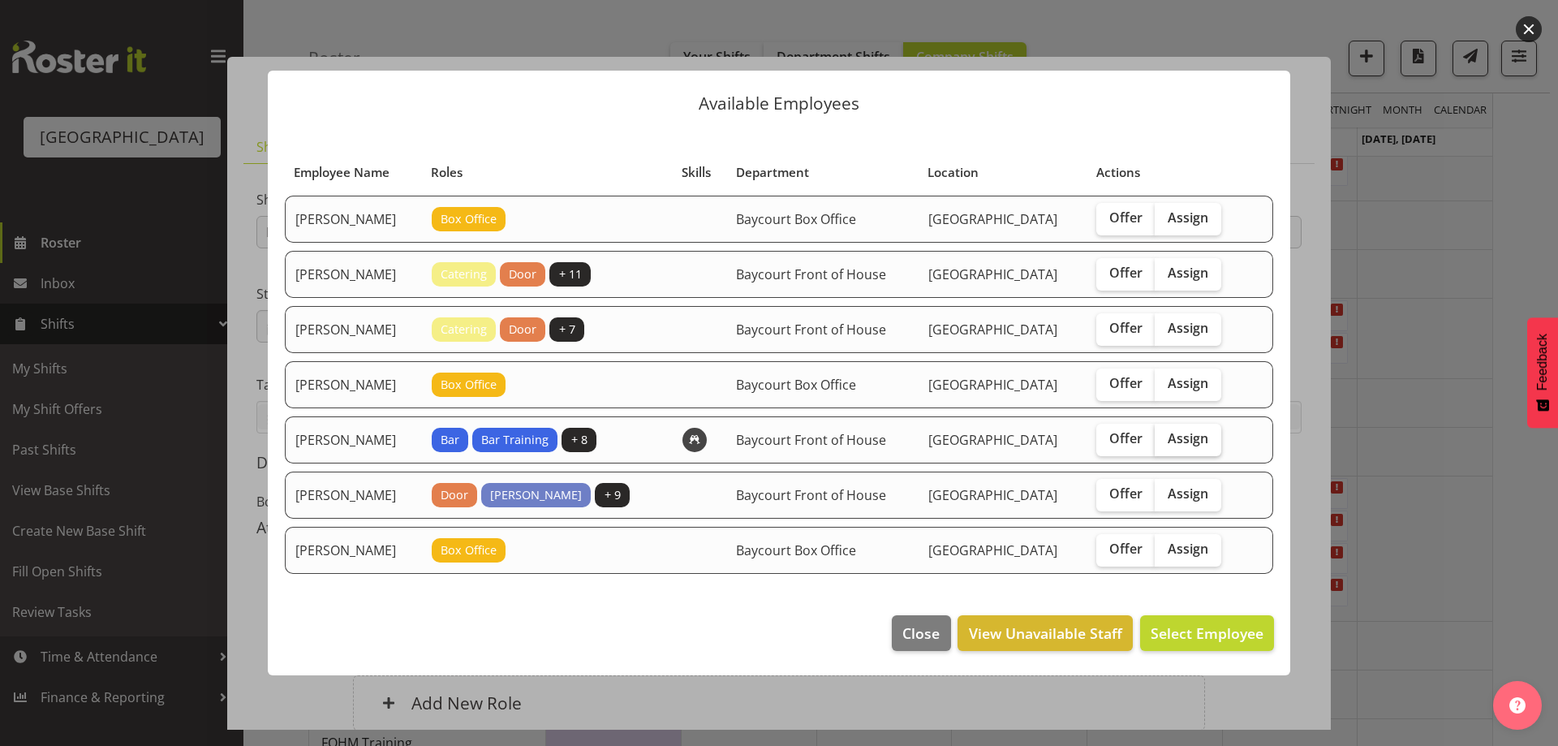
click at [1186, 431] on span "Assign" at bounding box center [1188, 438] width 41 height 16
click at [1165, 433] on input "Assign" at bounding box center [1160, 438] width 11 height 11
checkbox input "true"
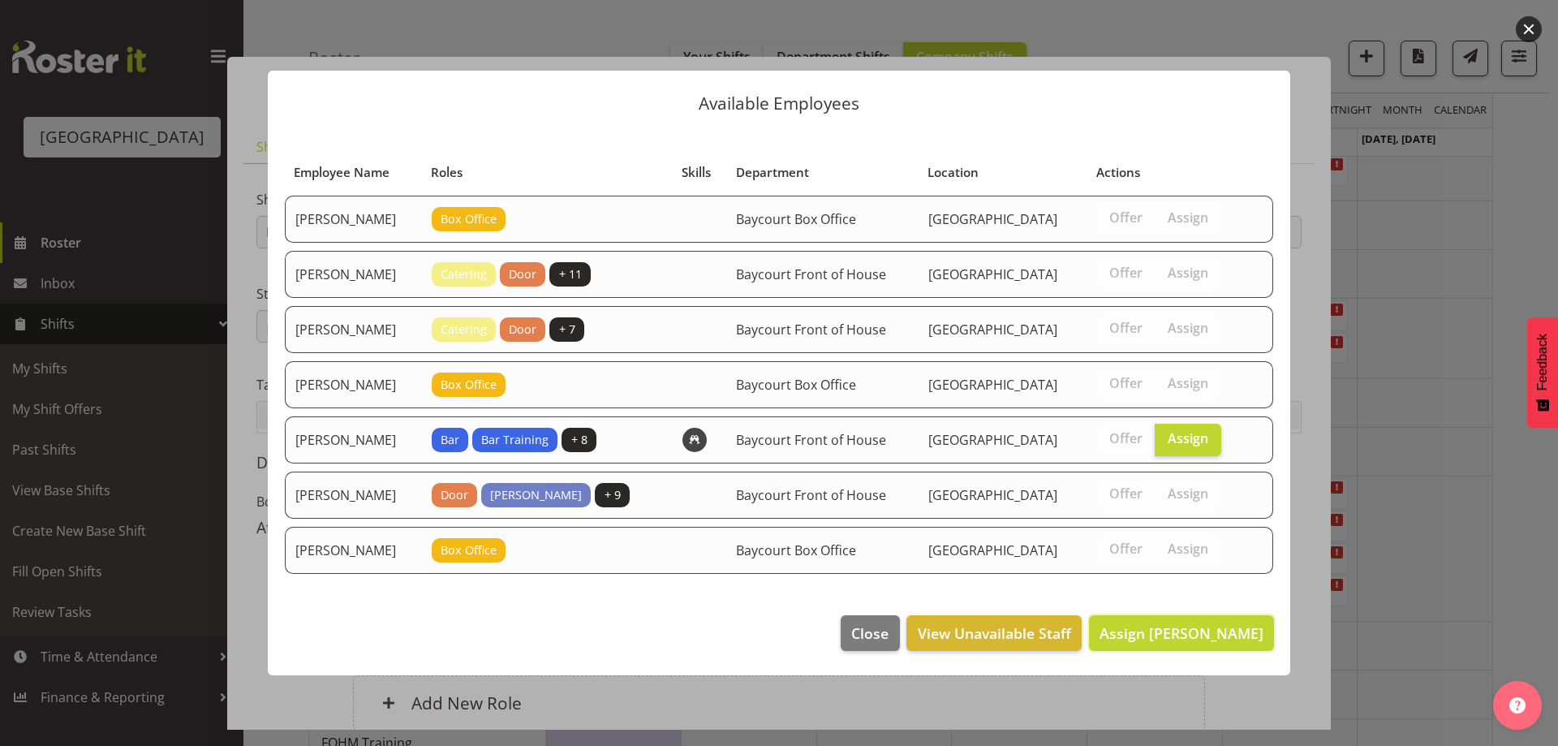
drag, startPoint x: 1208, startPoint y: 635, endPoint x: 1166, endPoint y: 594, distance: 58.0
click at [1166, 594] on div "Available Employees Employee Name Roles Skills Department Location Actions [PER…" at bounding box center [779, 373] width 1055 height 686
click at [1235, 639] on span "Assign [PERSON_NAME]" at bounding box center [1182, 632] width 164 height 19
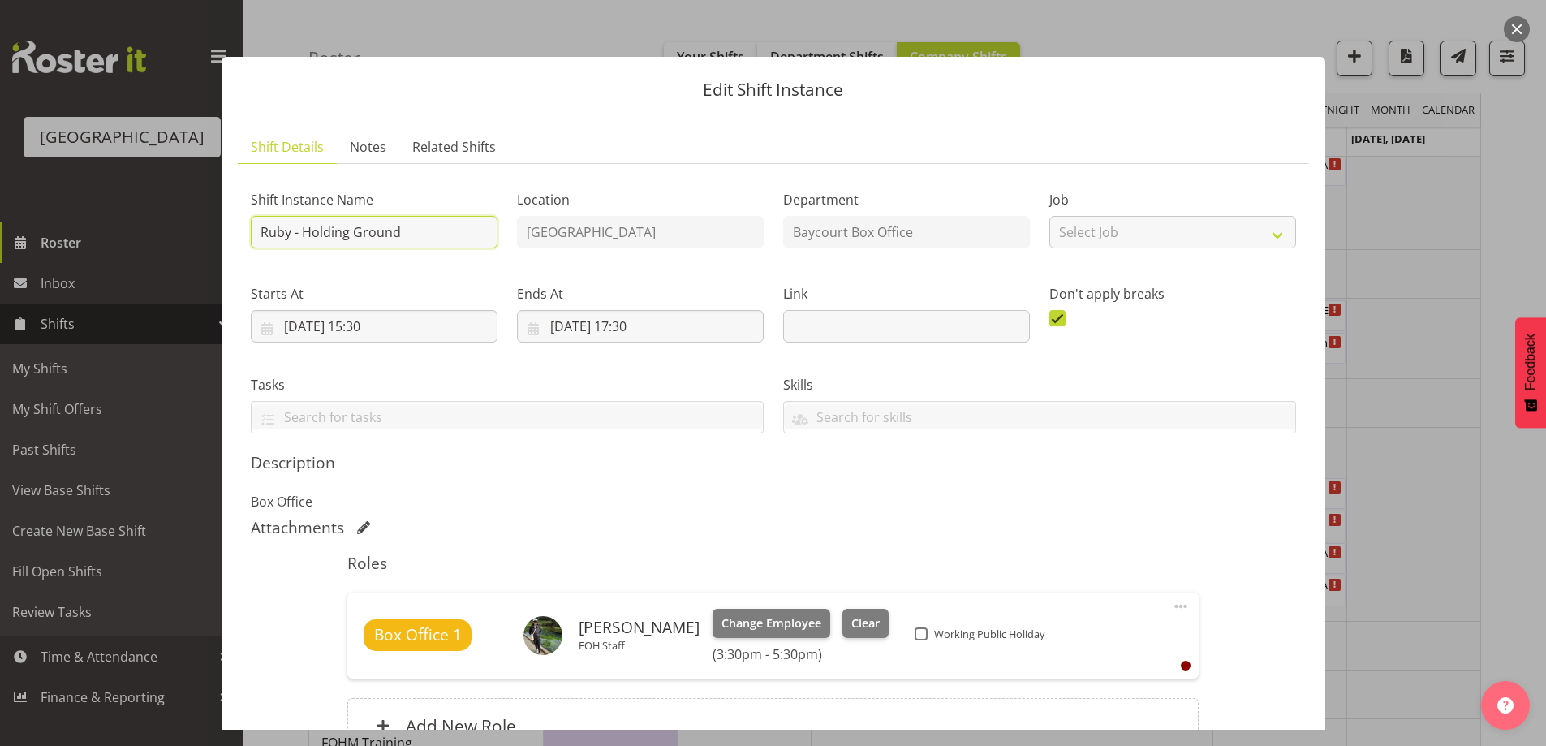
drag, startPoint x: 294, startPoint y: 237, endPoint x: 262, endPoint y: 234, distance: 31.8
click at [262, 234] on input "Ruby - Holding Ground" at bounding box center [374, 232] width 247 height 32
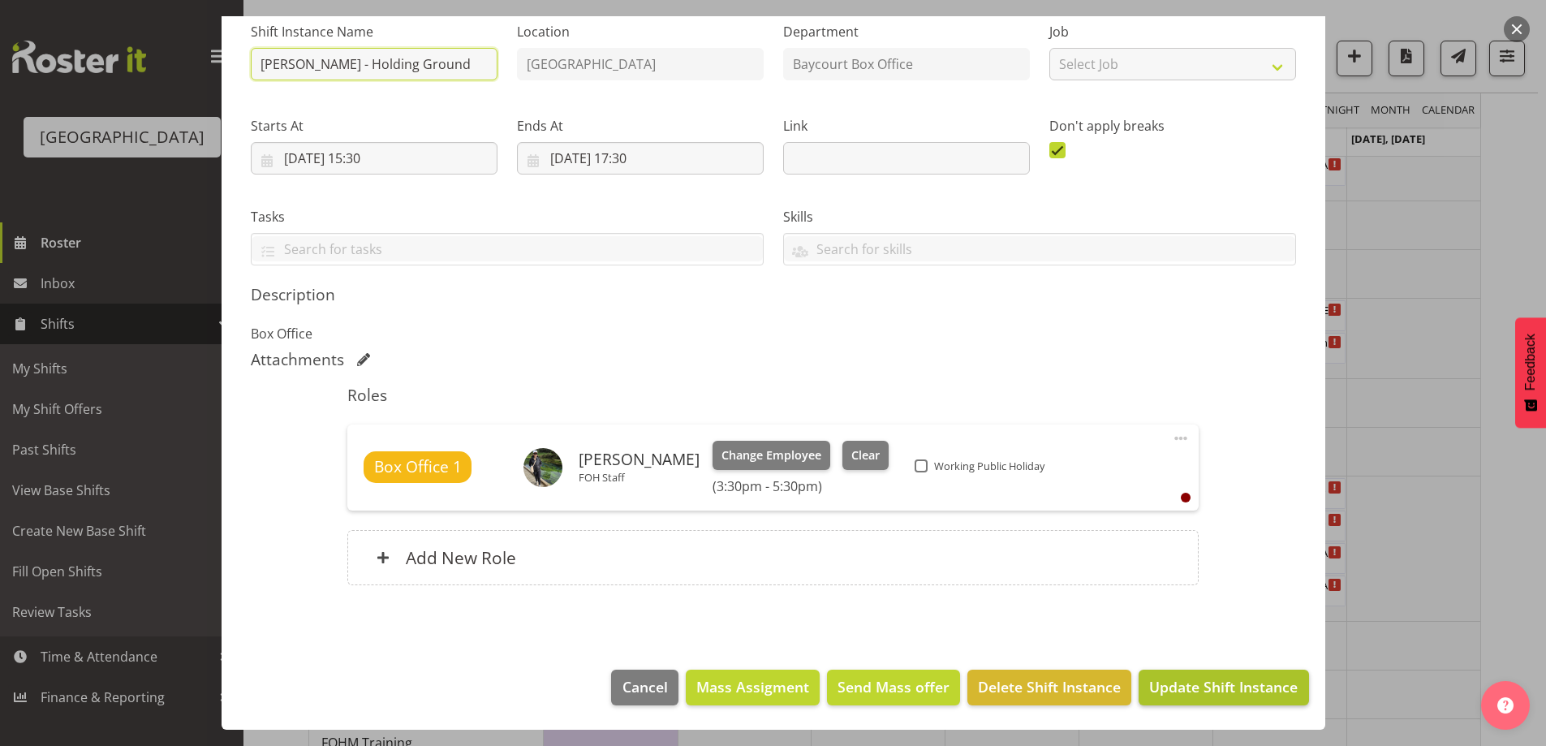
type input "[PERSON_NAME] - Holding Ground"
click at [1162, 674] on button "Update Shift Instance" at bounding box center [1224, 687] width 170 height 36
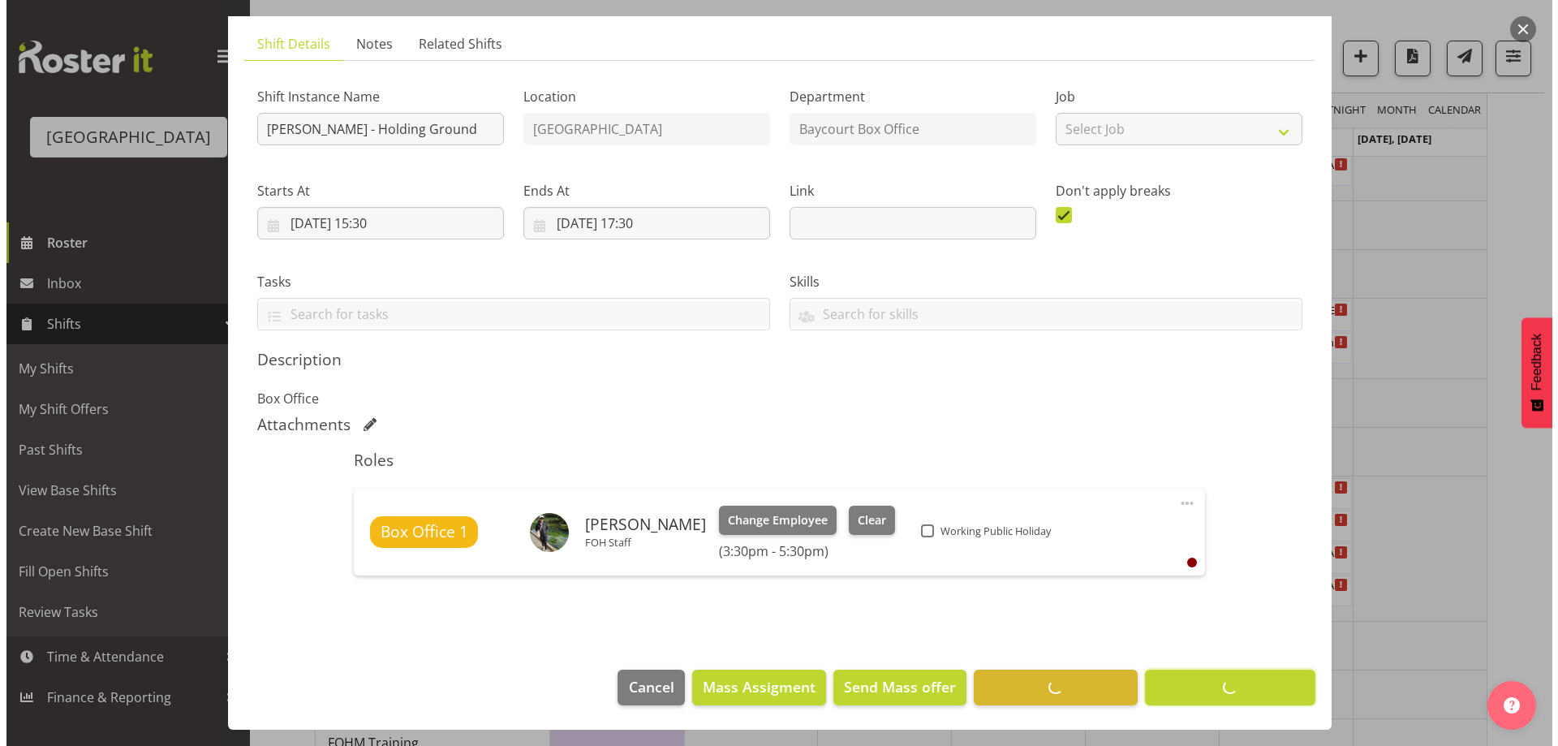
scroll to position [103, 0]
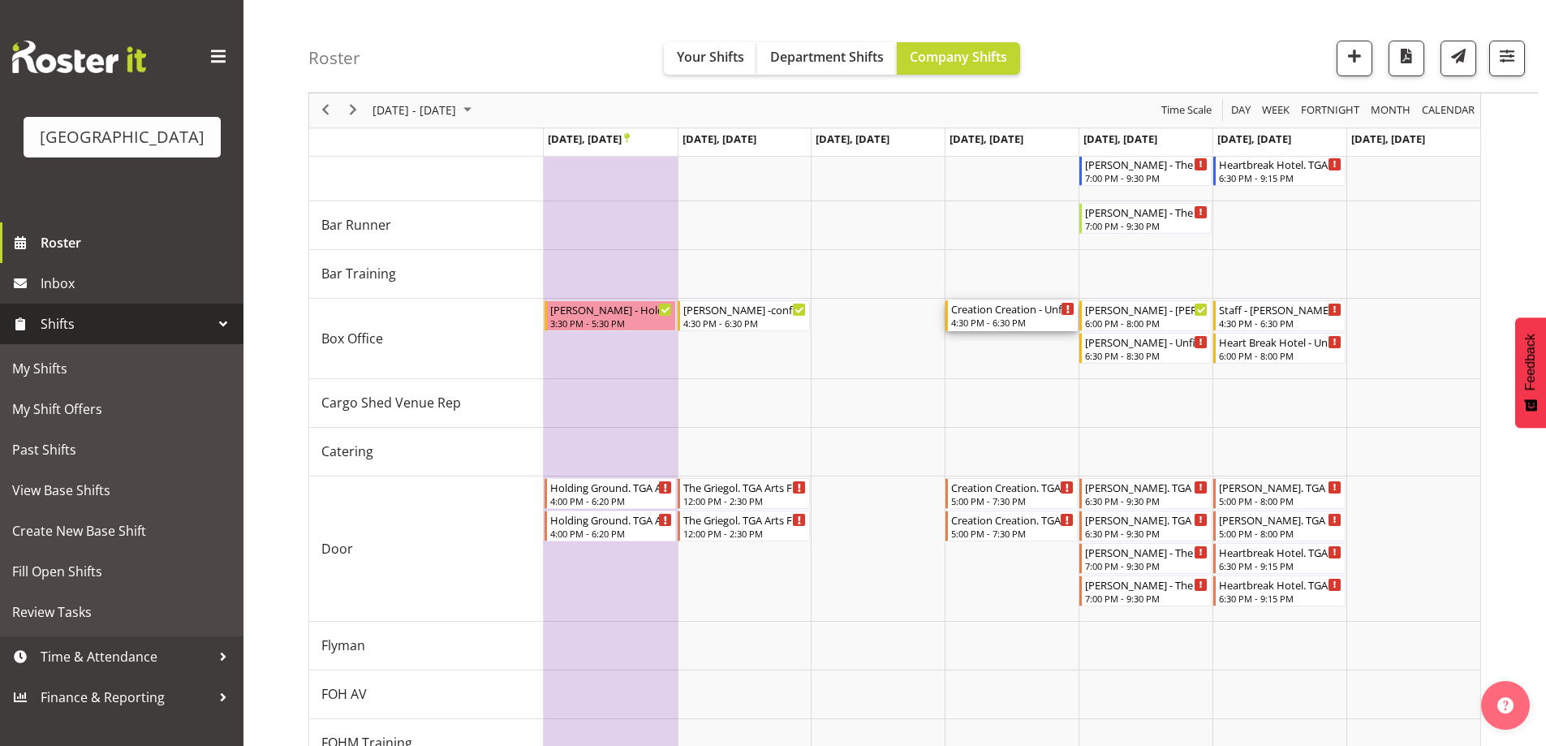
click at [1030, 316] on div "Creation Creation - Unfilled 4:30 PM - 6:30 PM" at bounding box center [1012, 315] width 123 height 31
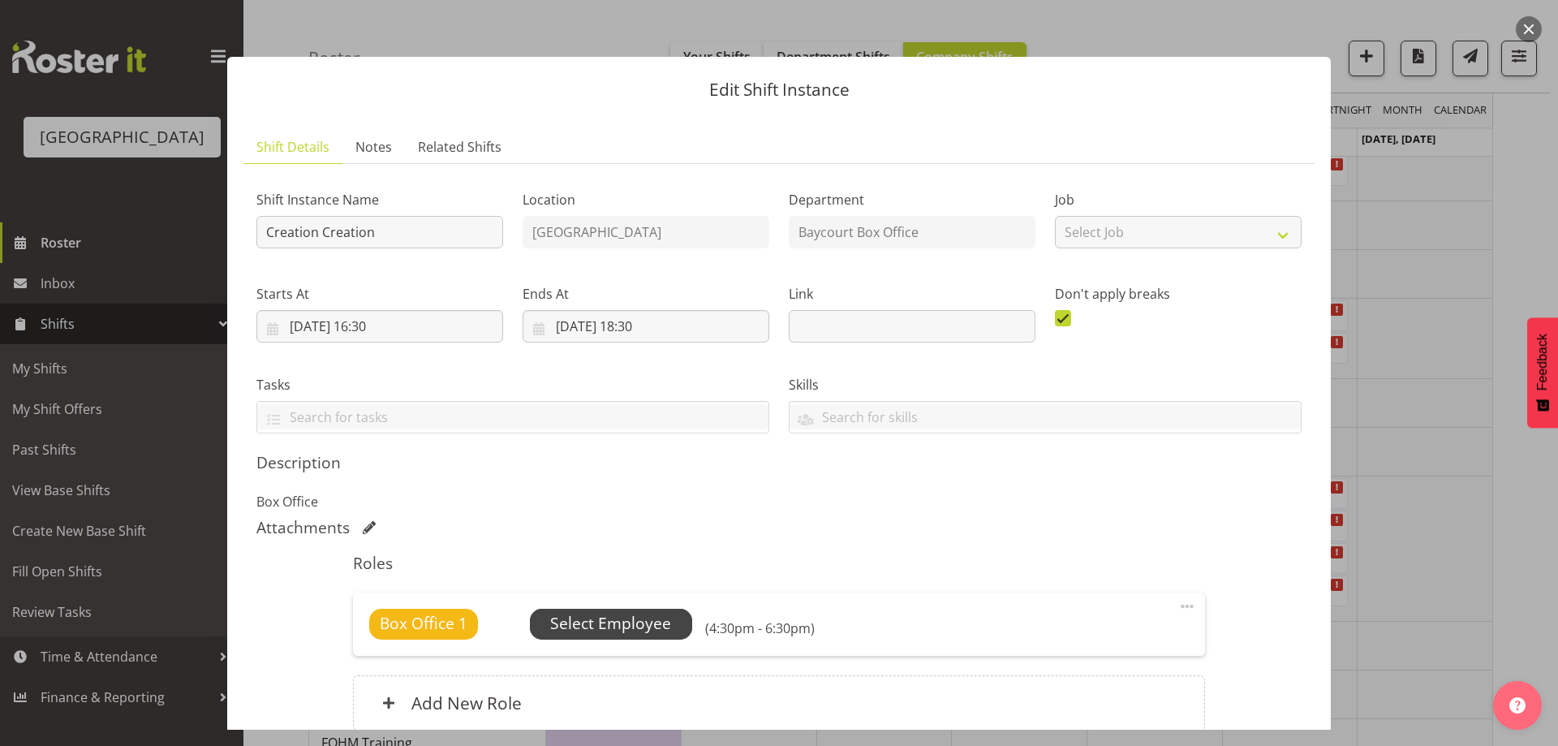
click at [661, 618] on span "Select Employee" at bounding box center [611, 624] width 162 height 31
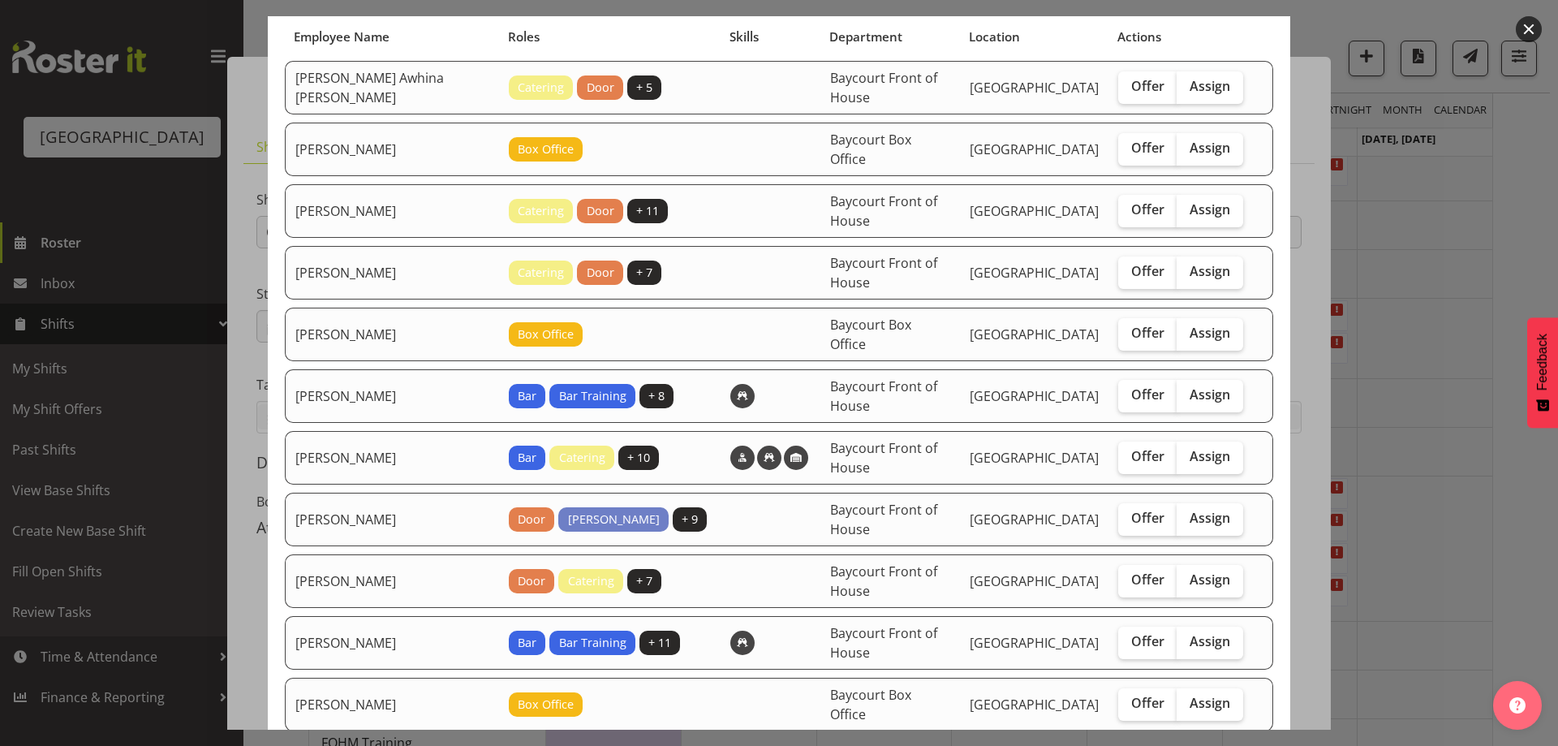
scroll to position [162, 0]
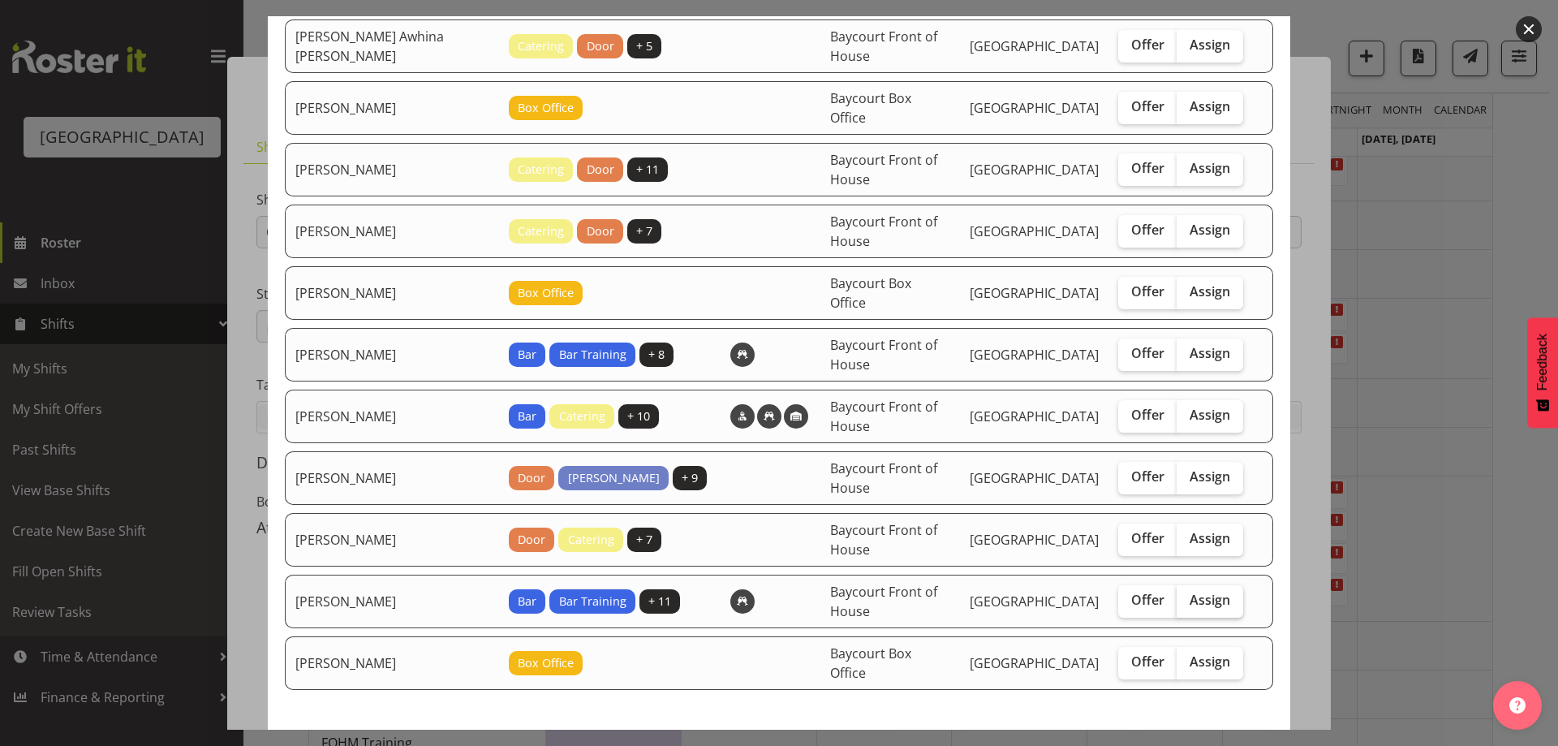
click at [1194, 596] on span "Assign" at bounding box center [1210, 600] width 41 height 16
click at [1187, 596] on input "Assign" at bounding box center [1182, 600] width 11 height 11
checkbox input "true"
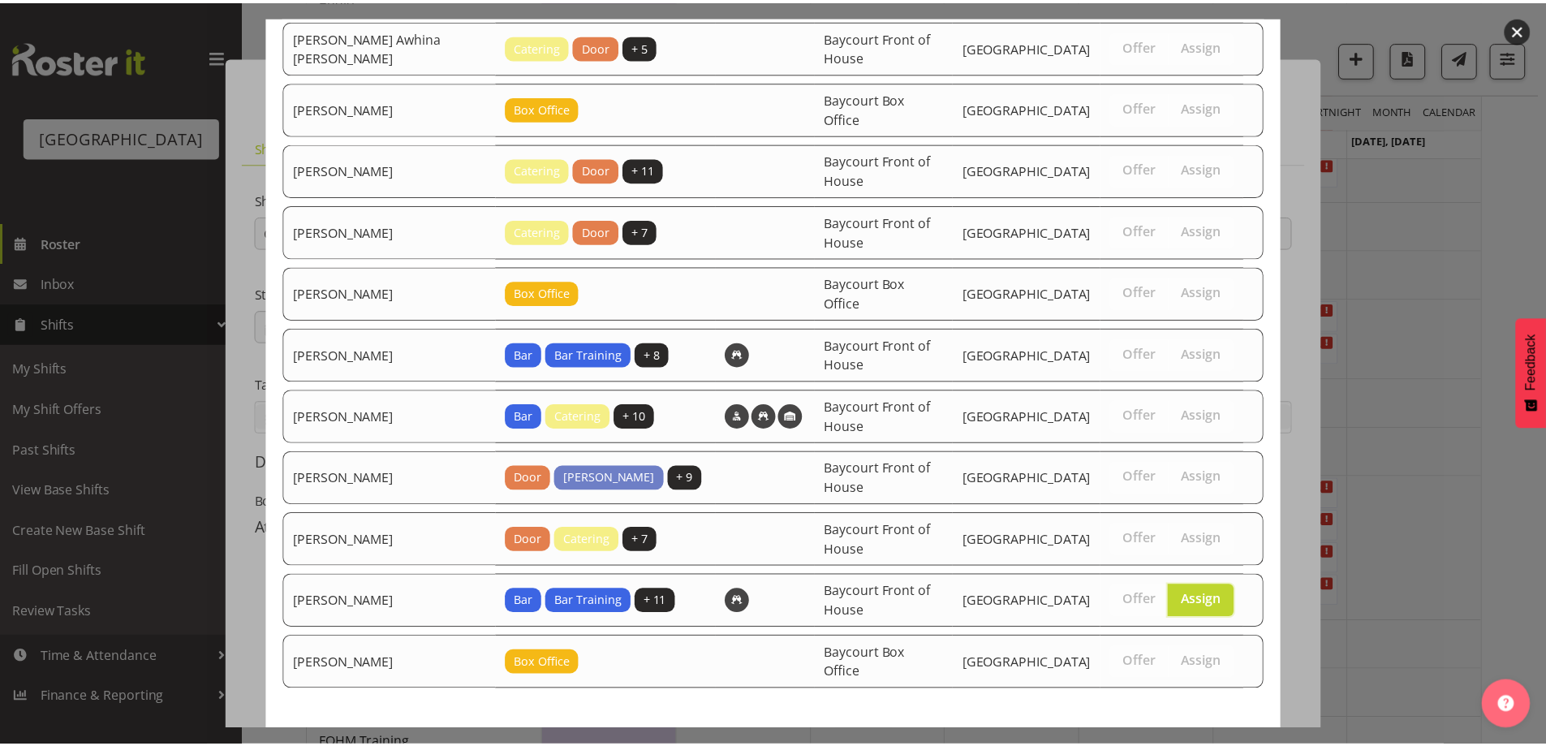
scroll to position [224, 0]
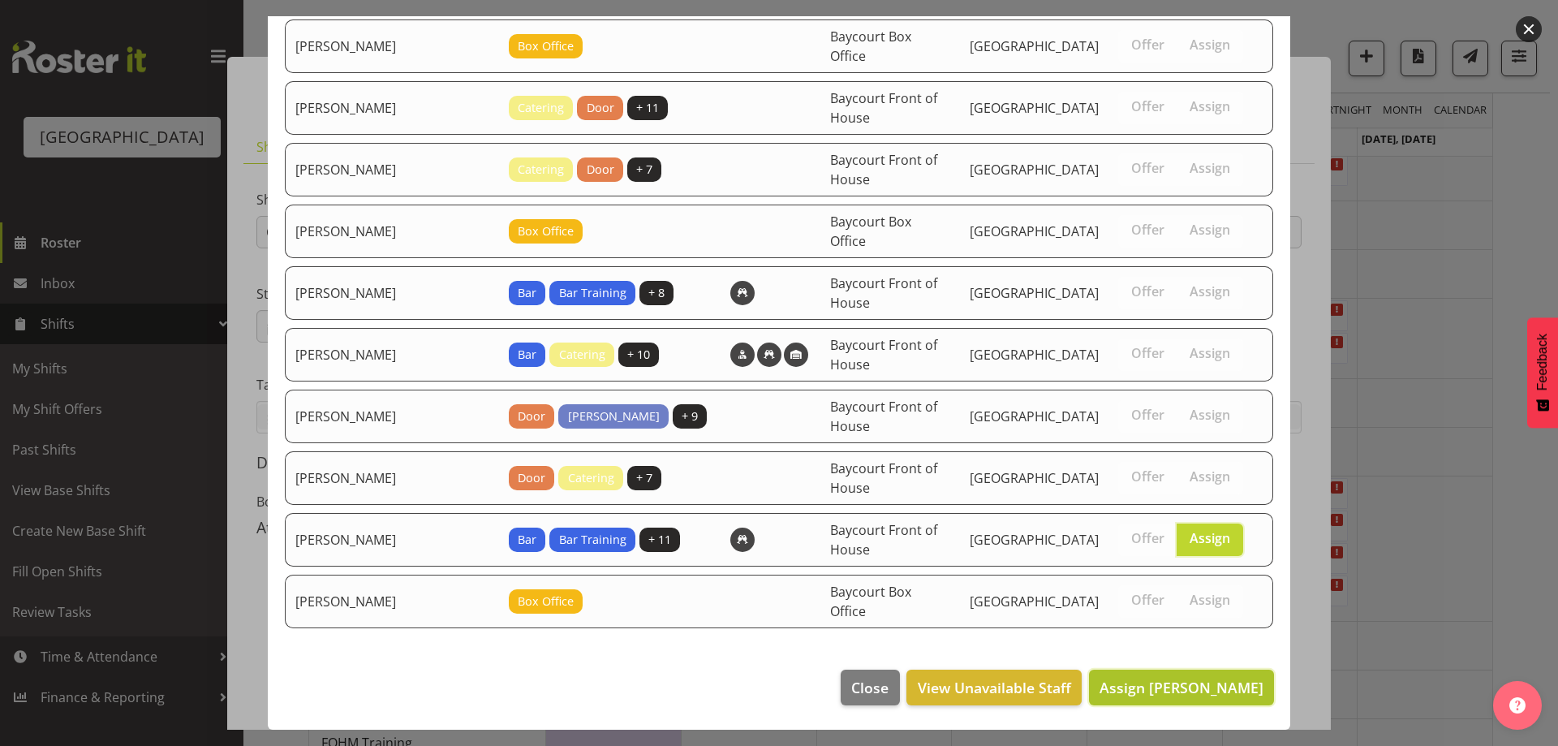
click at [1236, 696] on span "Assign [PERSON_NAME]" at bounding box center [1182, 687] width 164 height 19
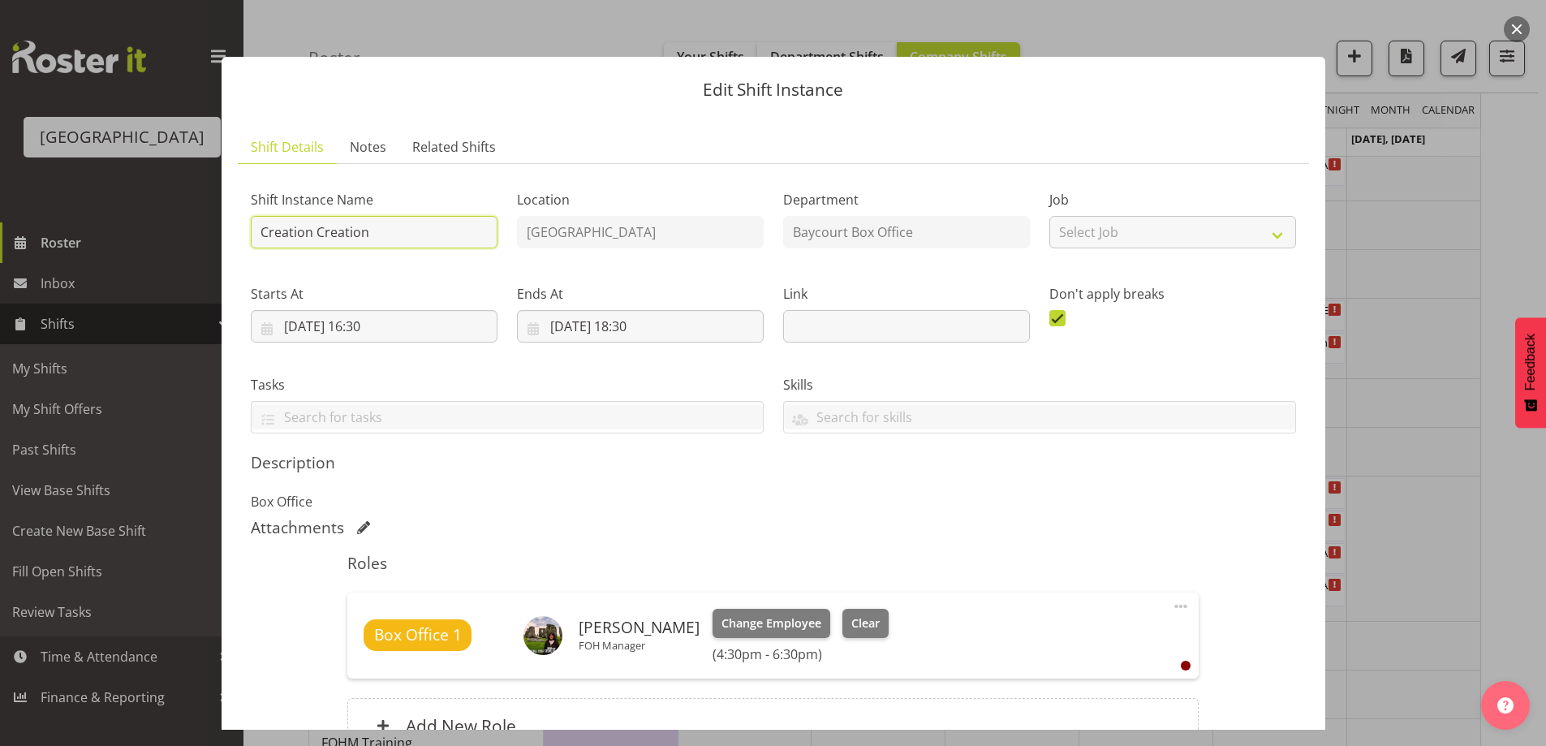
click at [259, 231] on input "Creation Creation" at bounding box center [374, 232] width 247 height 32
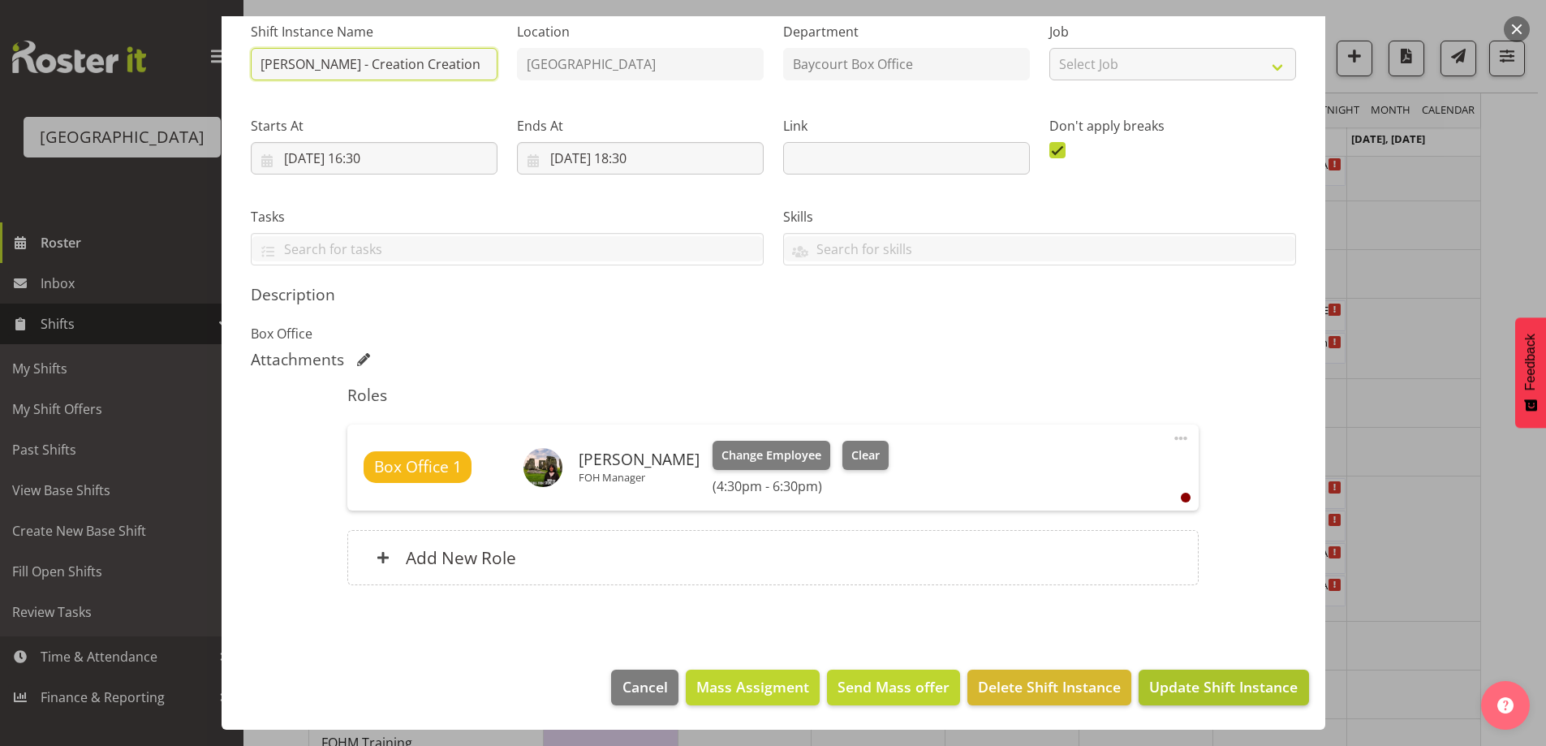
type input "[PERSON_NAME] - Creation Creation"
click at [1227, 698] on button "Update Shift Instance" at bounding box center [1224, 687] width 170 height 36
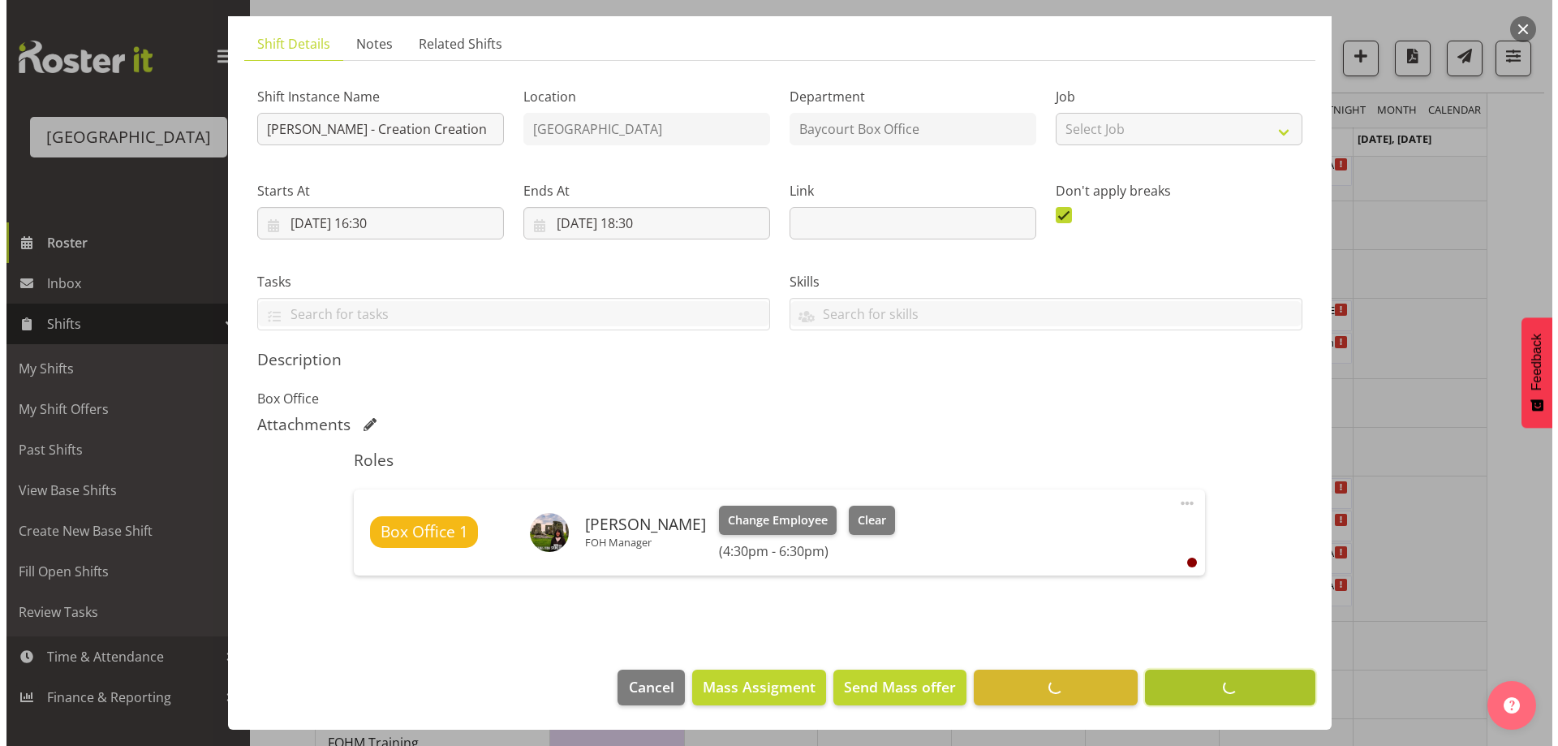
scroll to position [103, 0]
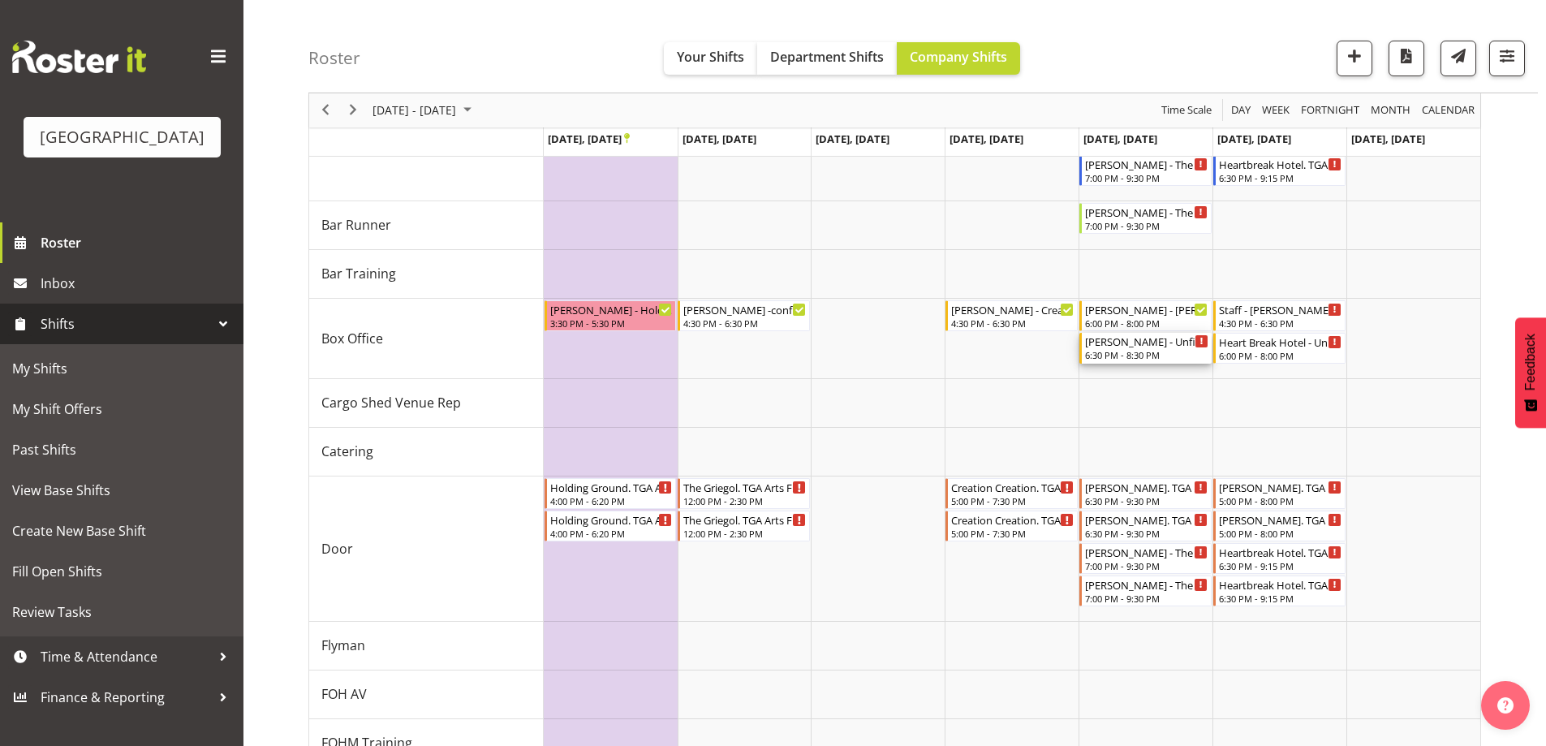
click at [1149, 351] on div "6:30 PM - 8:30 PM" at bounding box center [1146, 354] width 123 height 13
click at [0, 0] on div at bounding box center [0, 0] width 0 height 0
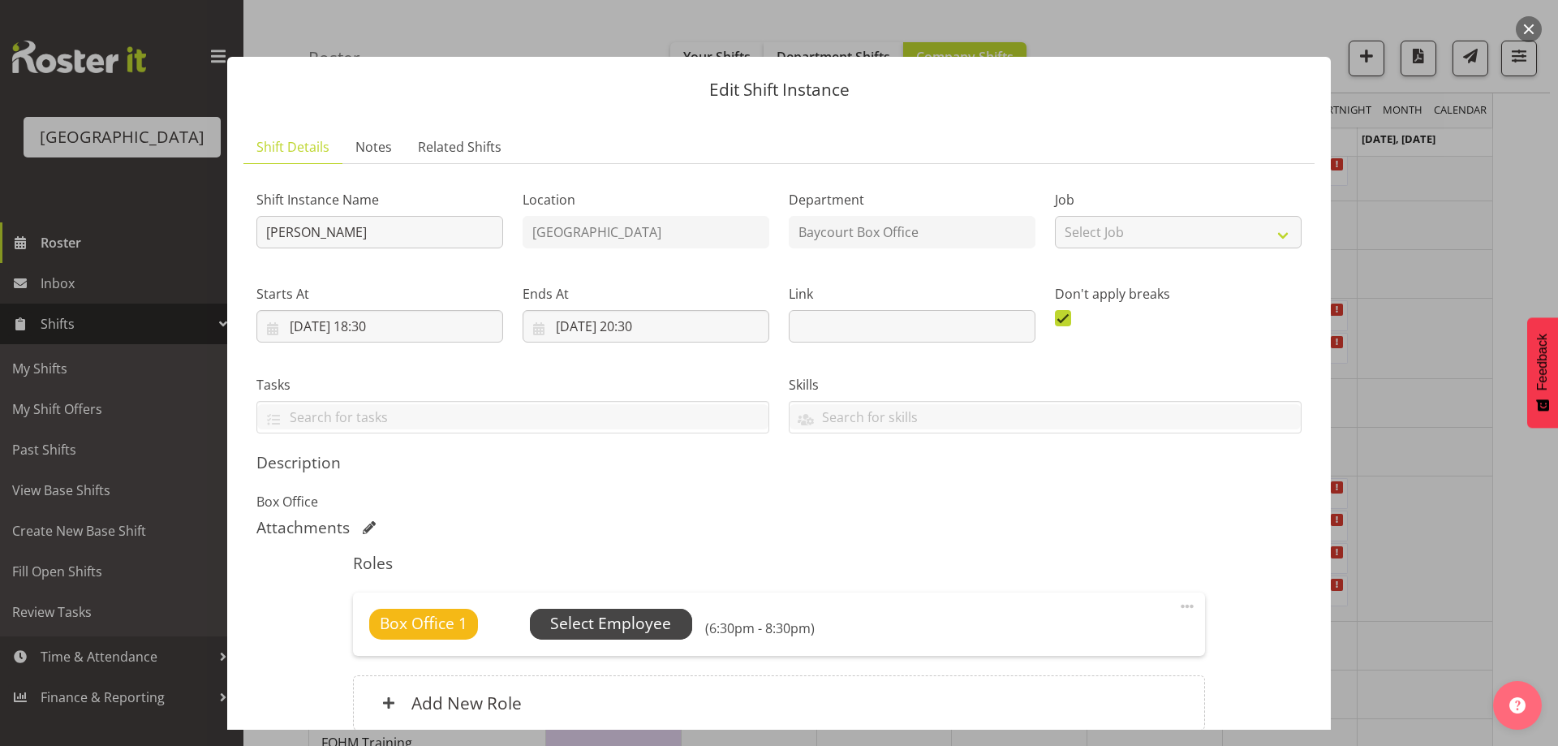
click at [615, 623] on span "Select Employee" at bounding box center [610, 624] width 121 height 24
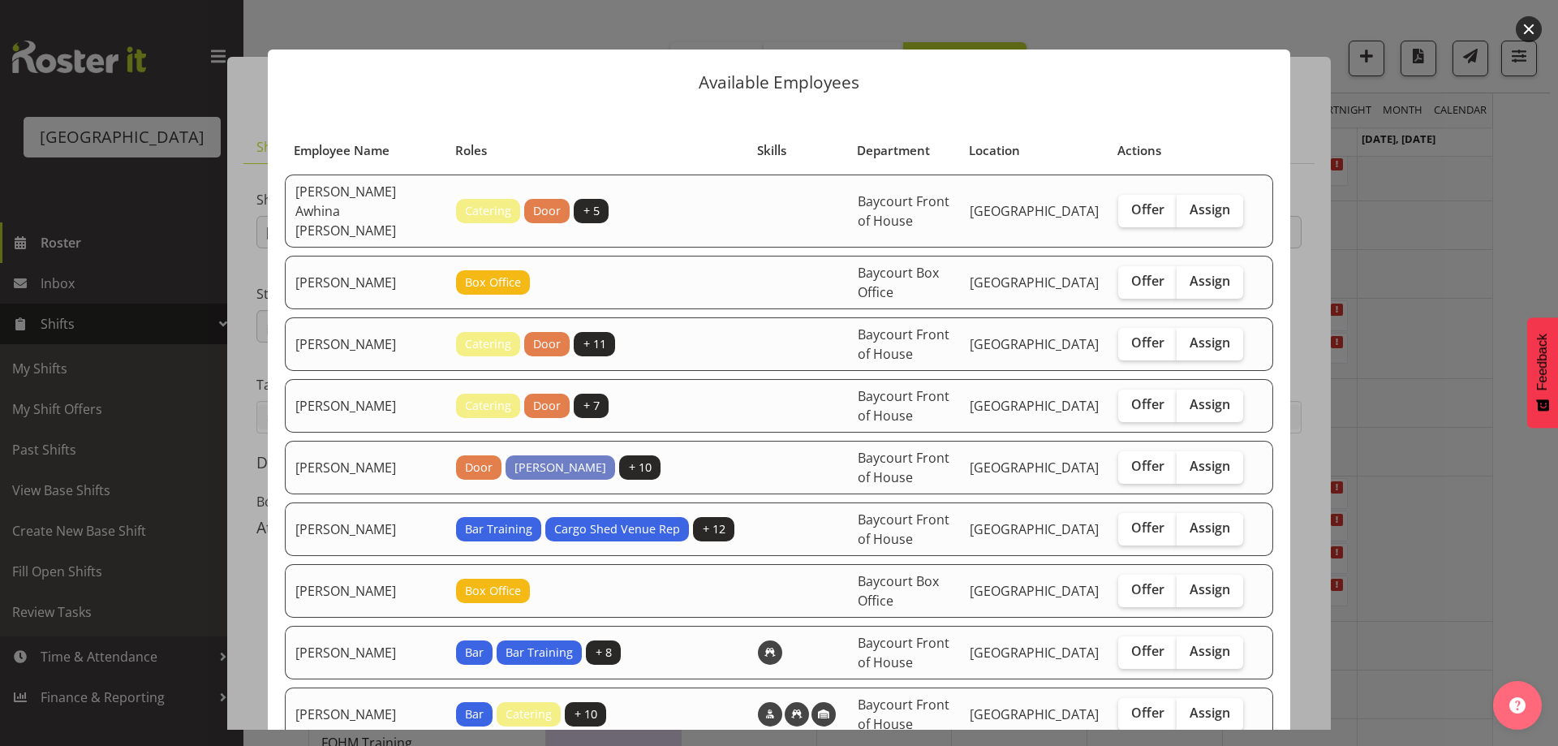
scroll to position [0, 0]
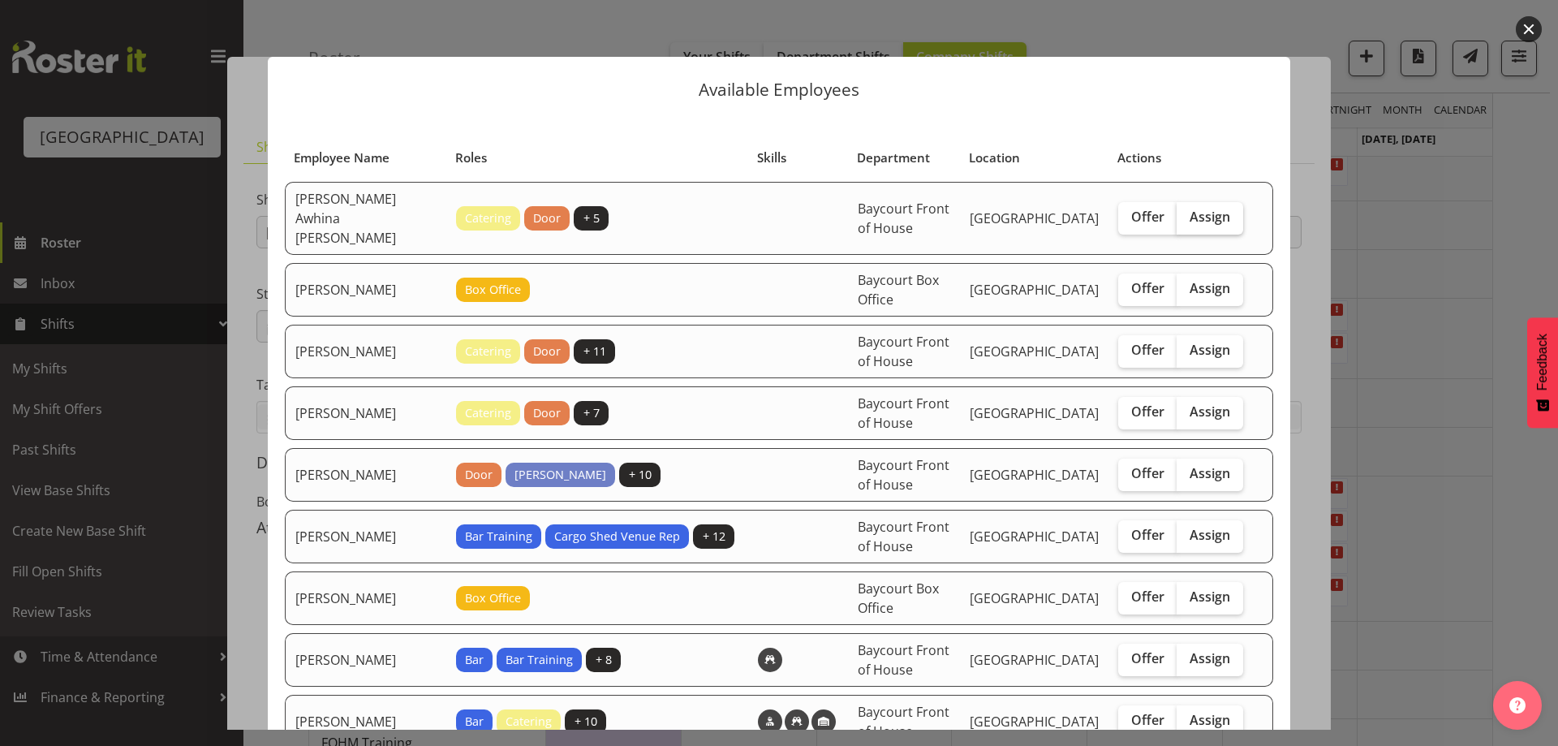
click at [1208, 209] on span "Assign" at bounding box center [1210, 217] width 41 height 16
click at [1187, 212] on input "Assign" at bounding box center [1182, 217] width 11 height 11
checkbox input "true"
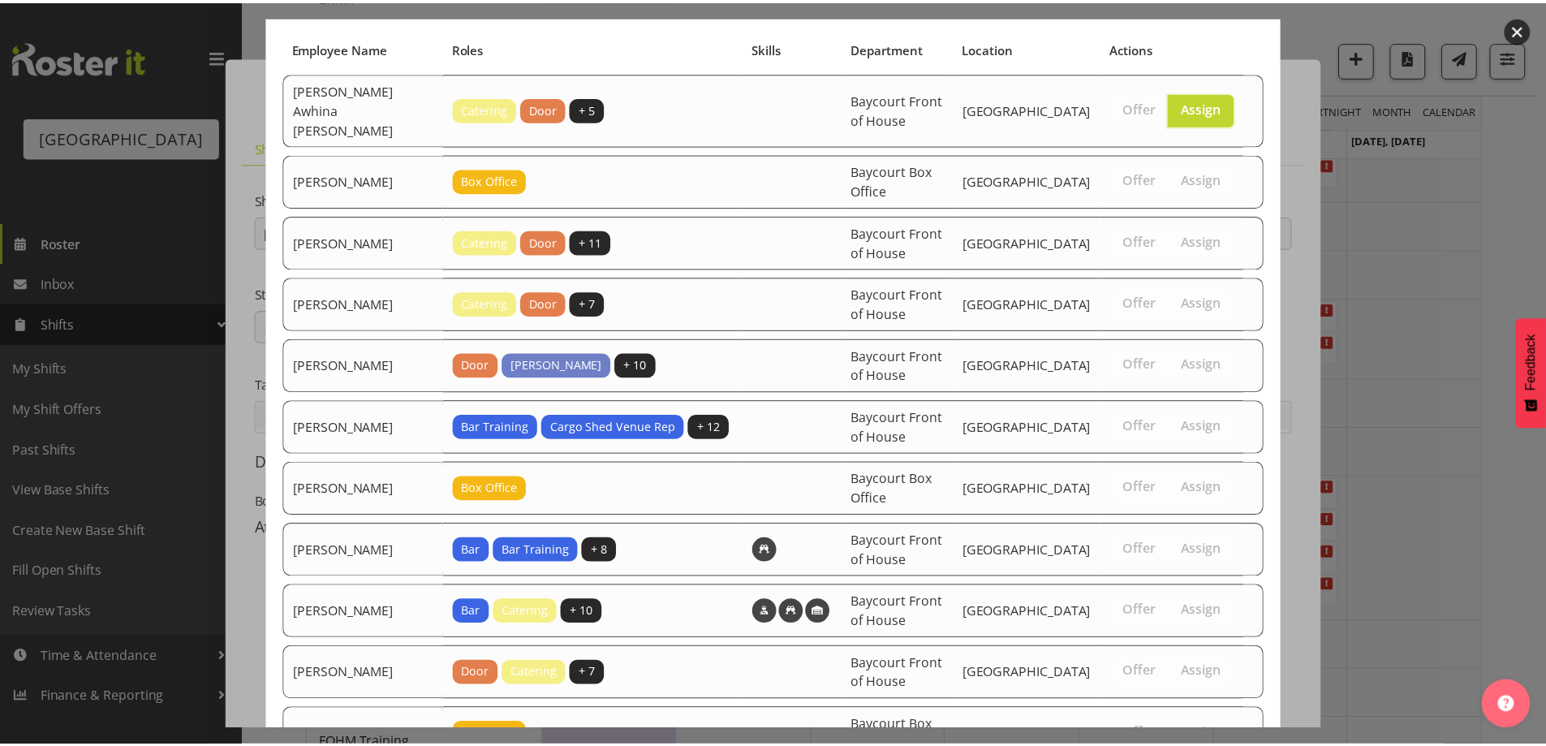
scroll to position [224, 0]
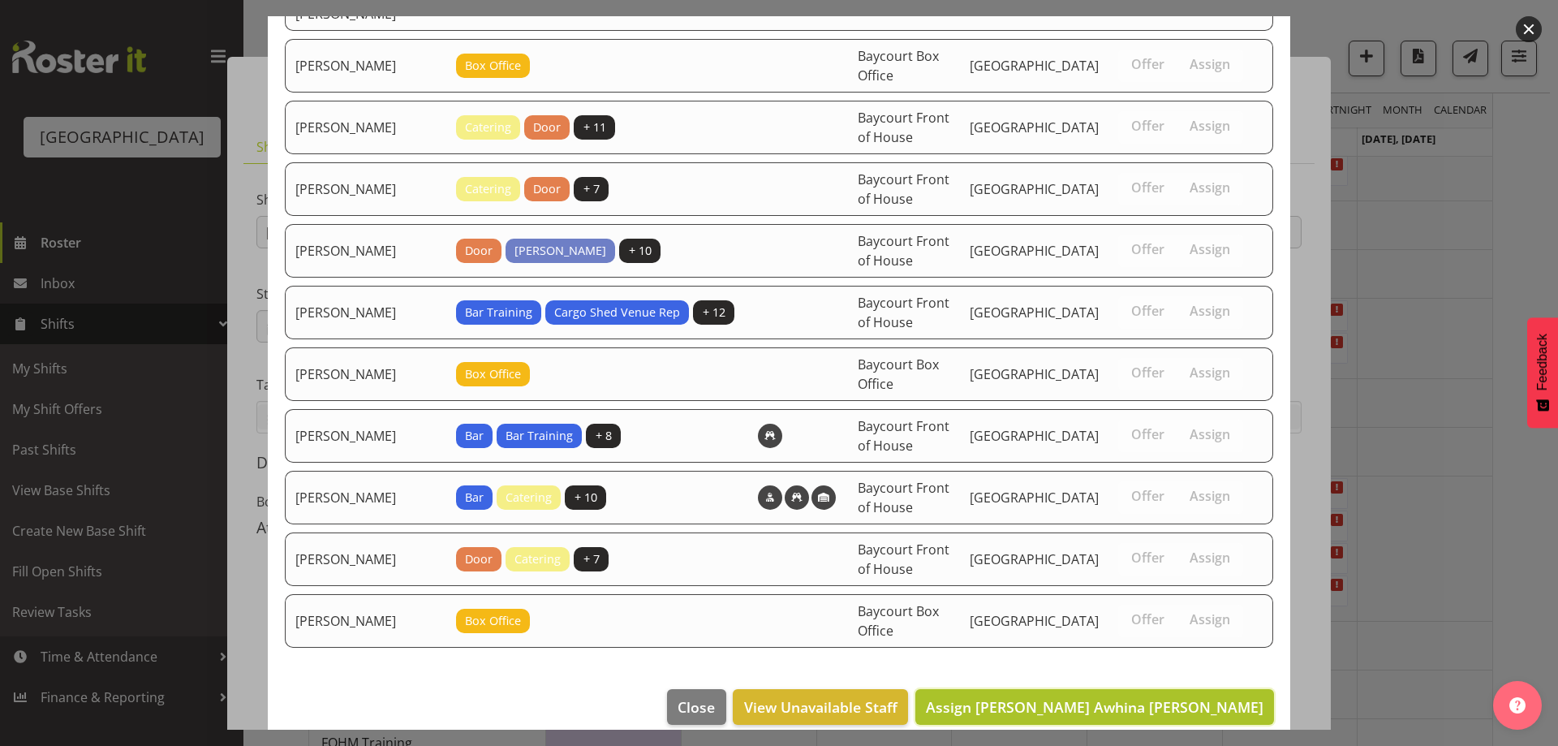
click at [1141, 697] on span "Assign [PERSON_NAME] Awhina [PERSON_NAME]" at bounding box center [1095, 706] width 338 height 19
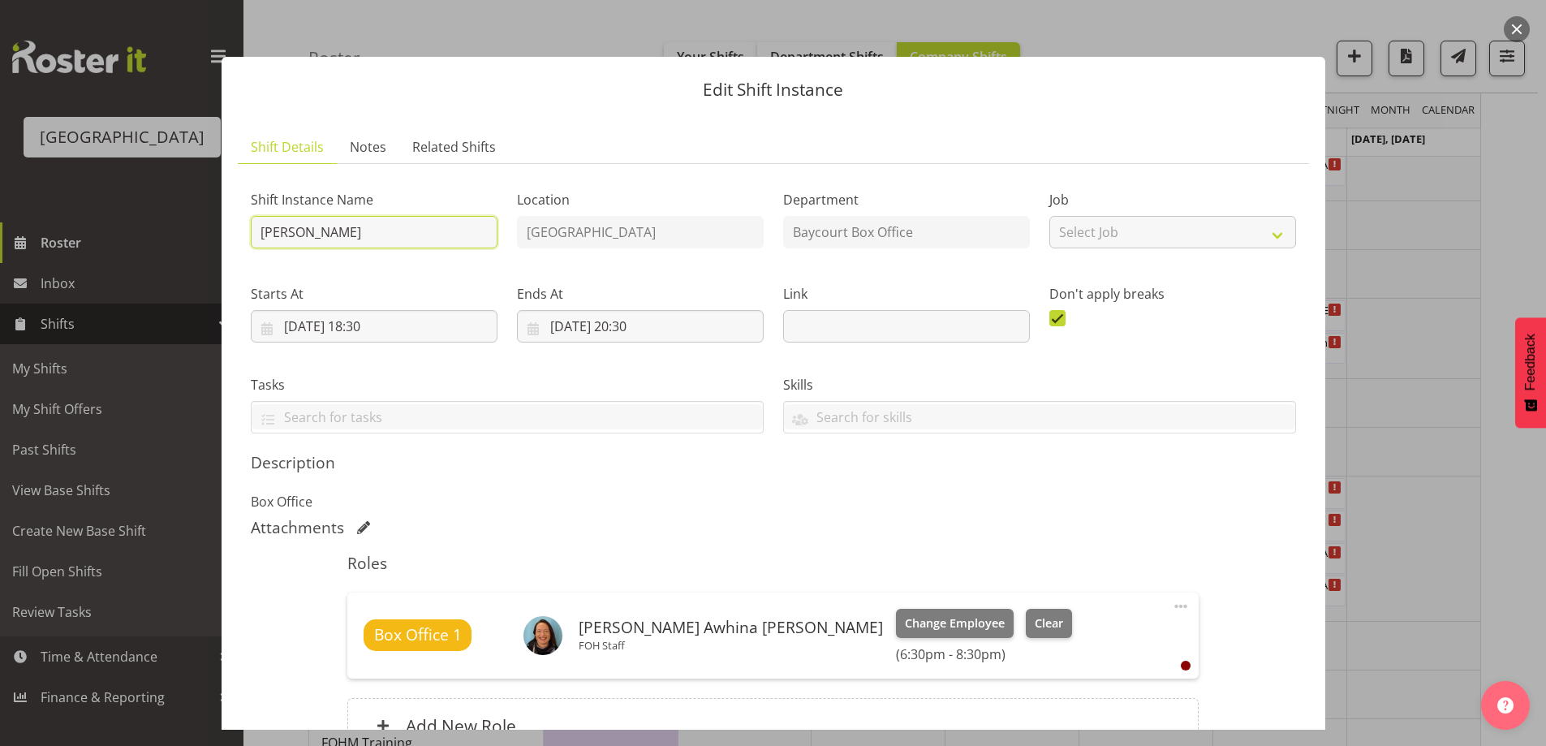
click at [257, 237] on input "[PERSON_NAME]" at bounding box center [374, 232] width 247 height 32
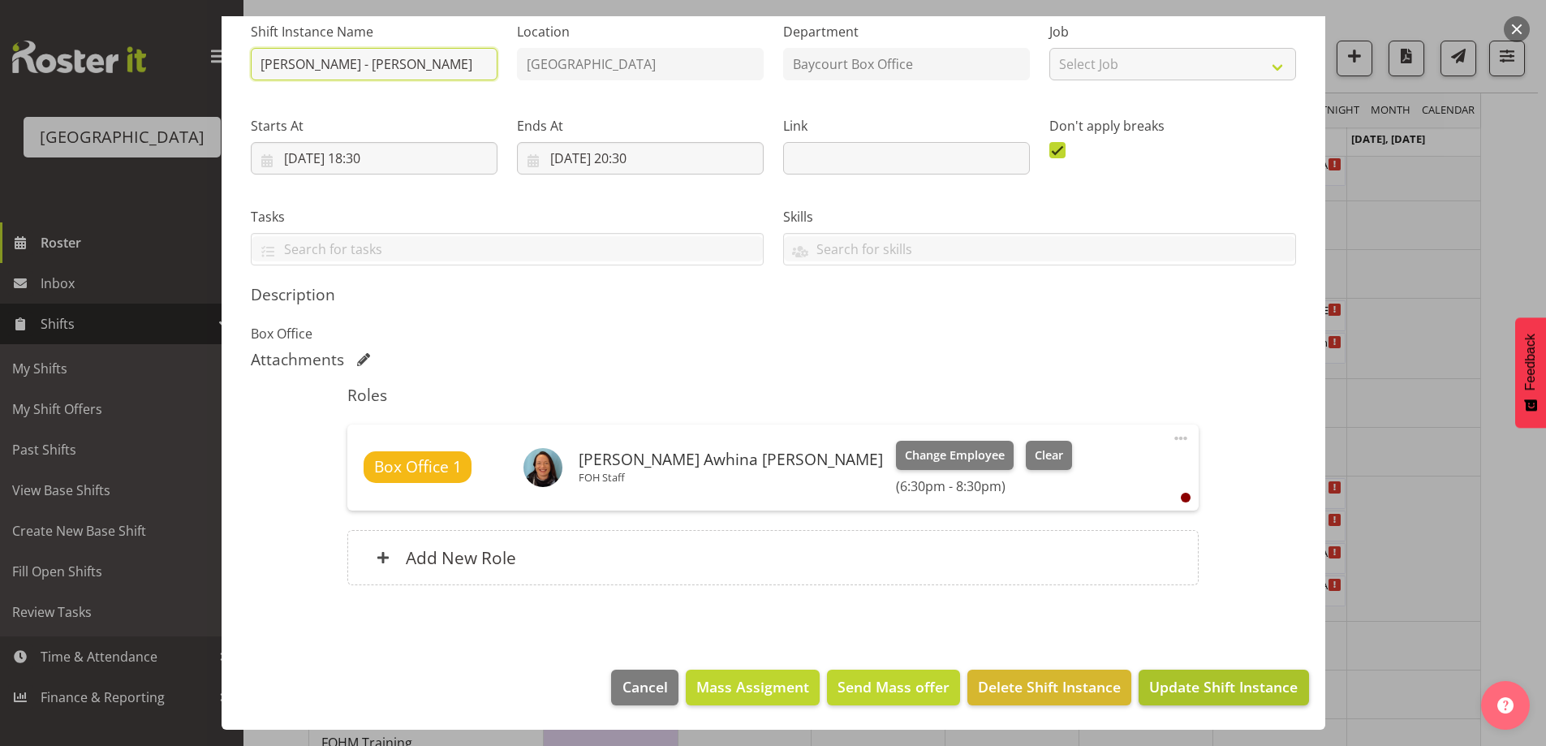
type input "[PERSON_NAME] - [PERSON_NAME]"
click at [1201, 692] on span "Update Shift Instance" at bounding box center [1223, 686] width 149 height 21
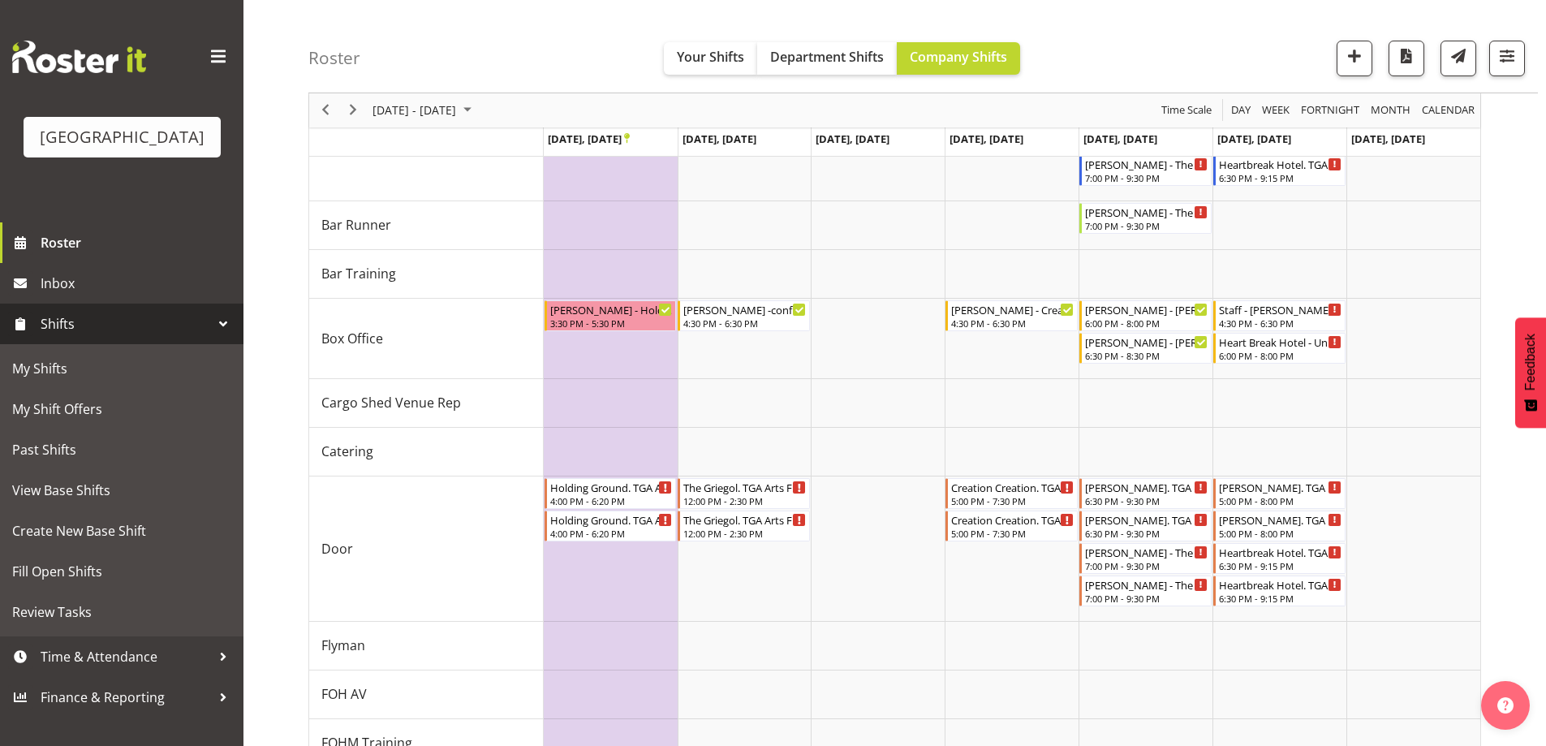
click at [1160, 41] on div "Roster Your Shifts Department Shifts Company Shifts All Locations [GEOGRAPHIC_D…" at bounding box center [922, 46] width 1229 height 93
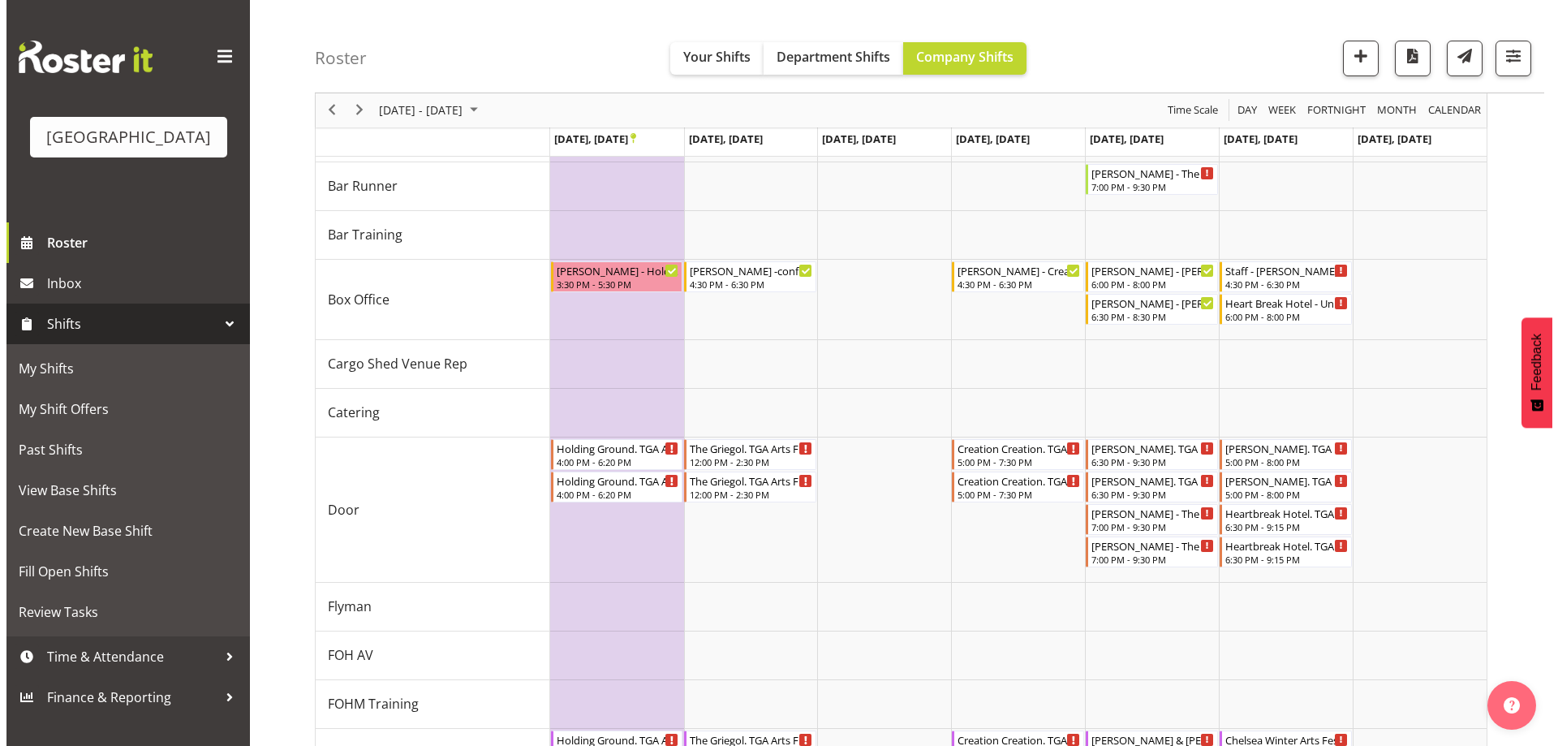
scroll to position [332, 0]
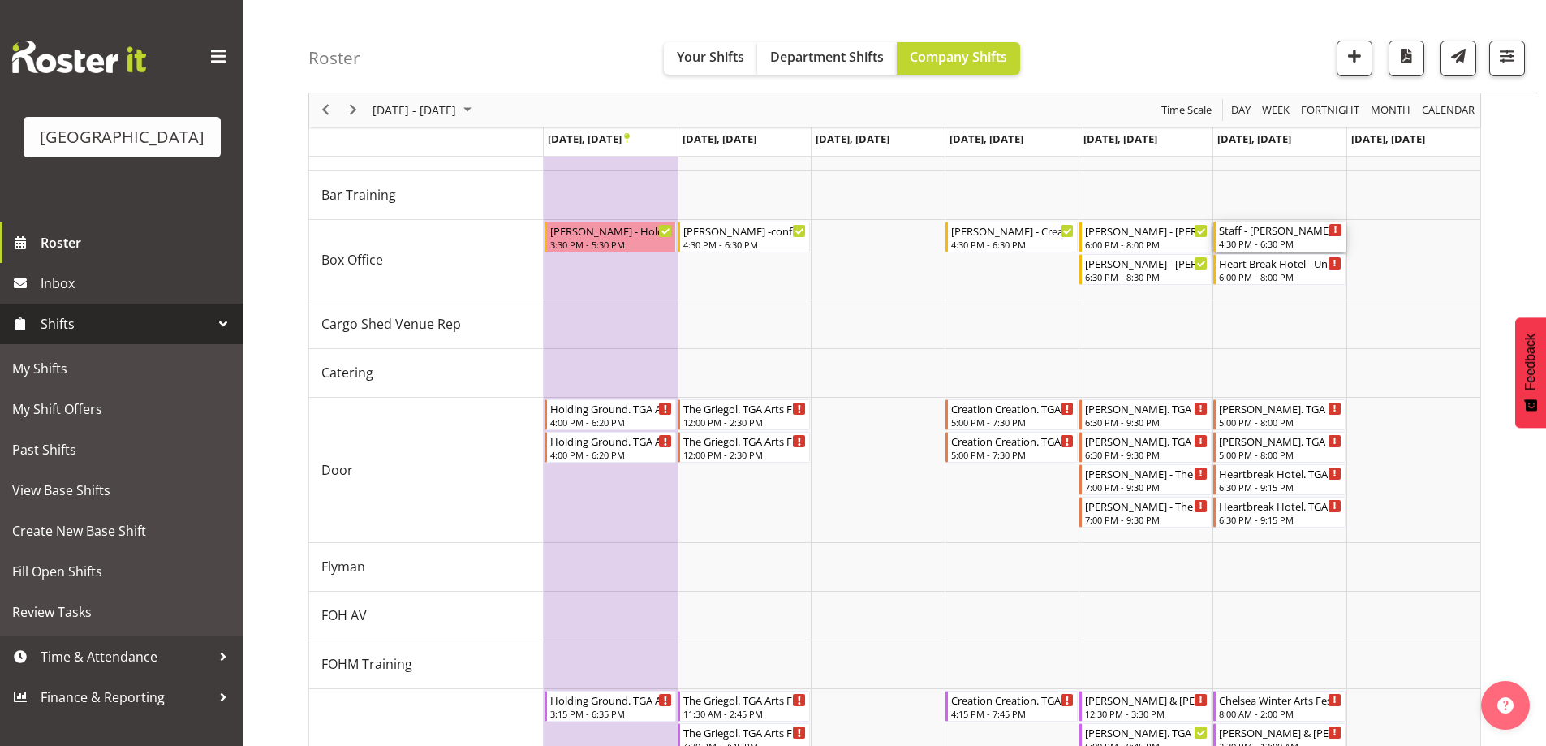
click at [1300, 226] on div "Staff - [PERSON_NAME] - Unfilled" at bounding box center [1280, 230] width 123 height 16
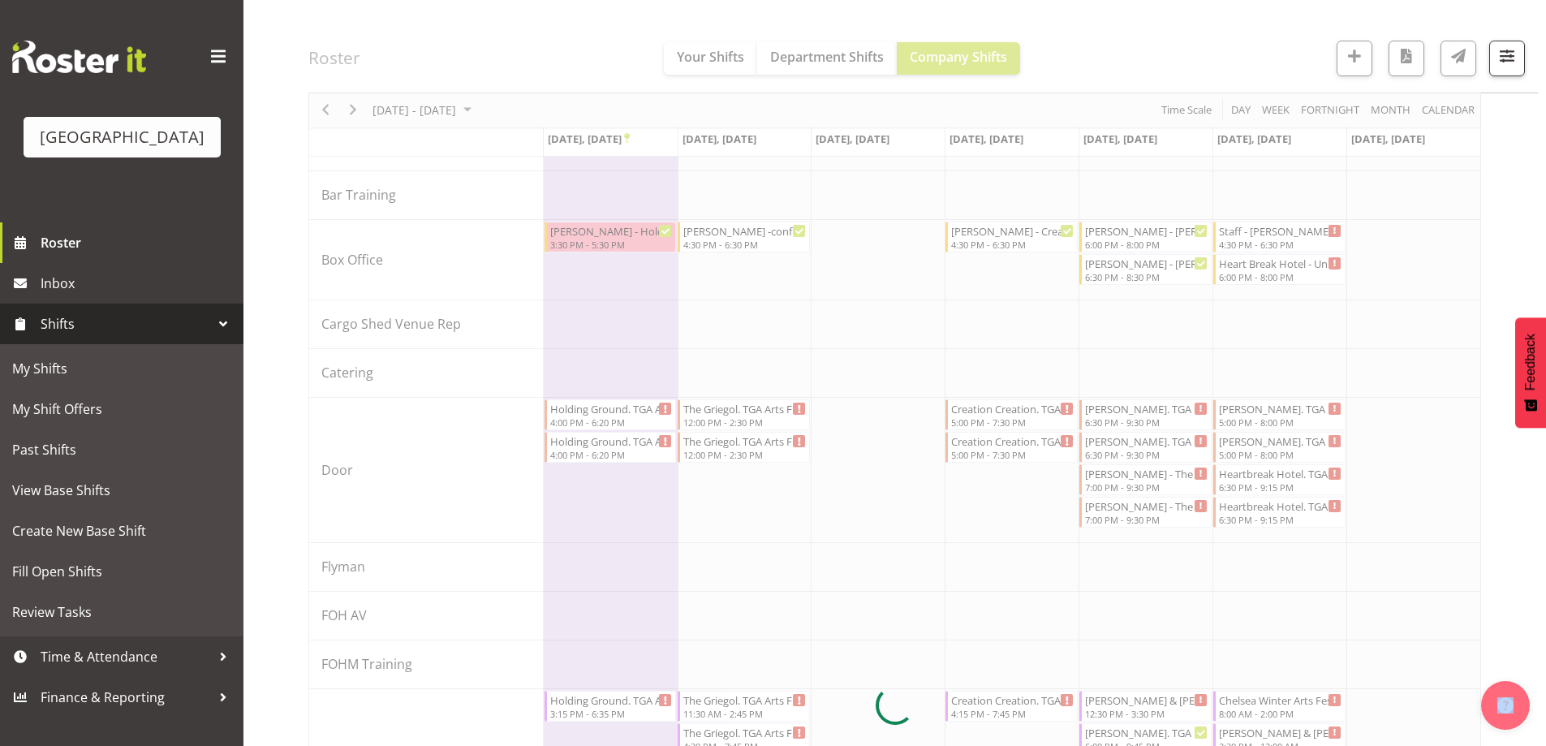
click at [1299, 226] on div at bounding box center [894, 705] width 1173 height 1751
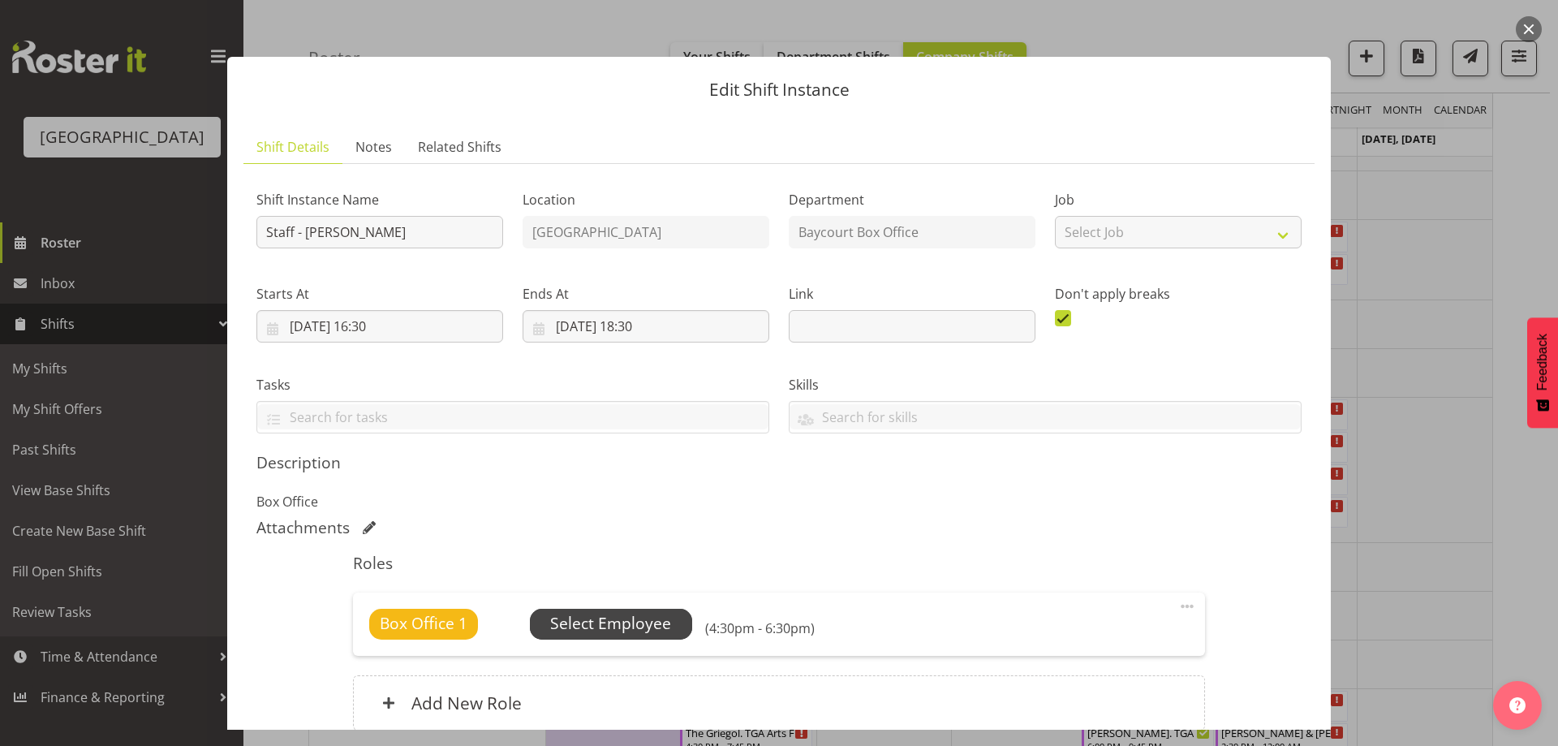
click at [649, 622] on span "Select Employee" at bounding box center [610, 624] width 121 height 24
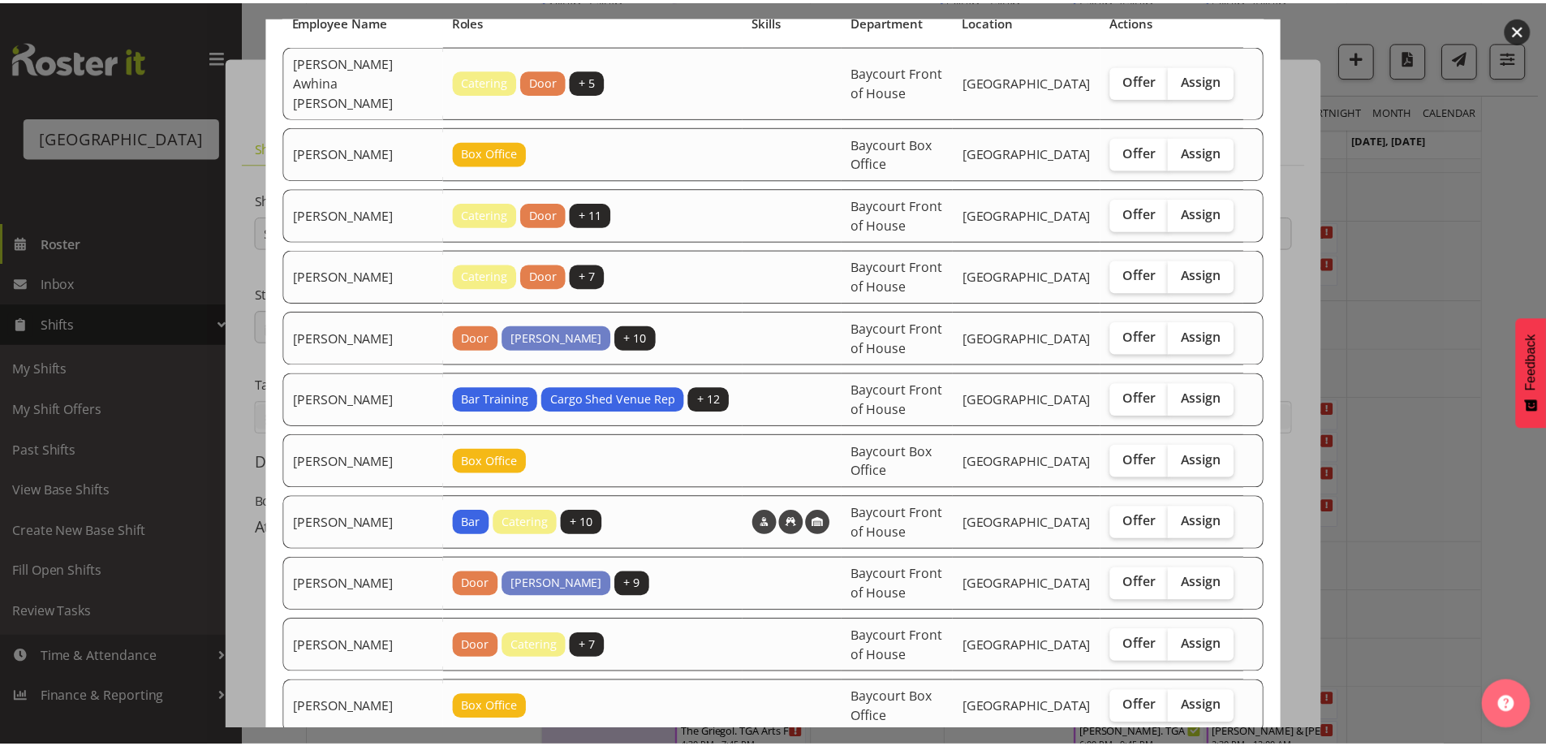
scroll to position [162, 0]
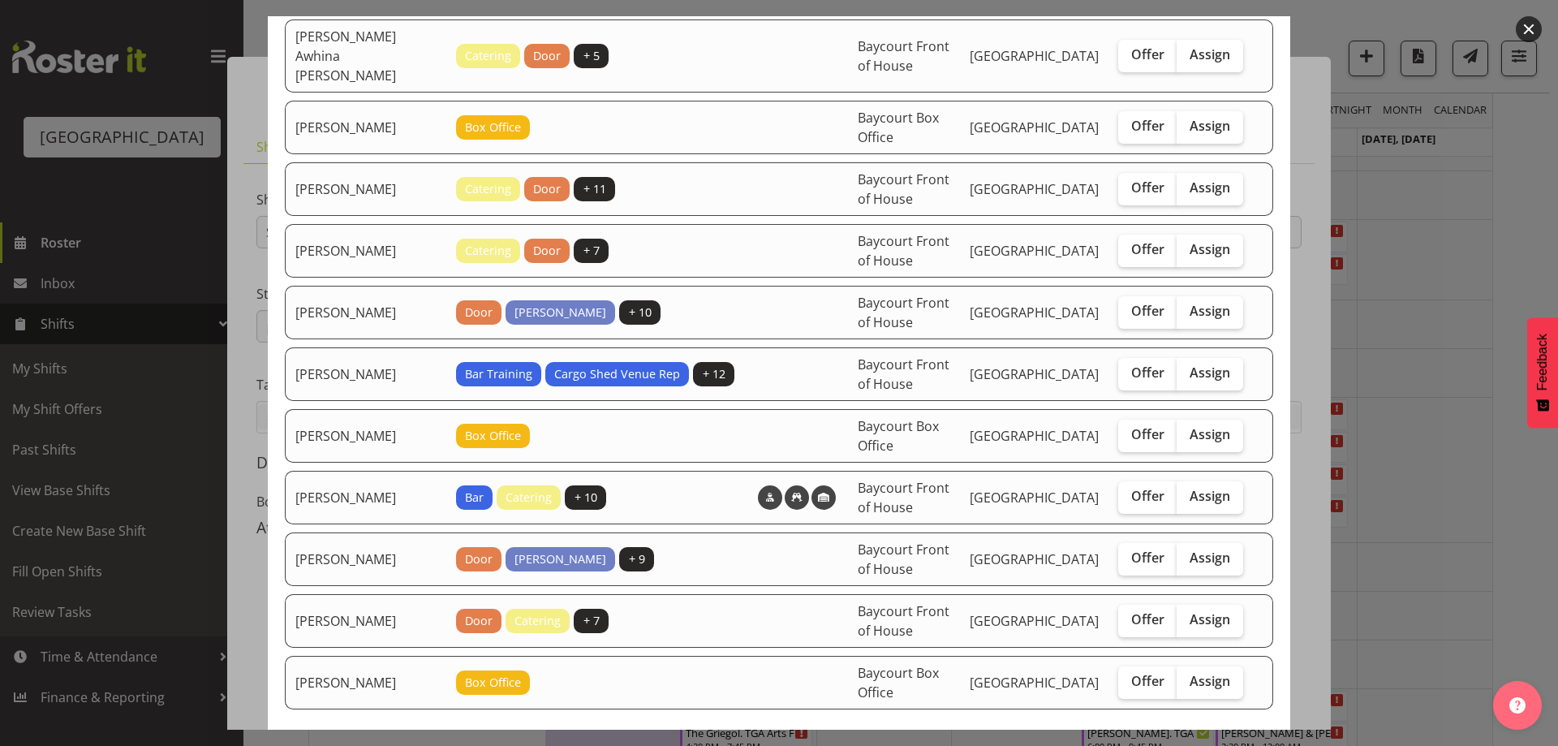
click at [1537, 35] on button "button" at bounding box center [1529, 29] width 26 height 26
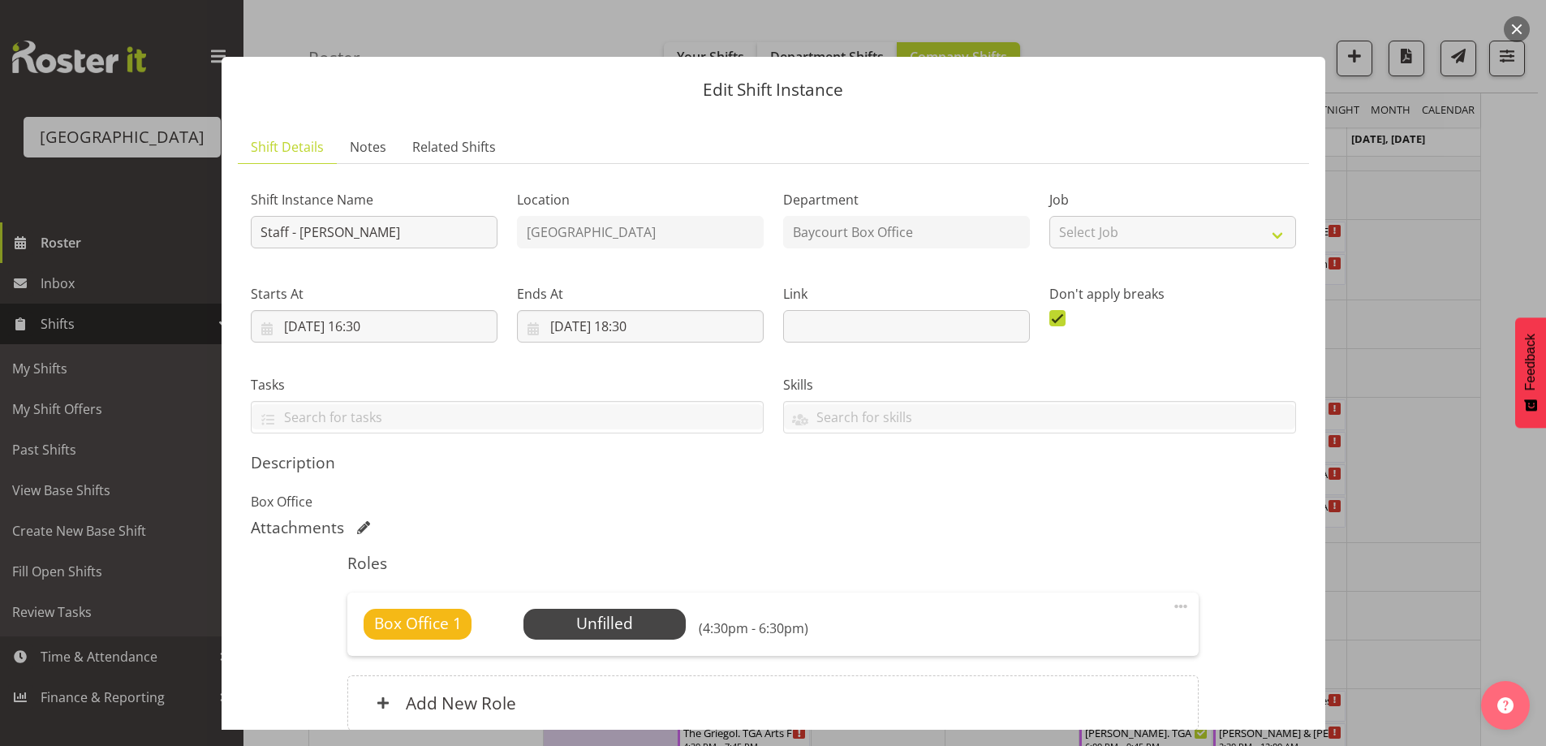
click at [1527, 31] on button "button" at bounding box center [1517, 29] width 26 height 26
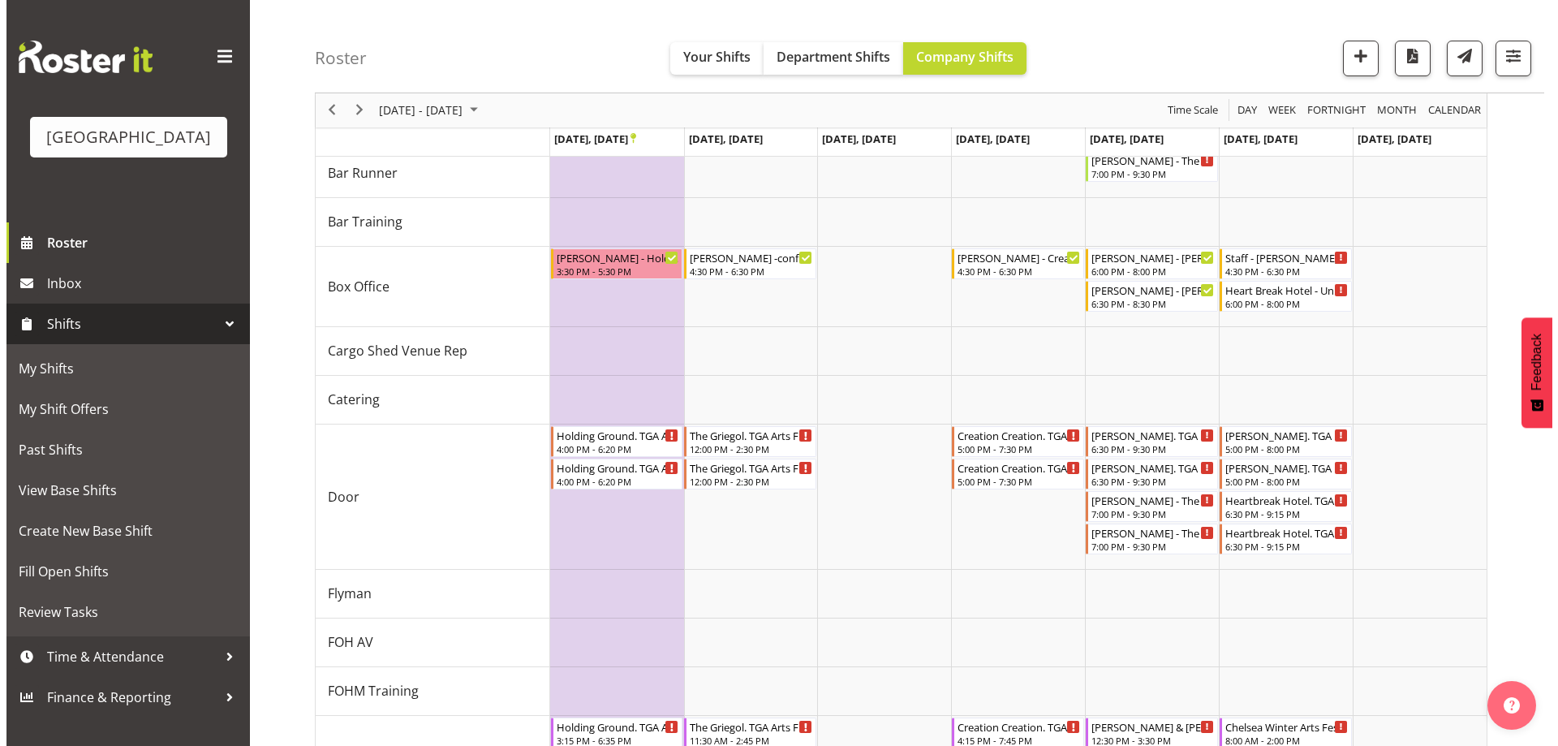
scroll to position [294, 0]
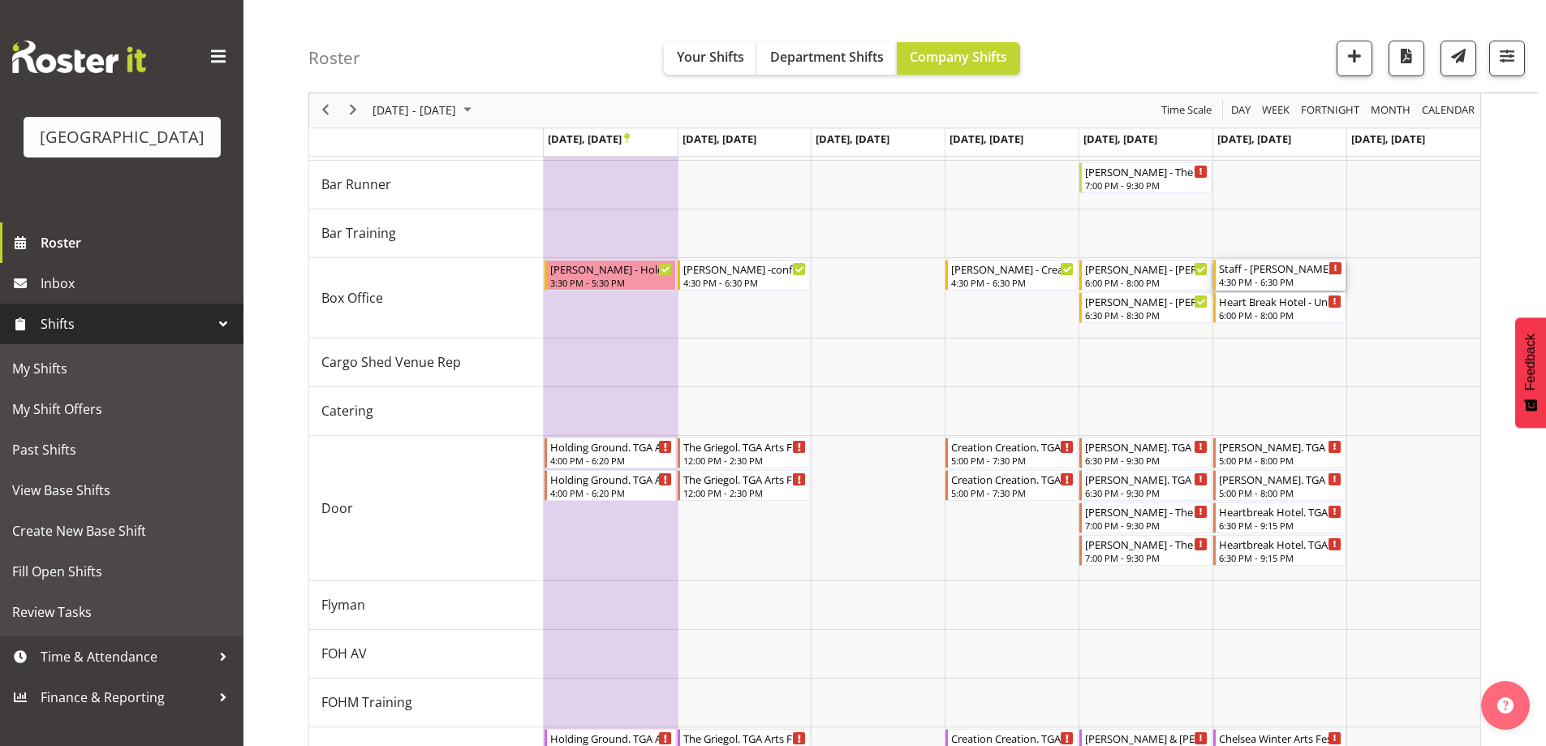
click at [1253, 270] on div "Staff - [PERSON_NAME] - Unfilled" at bounding box center [1280, 268] width 123 height 16
click at [0, 0] on div at bounding box center [0, 0] width 0 height 0
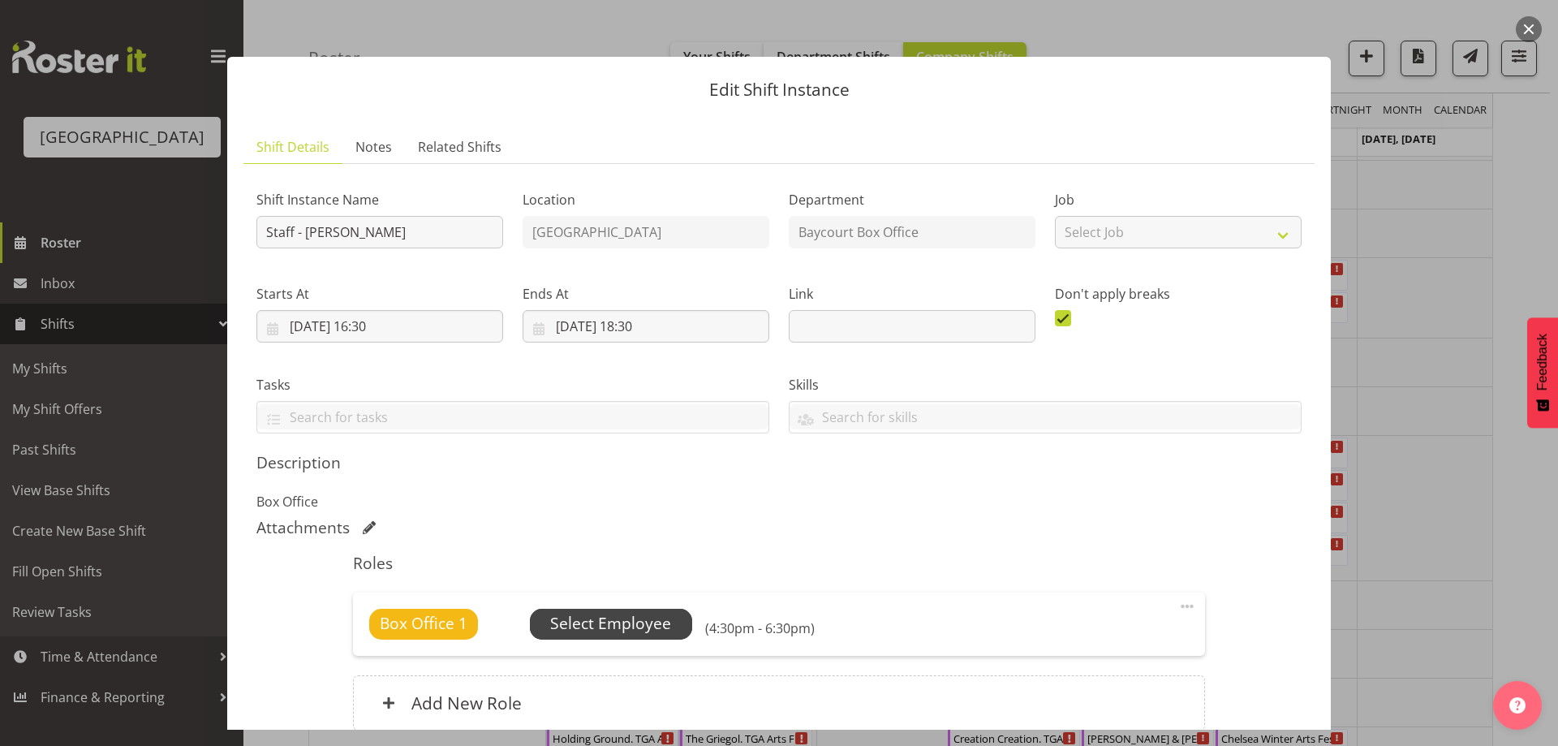
click at [648, 613] on span "Select Employee" at bounding box center [610, 624] width 121 height 24
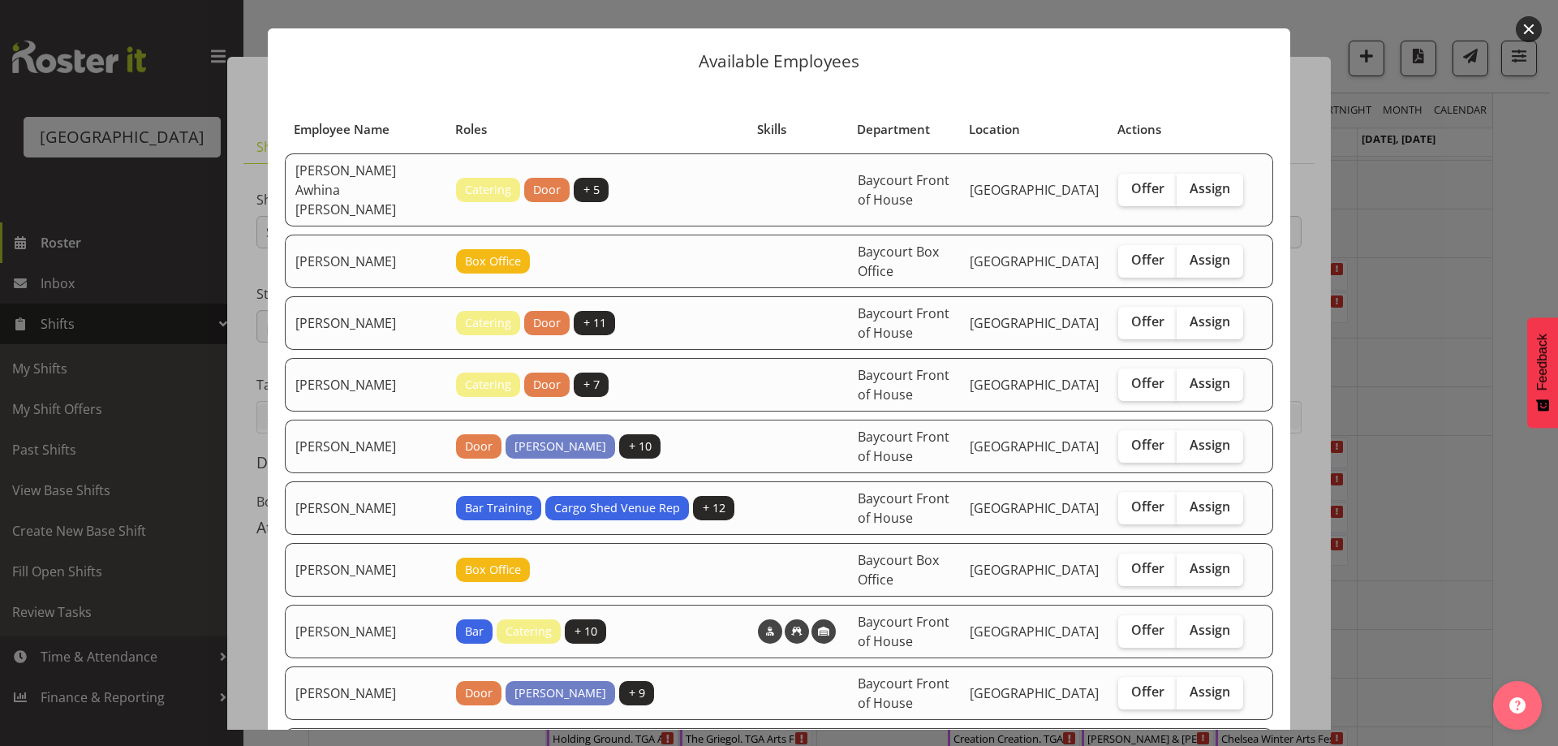
scroll to position [0, 0]
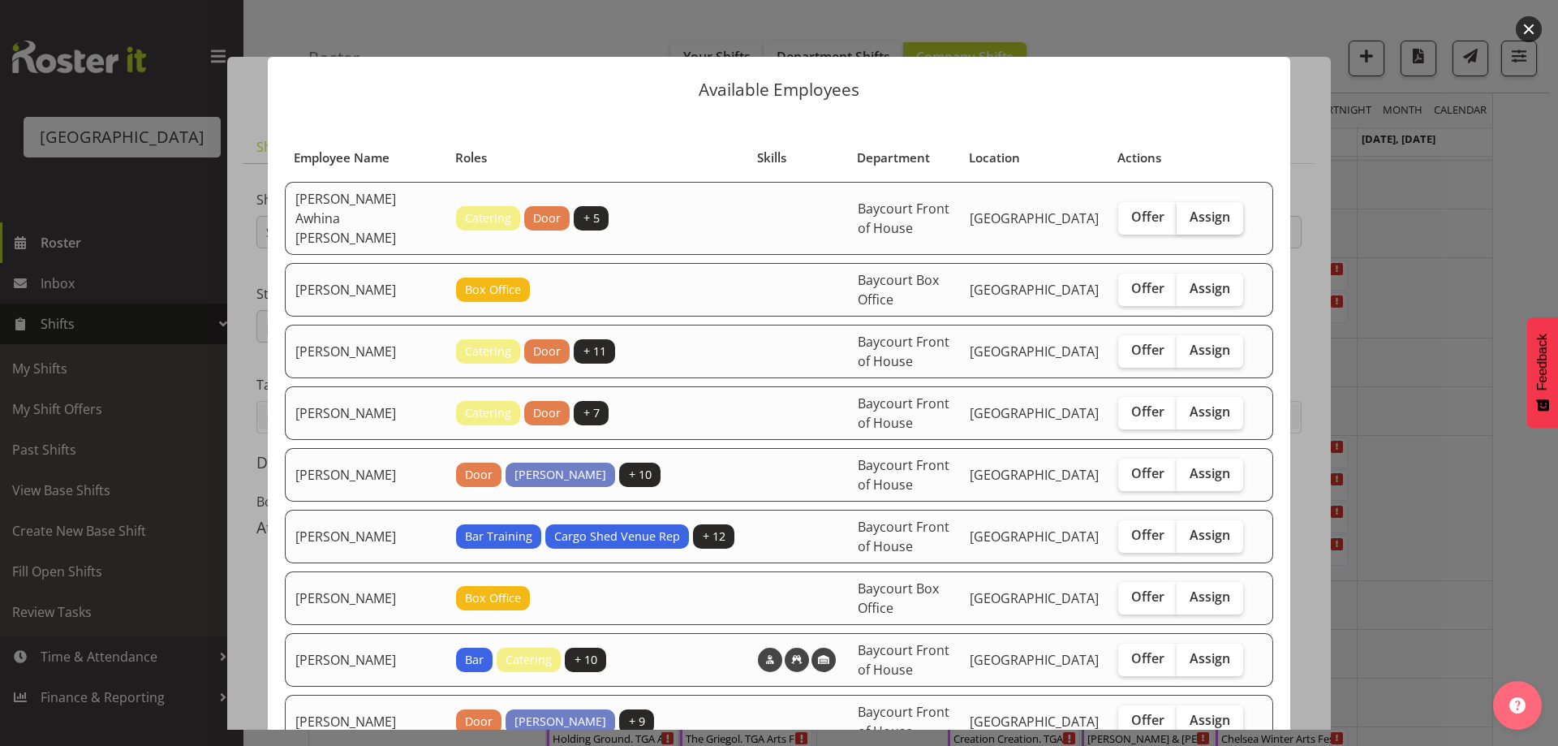
click at [1202, 215] on span "Assign" at bounding box center [1210, 217] width 41 height 16
click at [1187, 215] on input "Assign" at bounding box center [1182, 217] width 11 height 11
checkbox input "true"
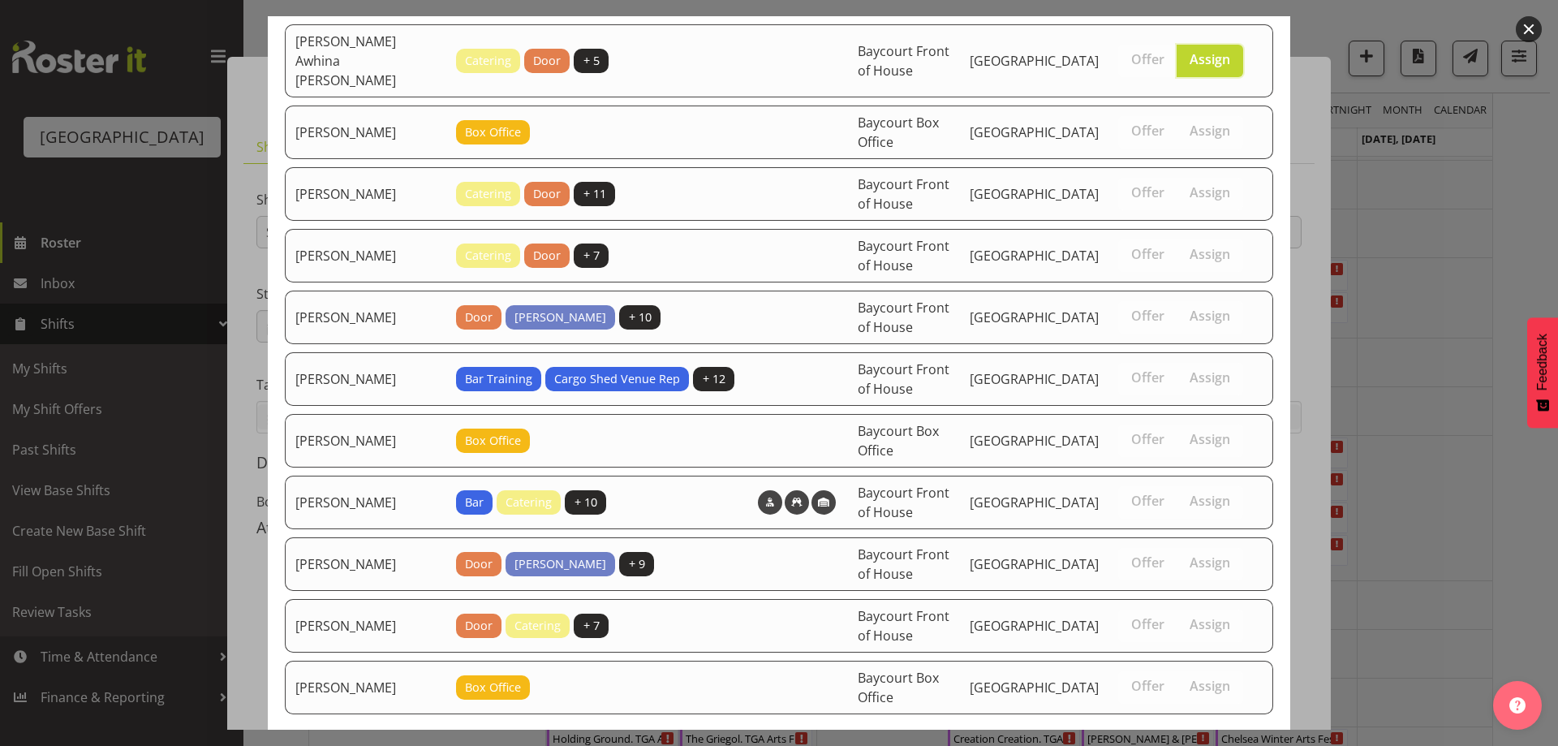
scroll to position [224, 0]
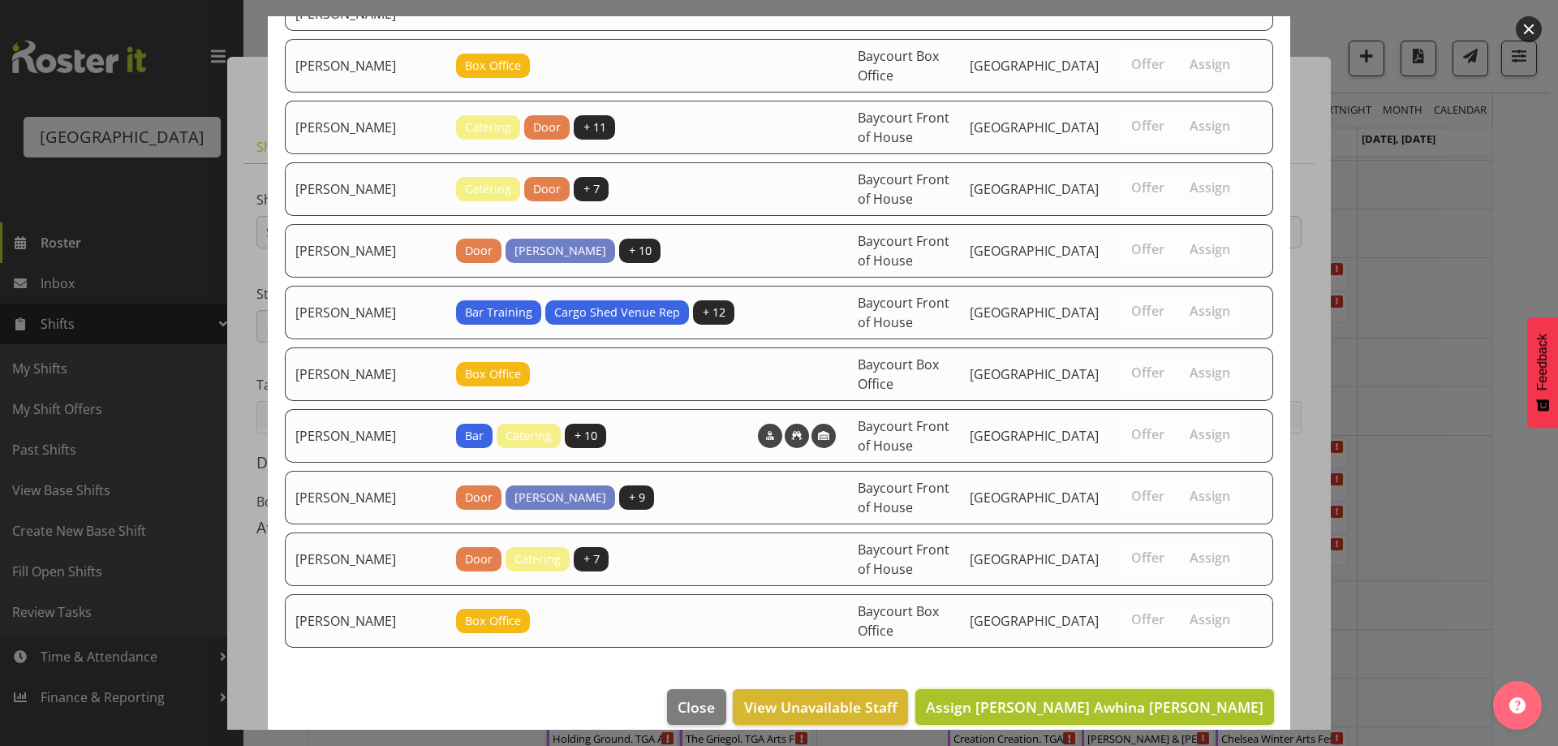
click at [1183, 697] on span "Assign [PERSON_NAME] Awhina [PERSON_NAME]" at bounding box center [1095, 706] width 338 height 19
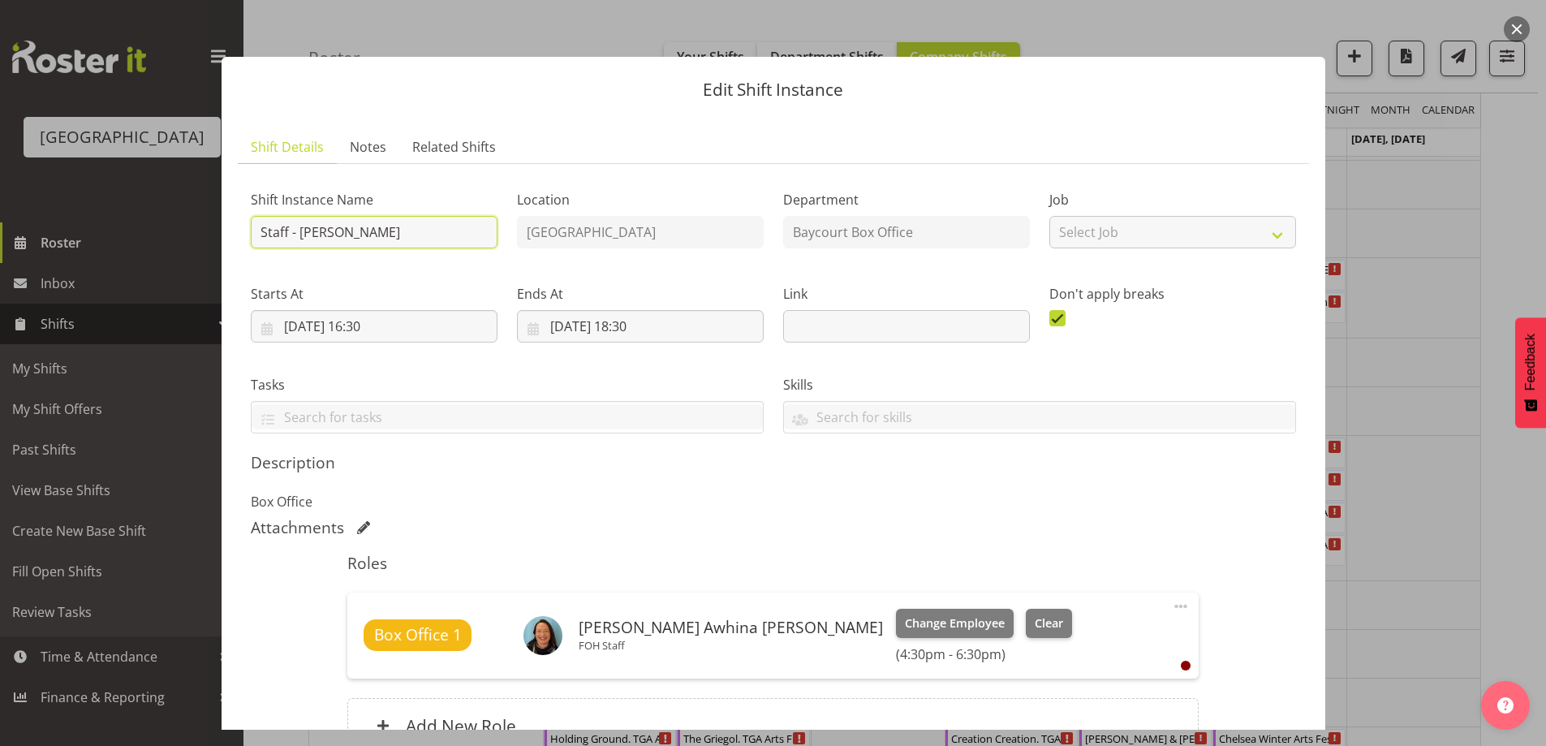
drag, startPoint x: 290, startPoint y: 226, endPoint x: 242, endPoint y: 226, distance: 47.9
click at [242, 226] on div "Shift Instance Name Staff - [PERSON_NAME]" at bounding box center [374, 214] width 266 height 94
type input "[PERSON_NAME]"
click at [1518, 19] on button "button" at bounding box center [1517, 29] width 26 height 26
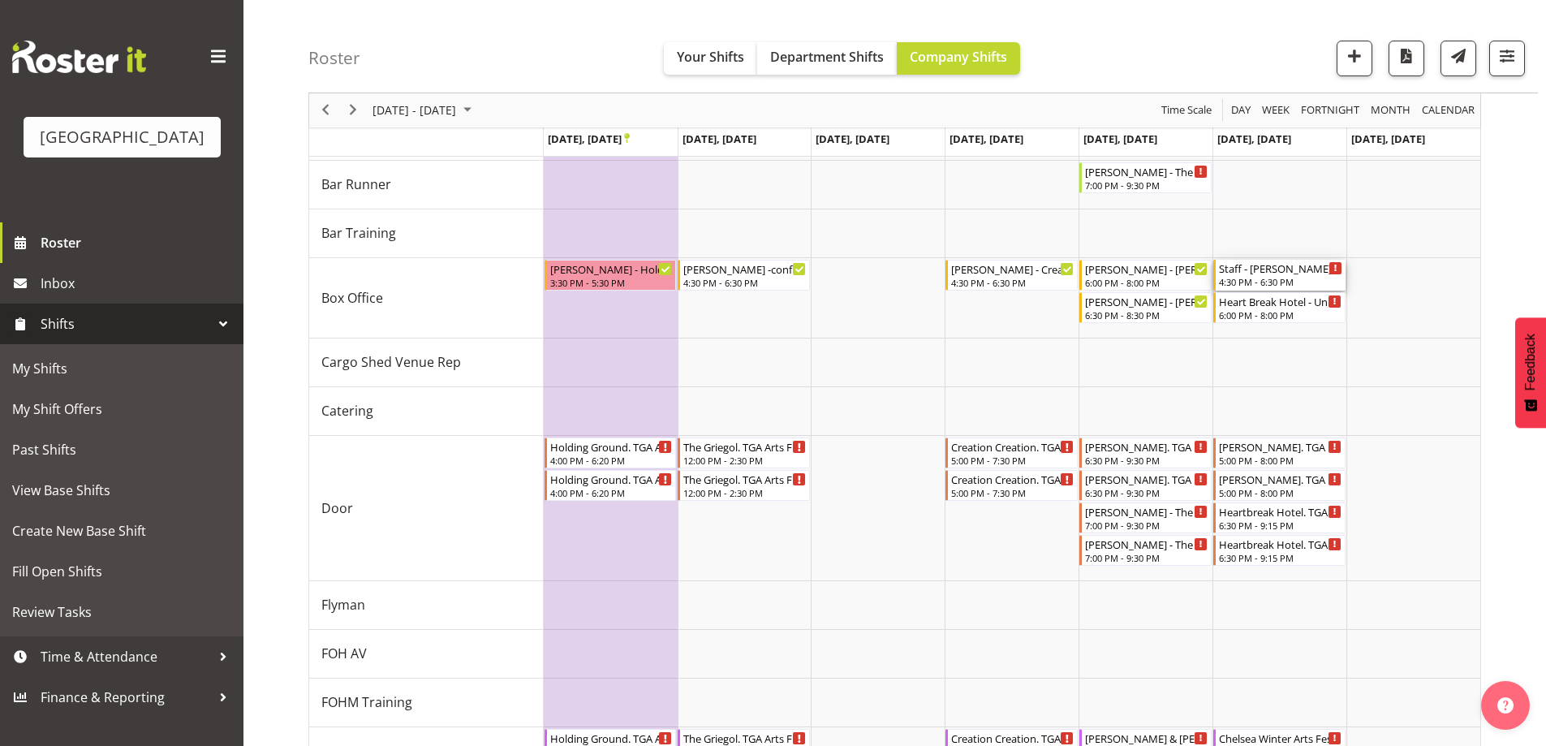
click at [1286, 286] on div "4:30 PM - 6:30 PM" at bounding box center [1280, 281] width 123 height 13
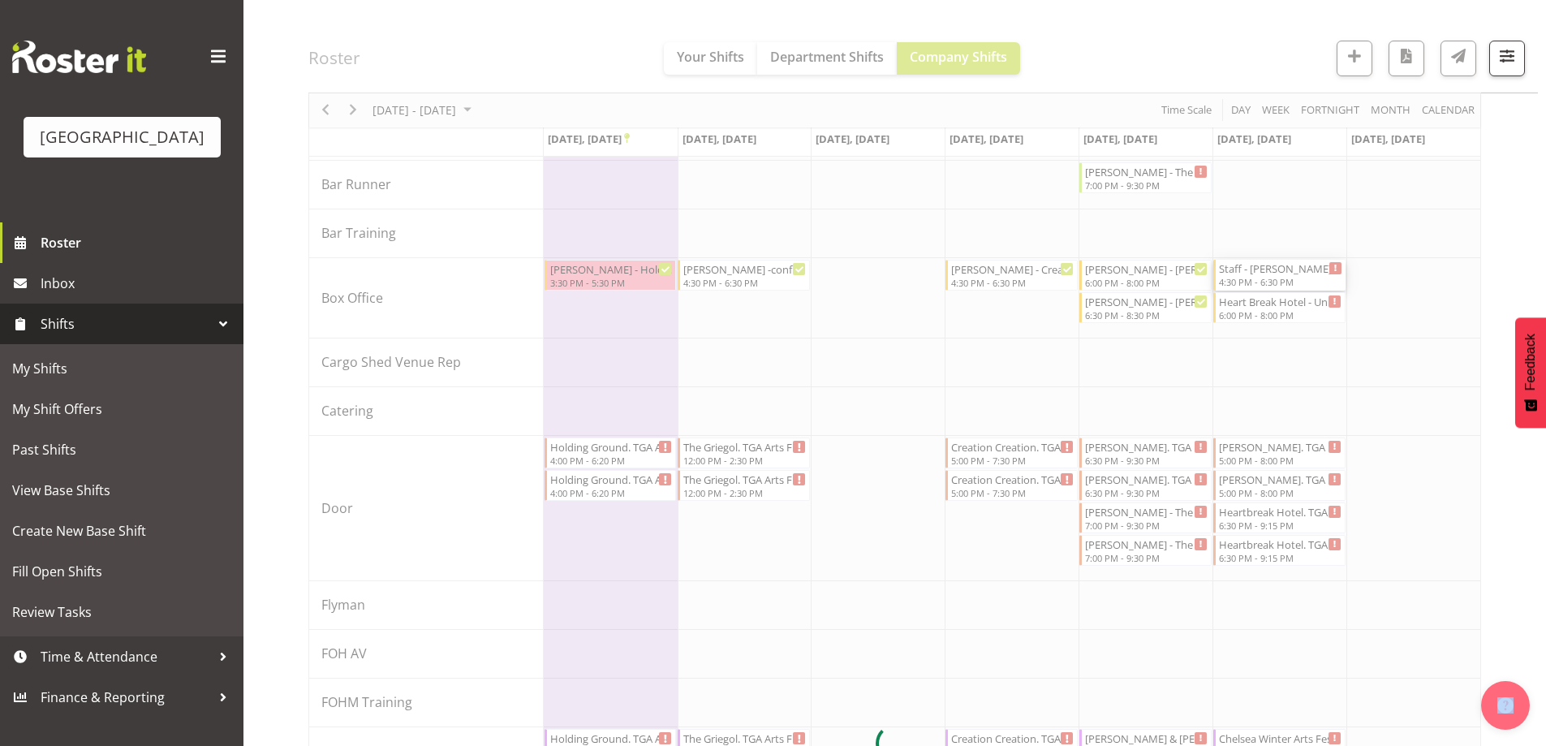
click at [1286, 286] on div at bounding box center [894, 743] width 1173 height 1751
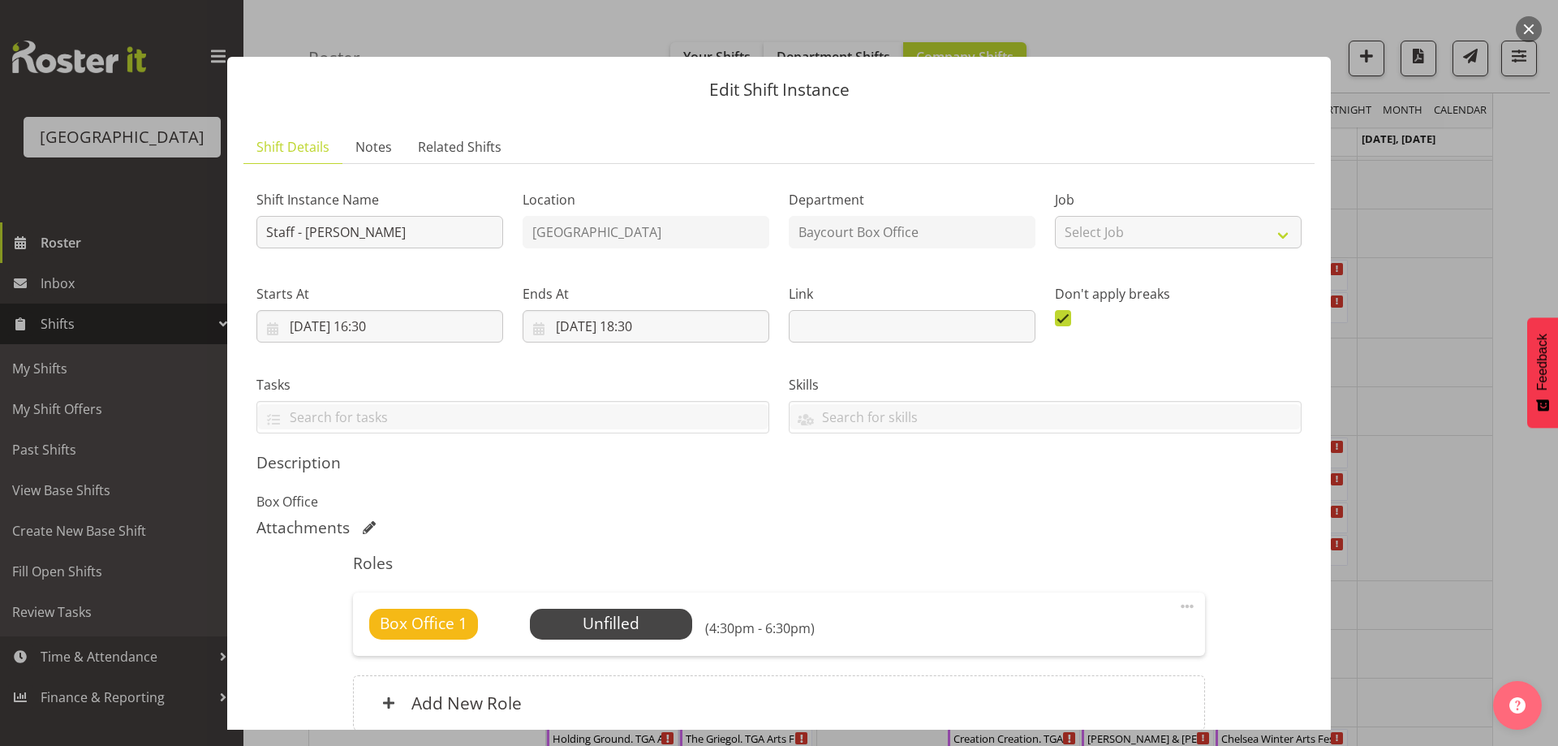
click at [1084, 507] on p "Box Office" at bounding box center [778, 501] width 1045 height 19
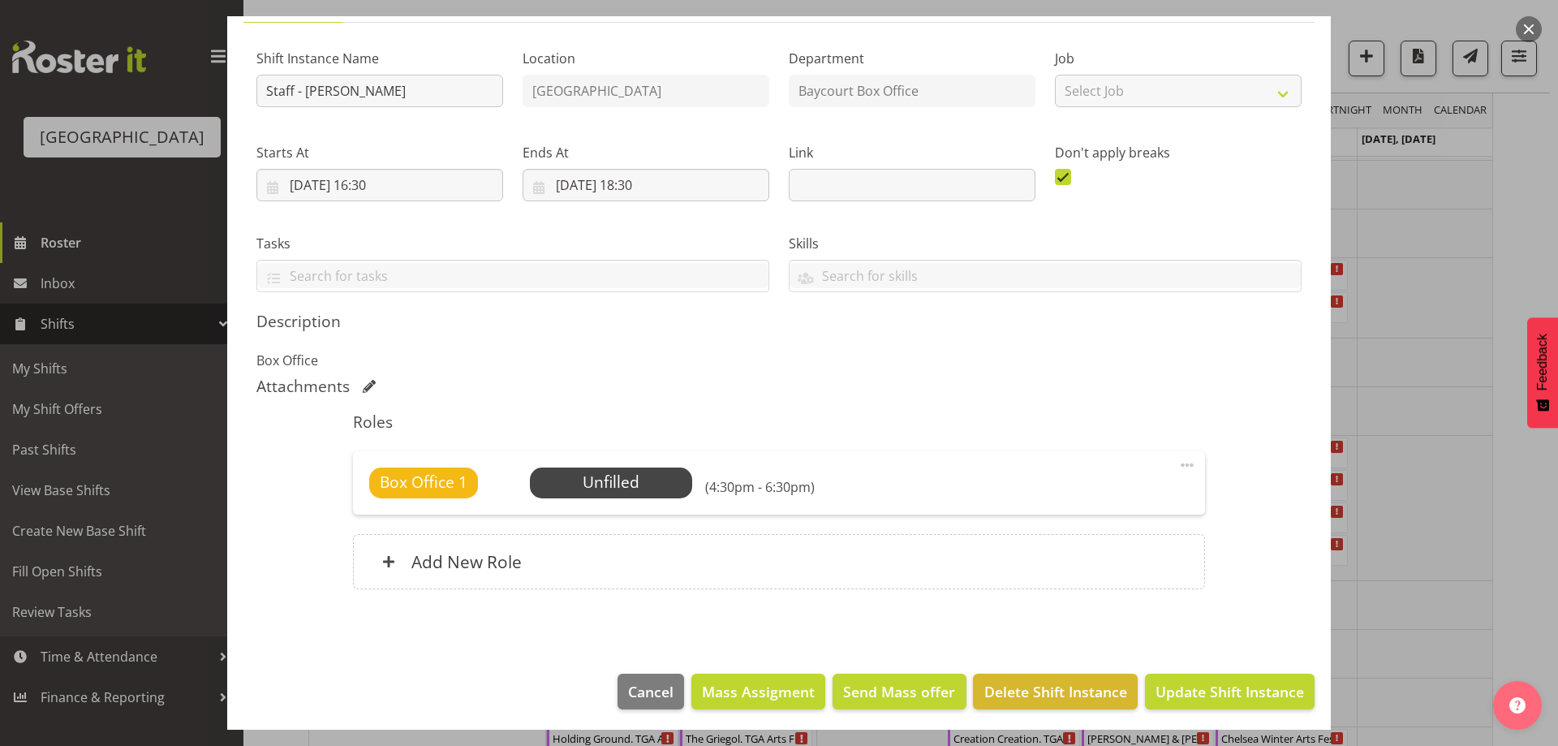
scroll to position [145, 0]
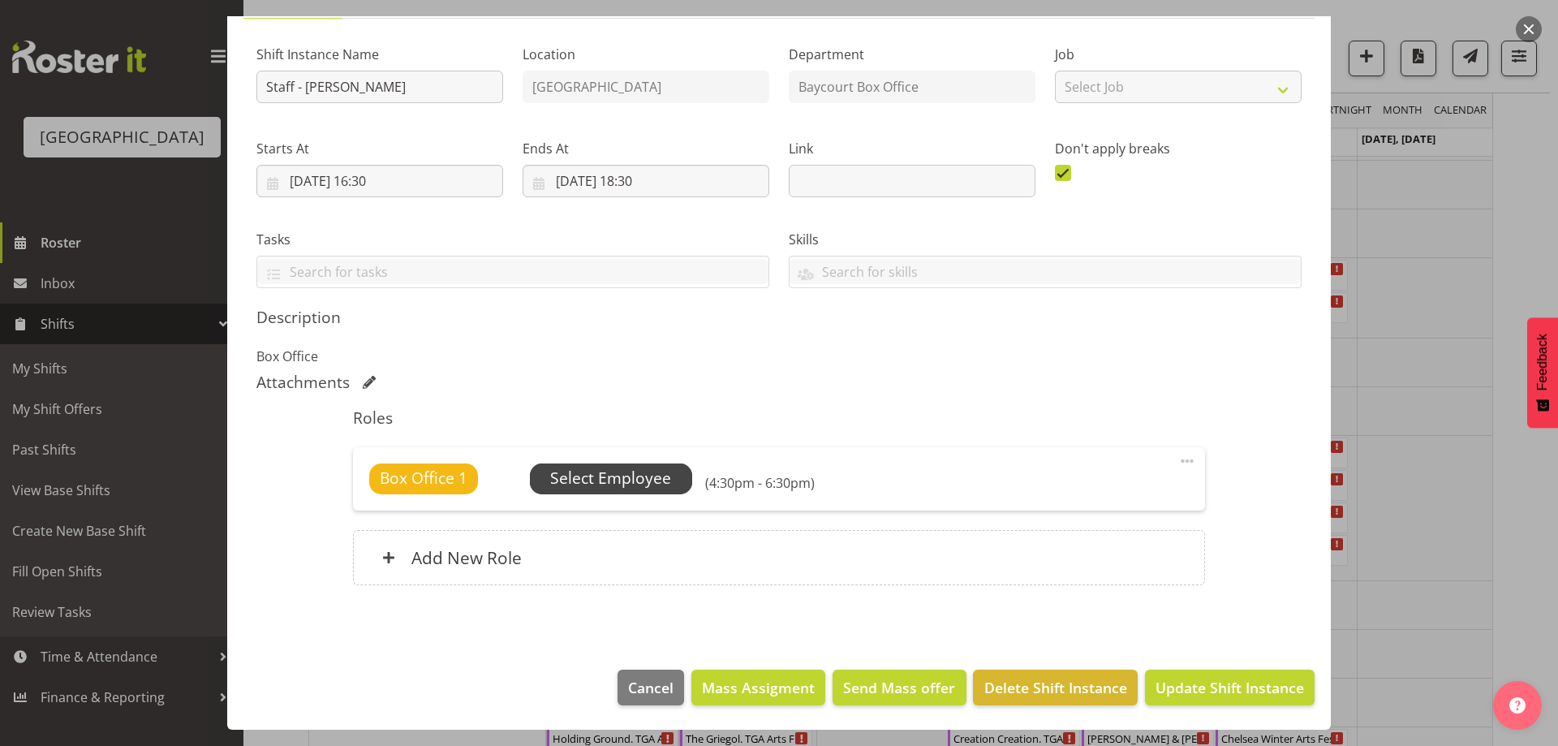
click at [609, 473] on span "Select Employee" at bounding box center [610, 479] width 121 height 24
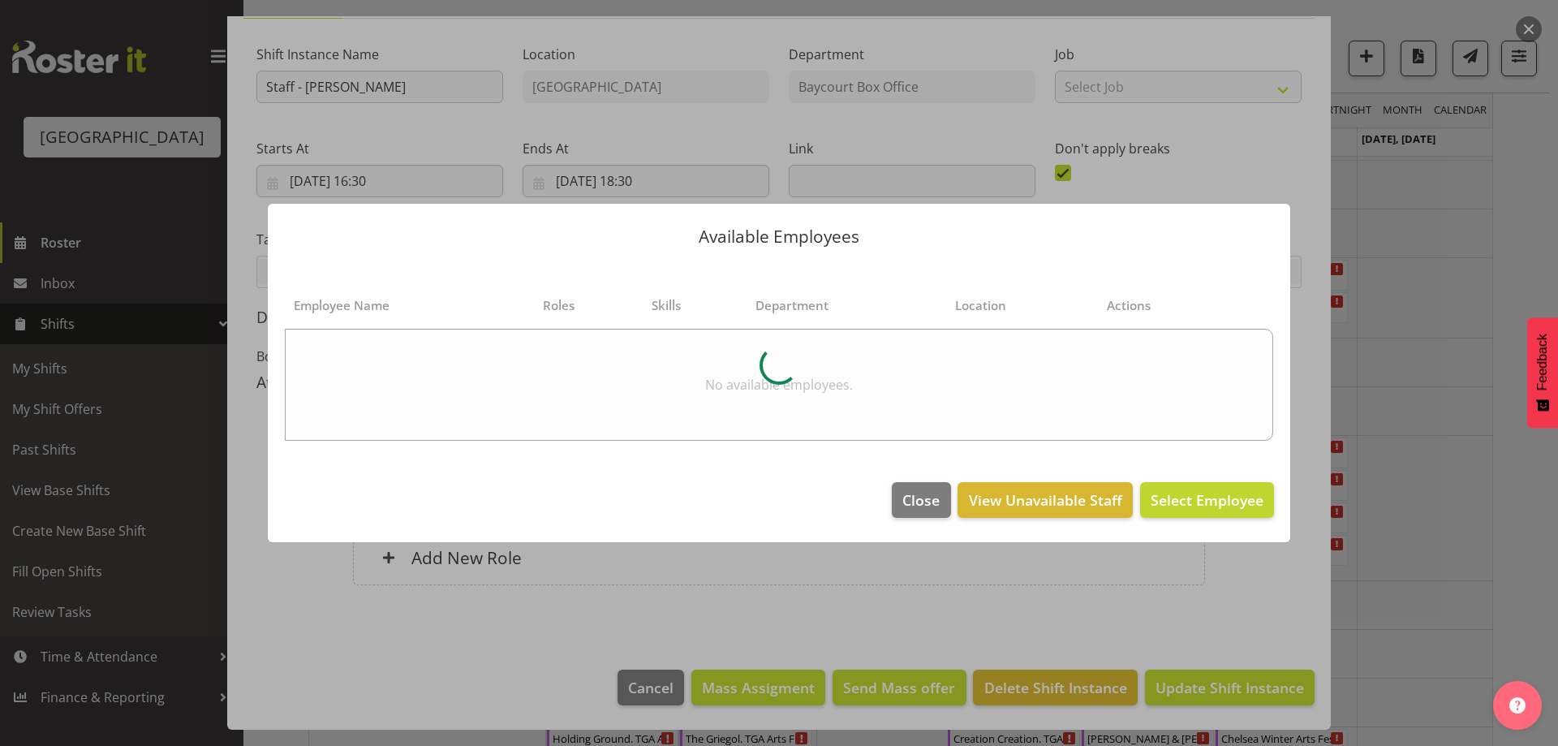
click at [609, 473] on footer "Close View Unavailable Staff Select Employee" at bounding box center [779, 504] width 1022 height 76
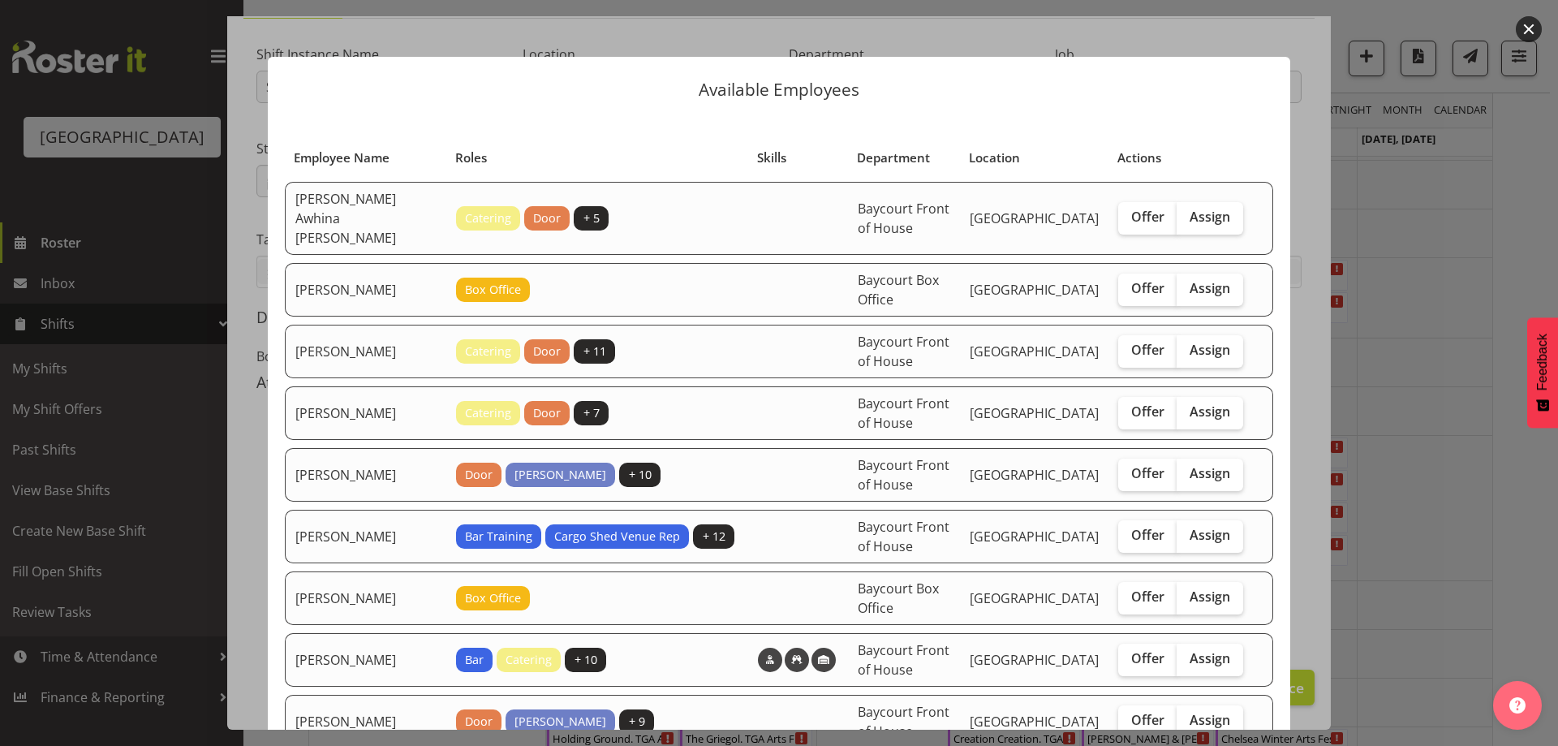
click at [1021, 84] on p "Available Employees" at bounding box center [779, 89] width 990 height 17
click at [1165, 98] on header "Available Employees" at bounding box center [779, 86] width 1022 height 58
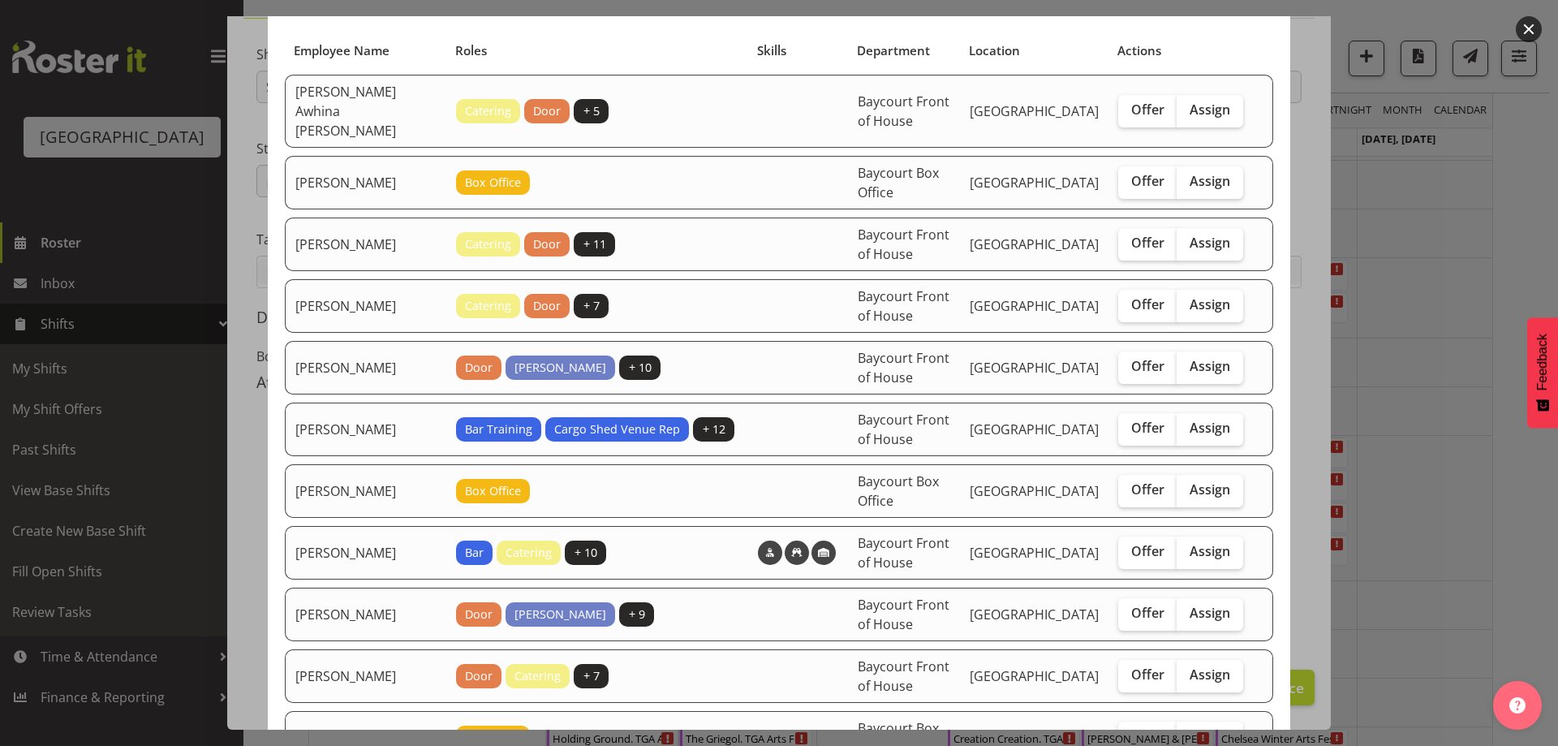
scroll to position [0, 0]
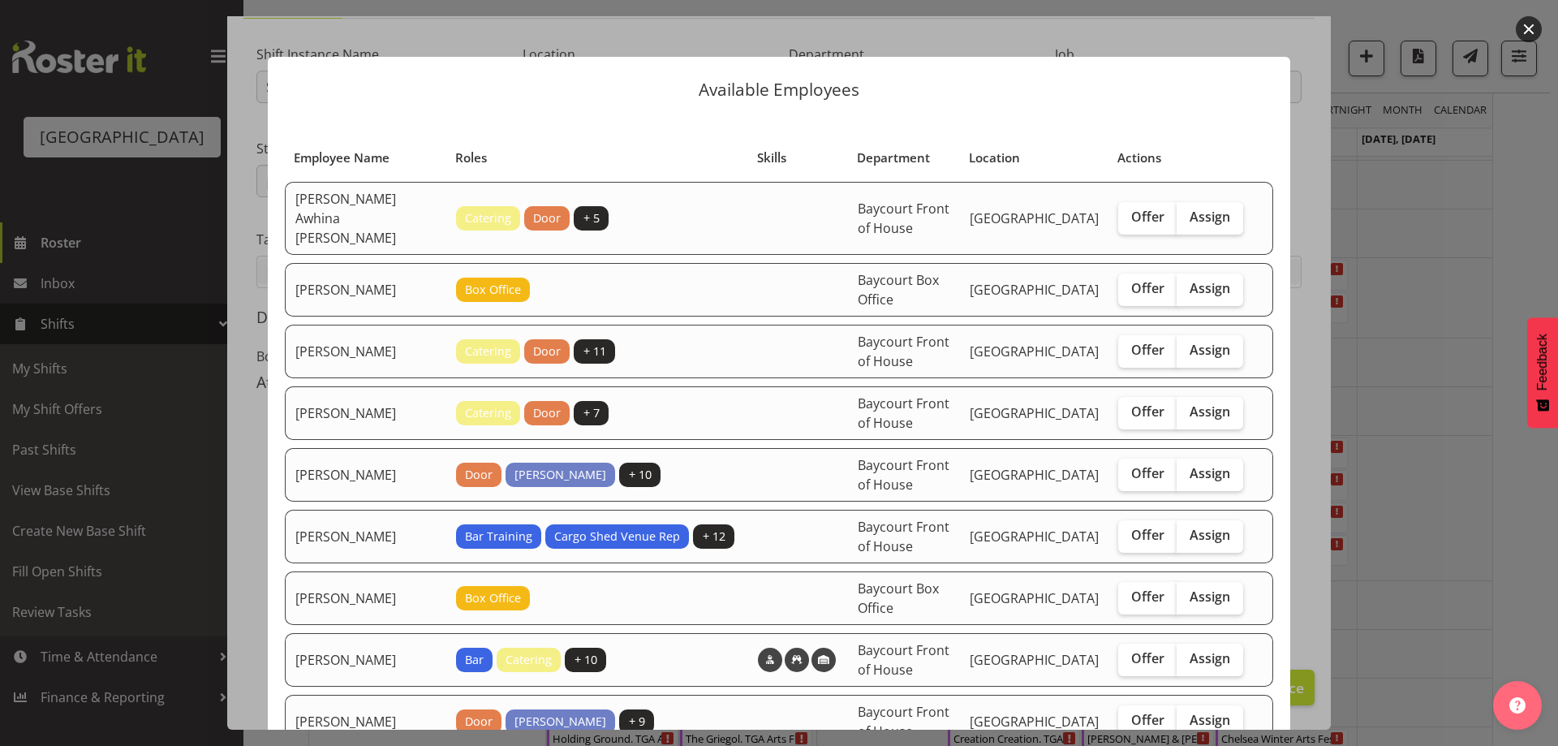
drag, startPoint x: 1526, startPoint y: 28, endPoint x: 1467, endPoint y: 45, distance: 61.6
click at [1527, 28] on button "button" at bounding box center [1529, 29] width 26 height 26
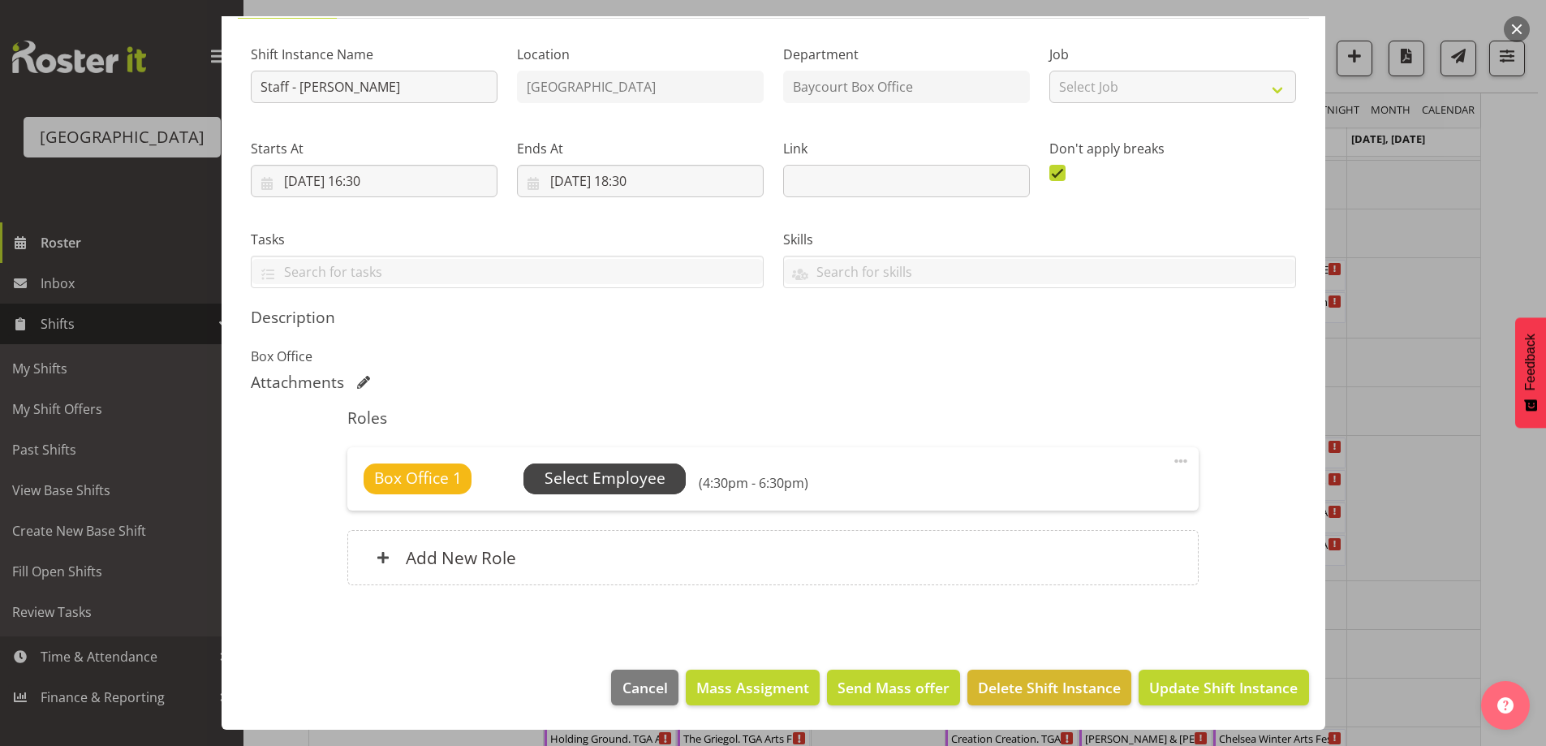
click at [612, 477] on span "Select Employee" at bounding box center [605, 479] width 121 height 24
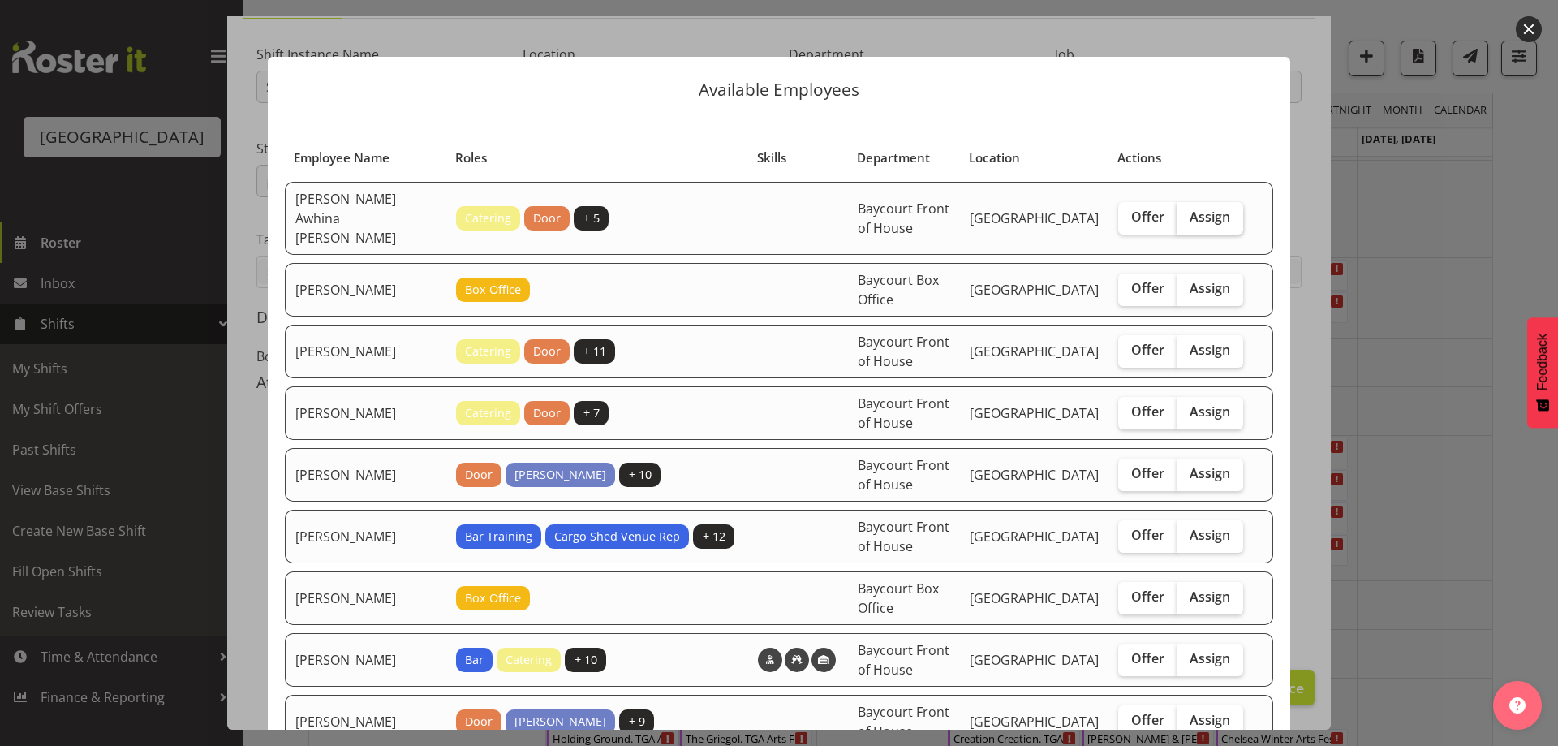
click at [1213, 209] on span "Assign" at bounding box center [1210, 217] width 41 height 16
click at [1187, 212] on input "Assign" at bounding box center [1182, 217] width 11 height 11
checkbox input "true"
